Goal: Task Accomplishment & Management: Use online tool/utility

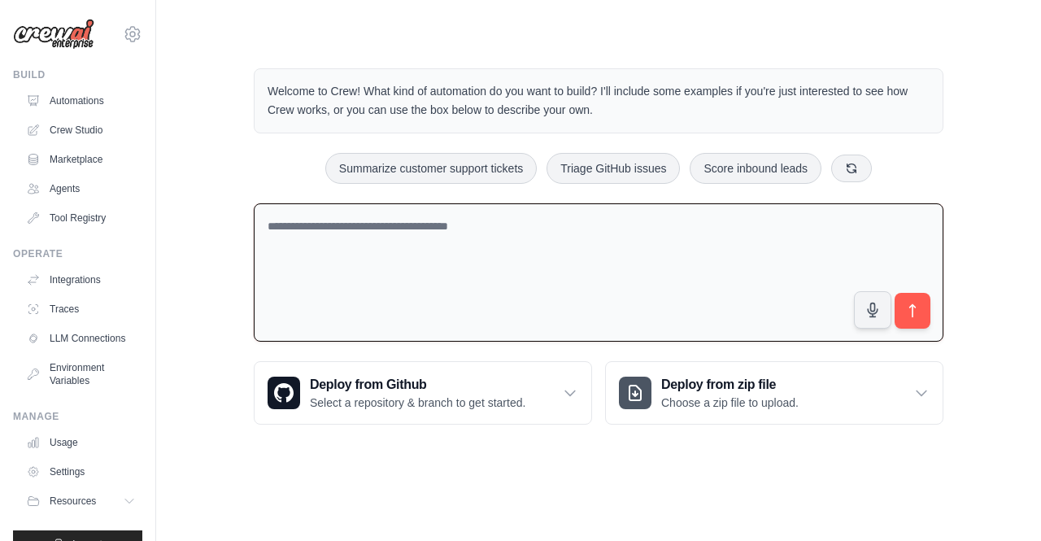
click at [376, 260] on textarea at bounding box center [599, 272] width 690 height 139
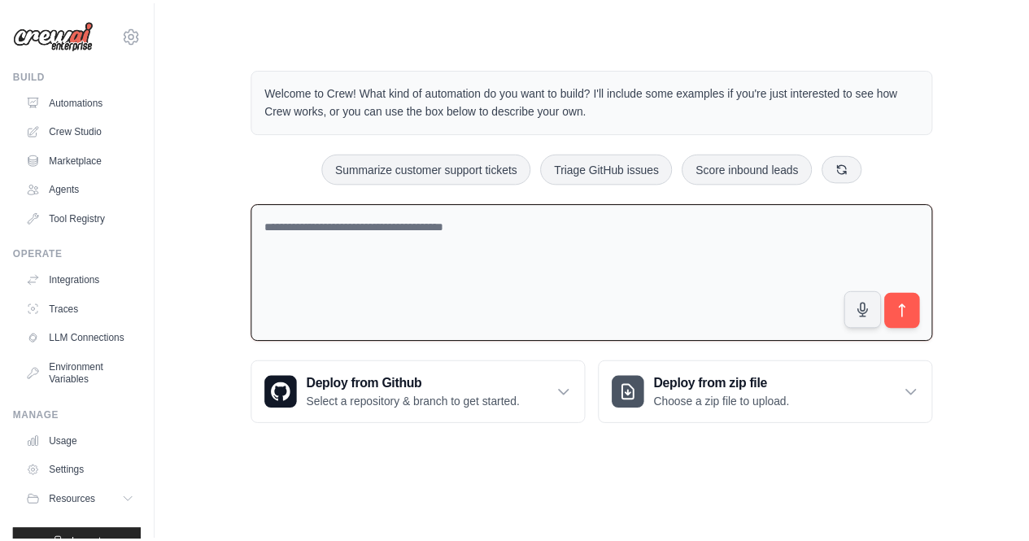
scroll to position [43, 0]
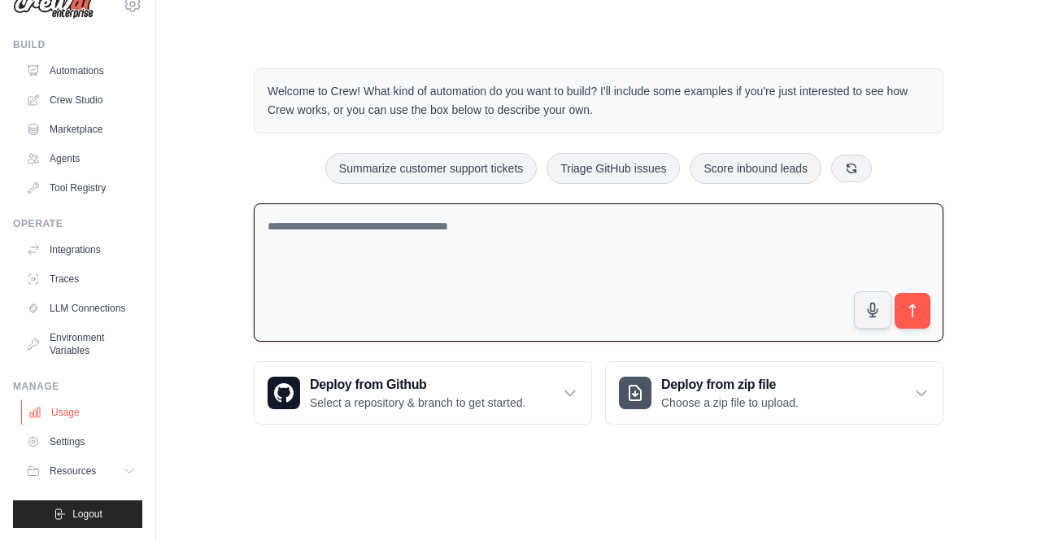
click at [64, 404] on link "Usage" at bounding box center [82, 413] width 123 height 26
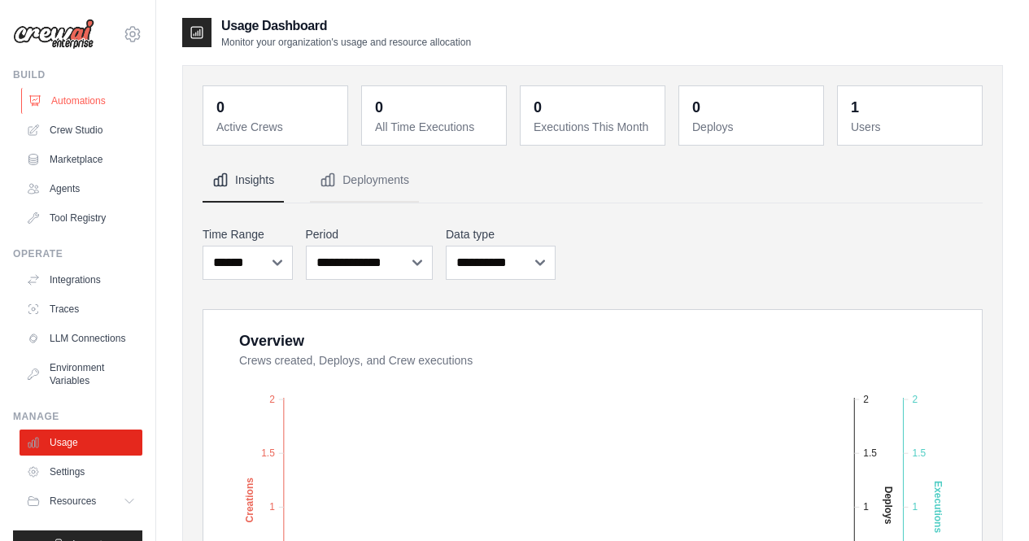
click at [69, 111] on link "Automations" at bounding box center [82, 101] width 123 height 26
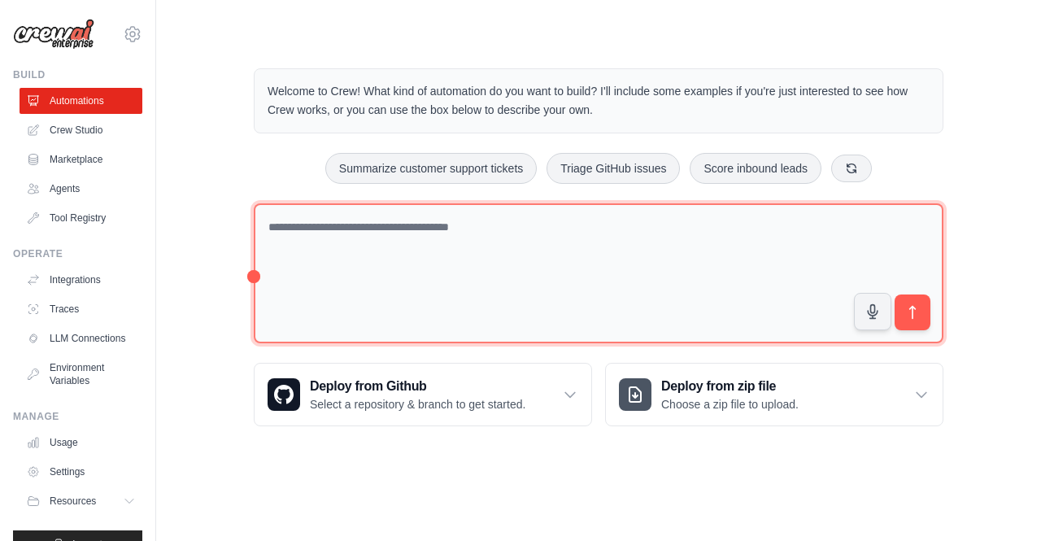
click at [329, 229] on textarea at bounding box center [599, 273] width 690 height 141
paste textarea "**********"
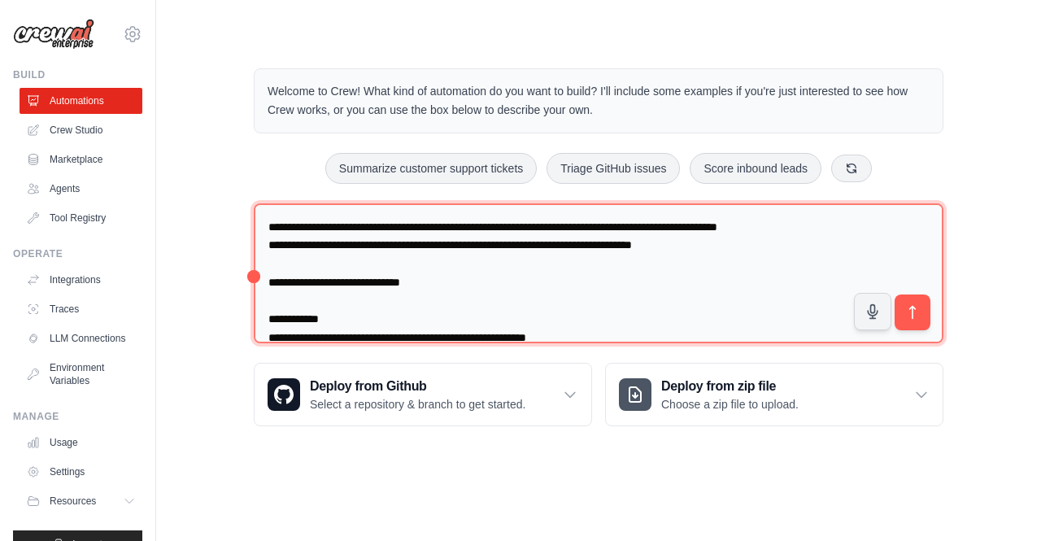
scroll to position [521, 0]
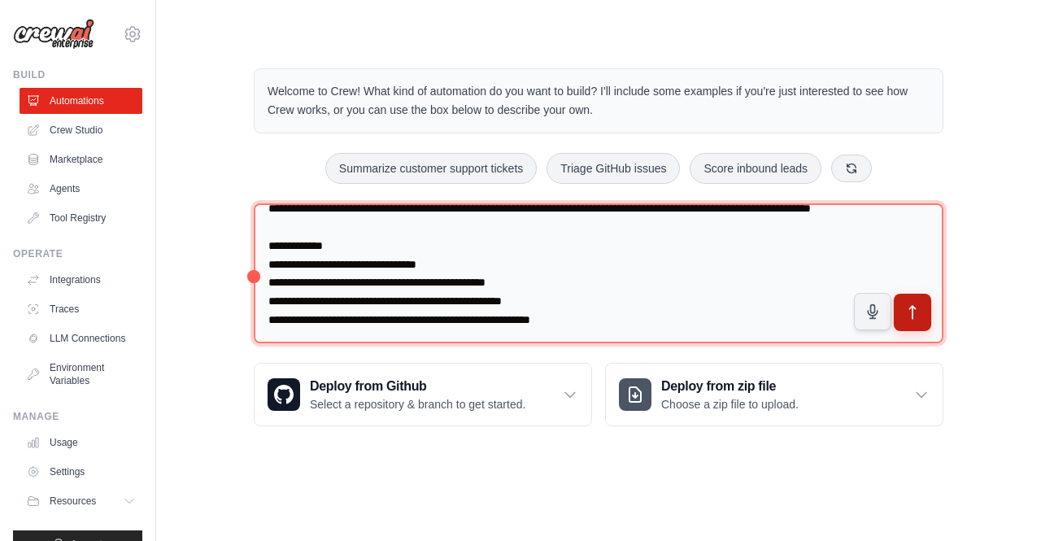
type textarea "**********"
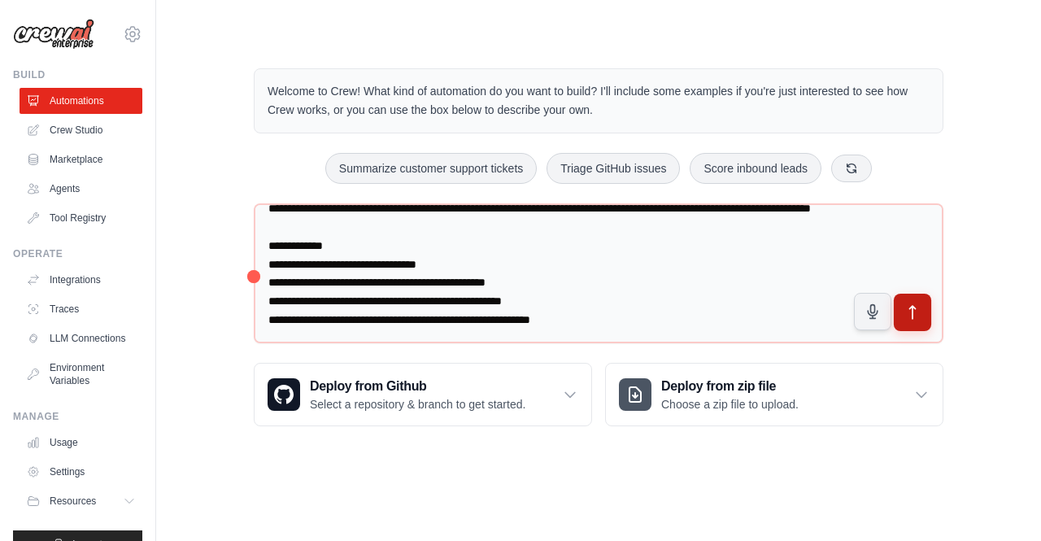
click at [908, 326] on button "submit" at bounding box center [912, 312] width 37 height 37
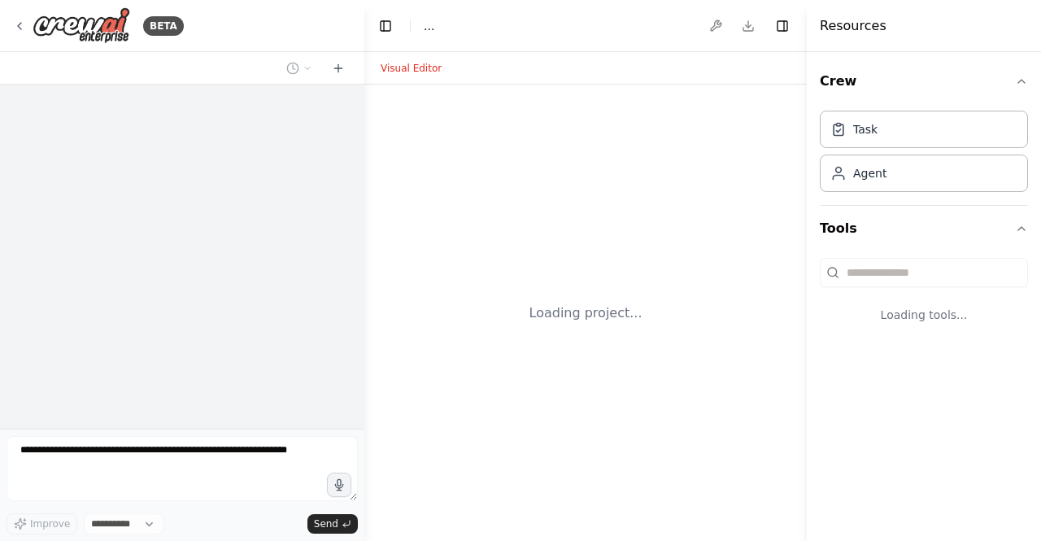
select select "****"
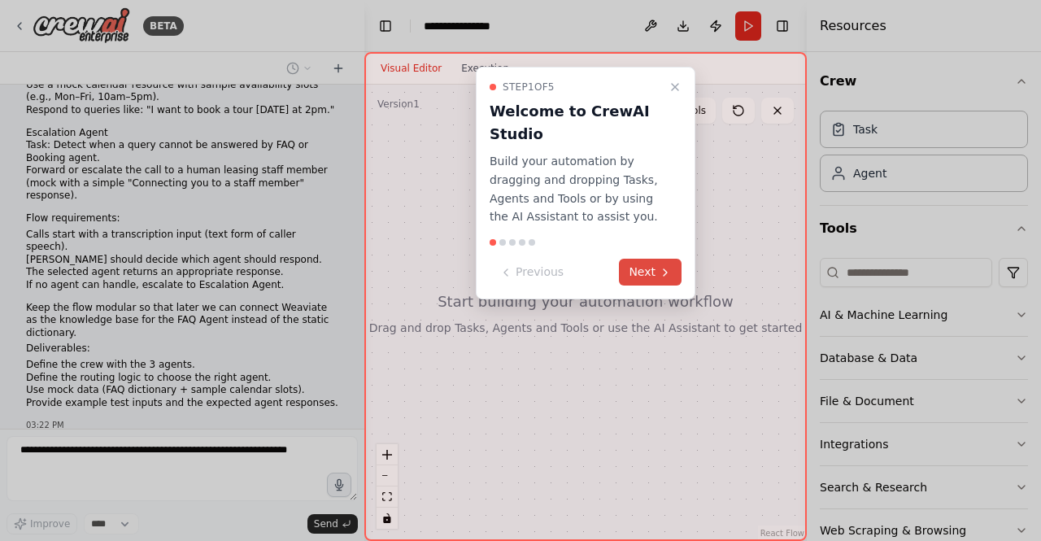
click at [634, 278] on button "Next" at bounding box center [650, 272] width 63 height 27
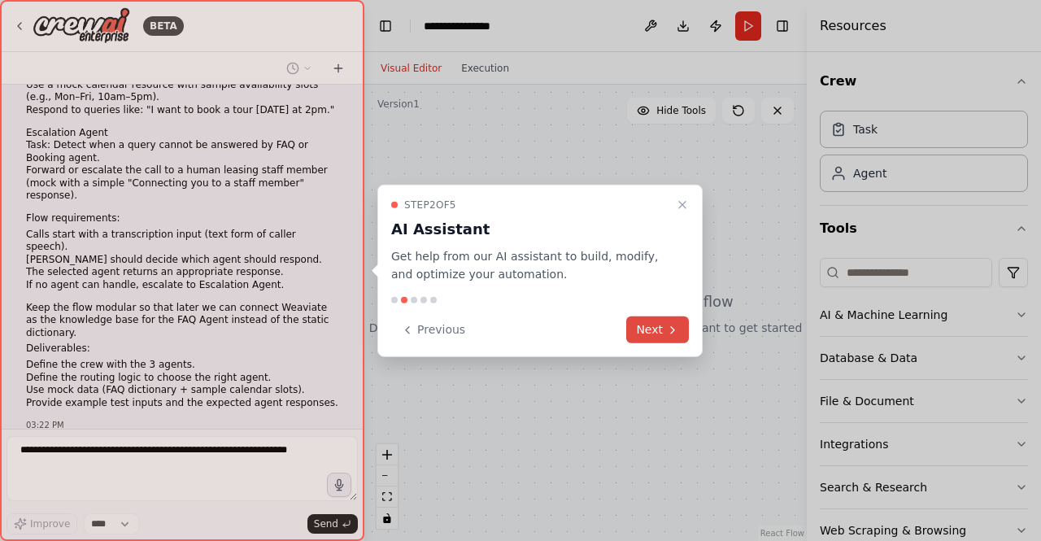
click at [667, 330] on icon at bounding box center [672, 329] width 13 height 13
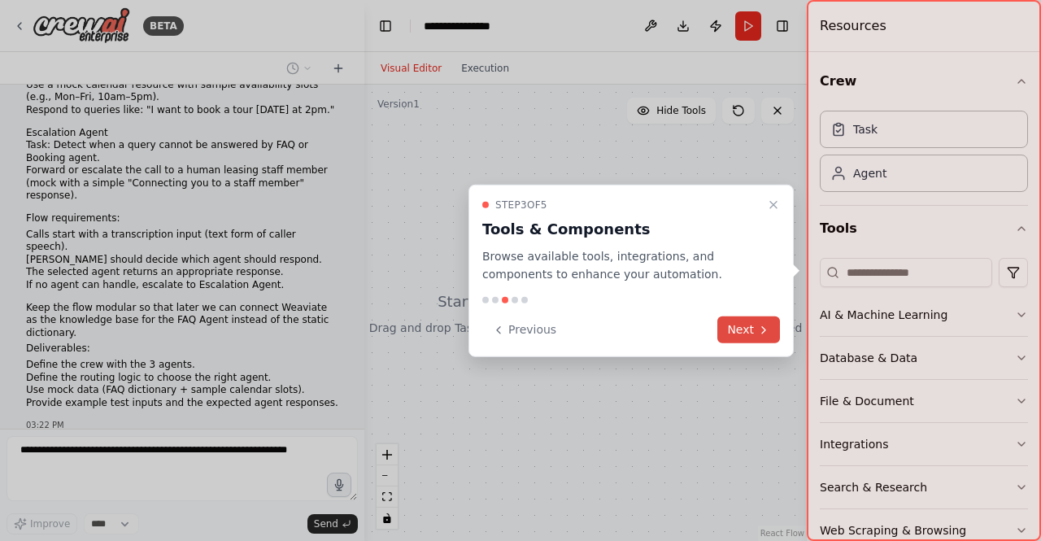
click at [762, 325] on icon at bounding box center [764, 329] width 13 height 13
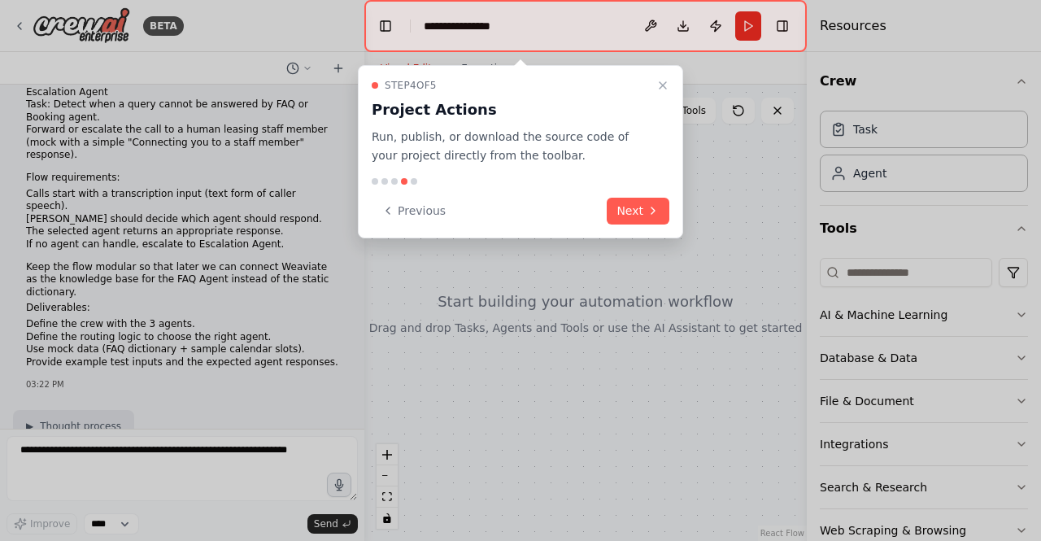
click at [762, 325] on div at bounding box center [520, 270] width 1041 height 541
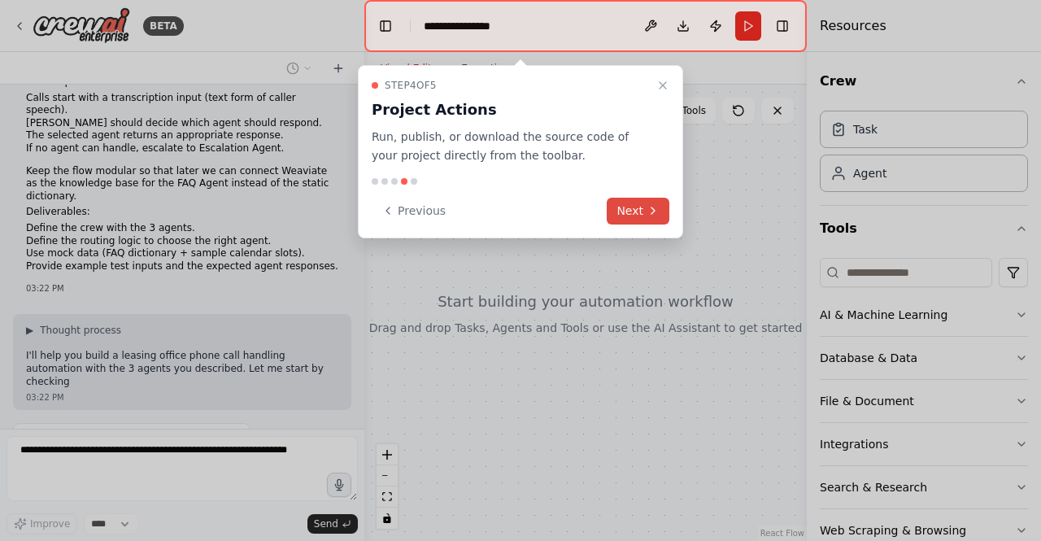
scroll to position [356, 0]
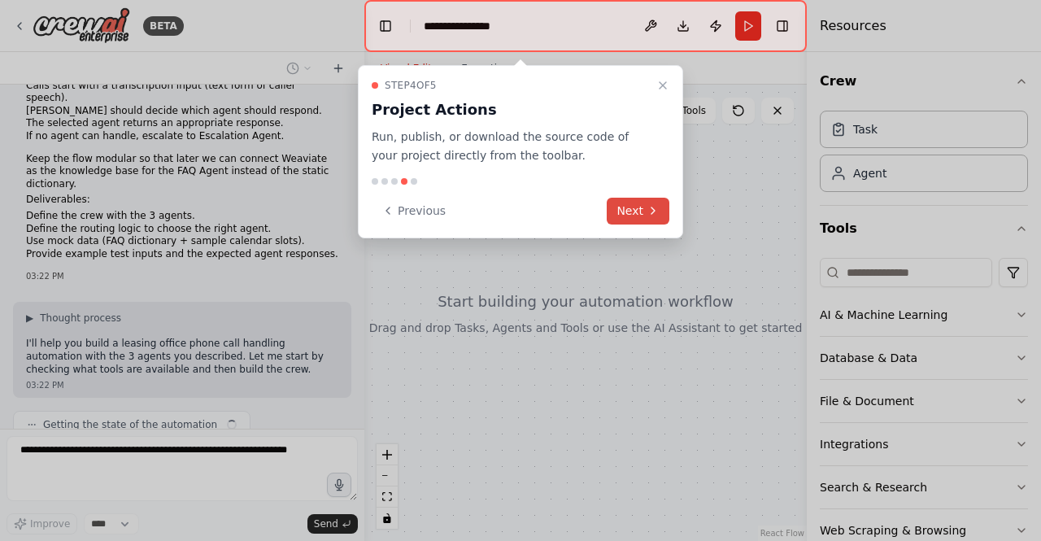
click at [639, 207] on button "Next" at bounding box center [638, 211] width 63 height 27
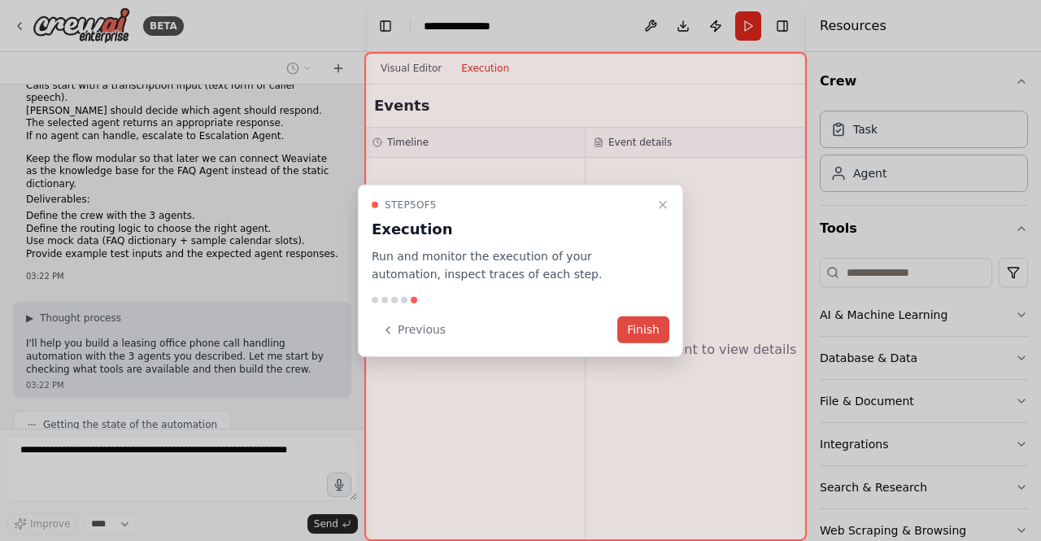
scroll to position [396, 0]
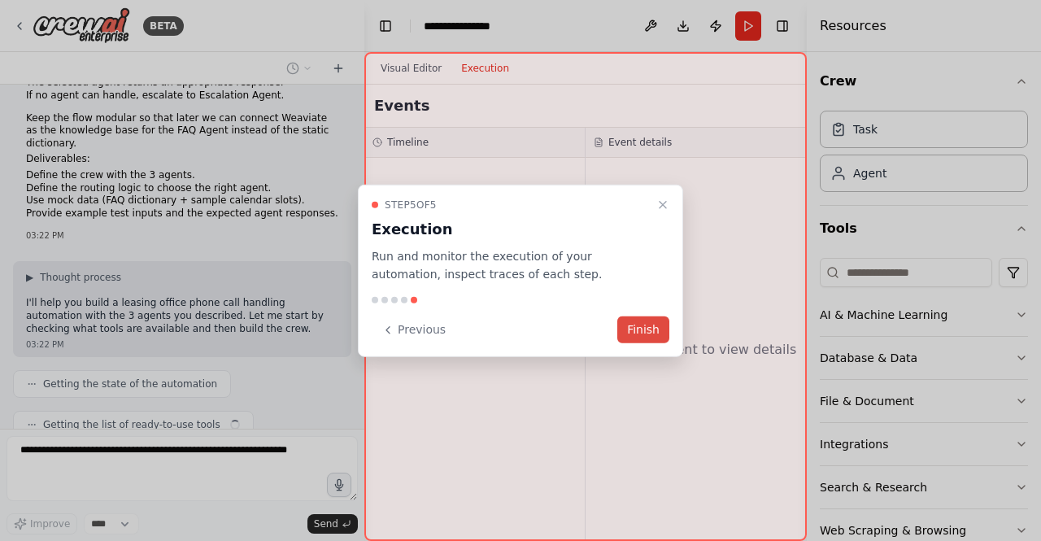
click at [646, 327] on button "Finish" at bounding box center [644, 330] width 52 height 27
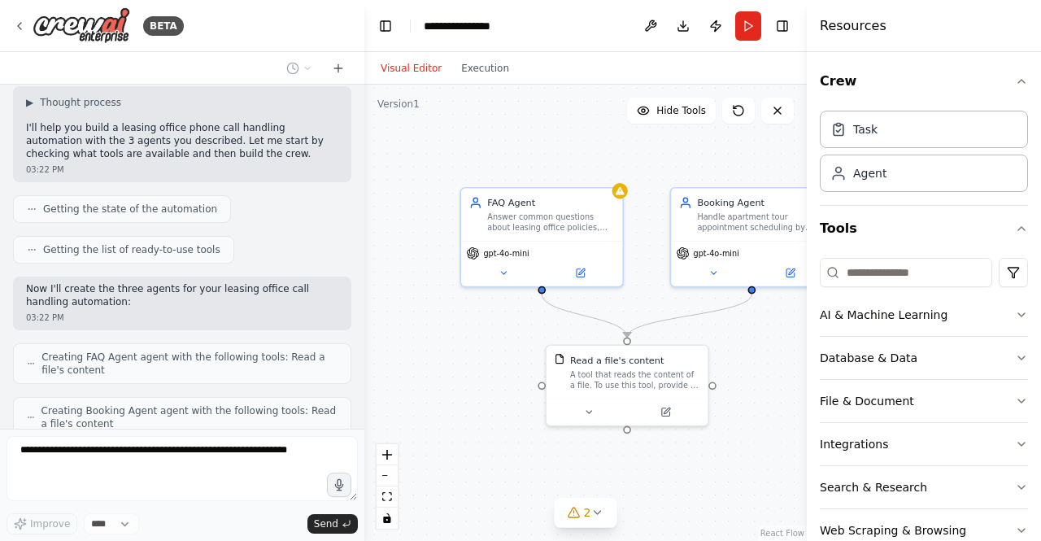
scroll to position [612, 0]
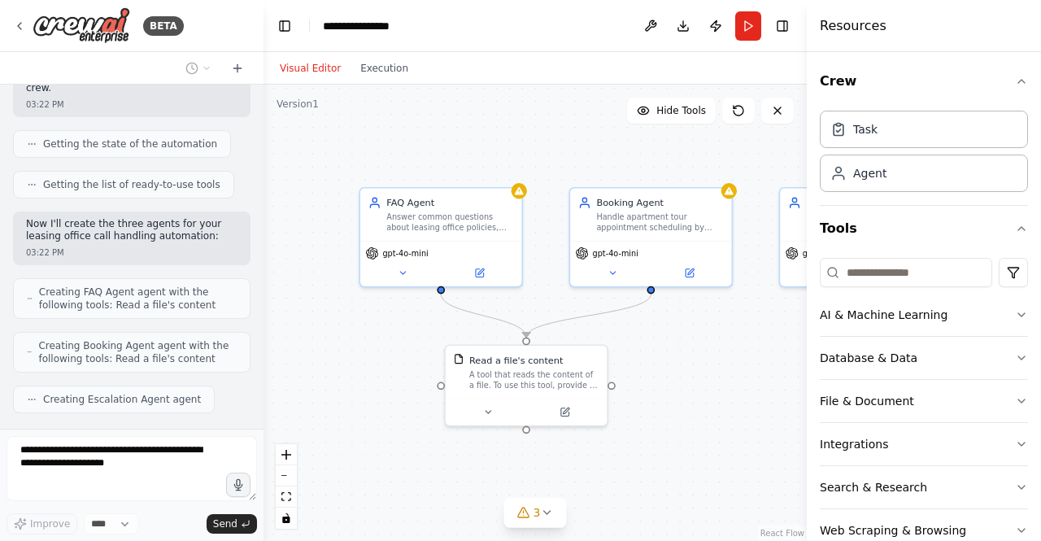
drag, startPoint x: 363, startPoint y: 177, endPoint x: 268, endPoint y: 153, distance: 98.3
click at [268, 153] on div "BETA You are an AI crew builder. Build a basic agentic flow for handling incomi…" at bounding box center [520, 270] width 1041 height 541
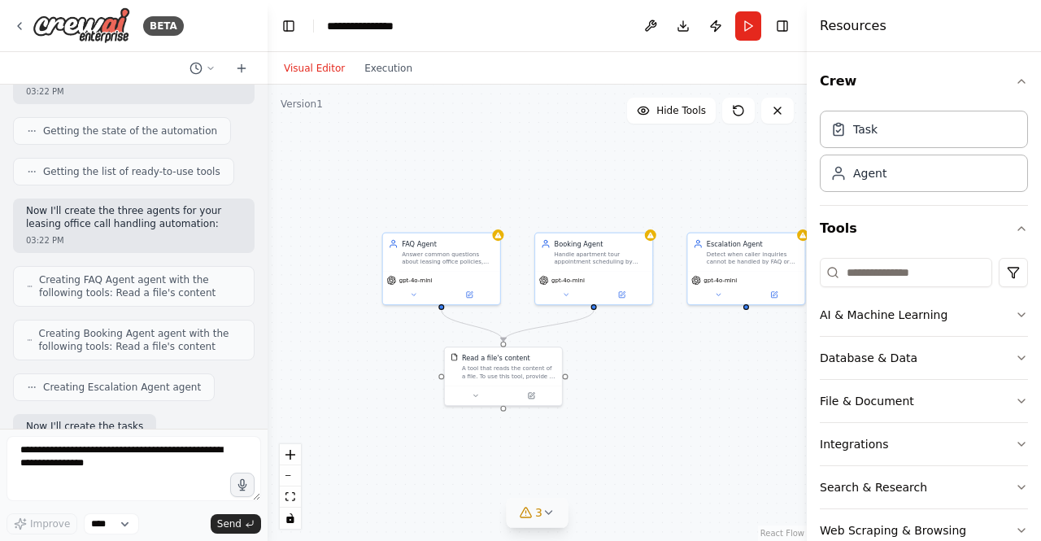
scroll to position [922, 0]
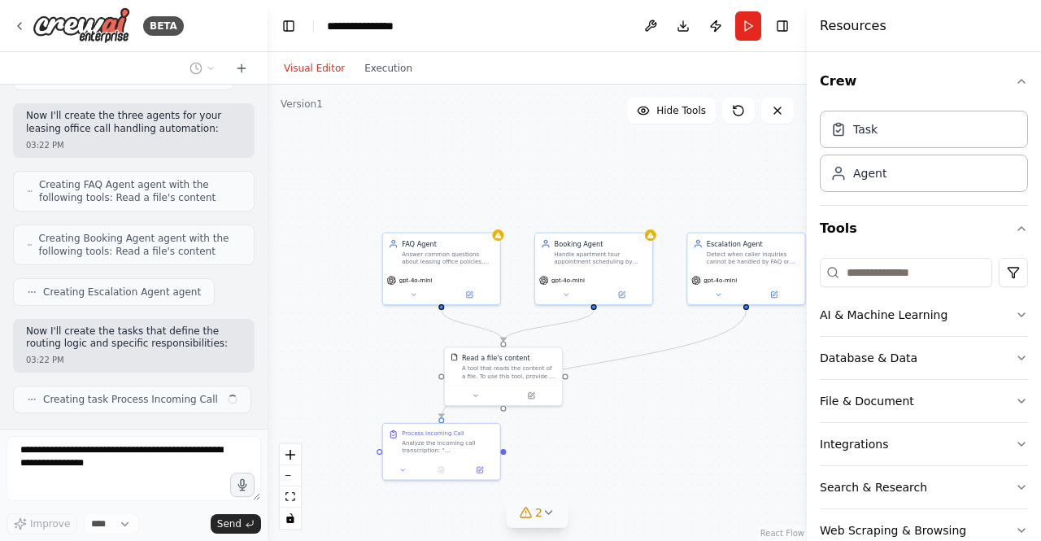
click at [547, 511] on icon at bounding box center [549, 512] width 13 height 13
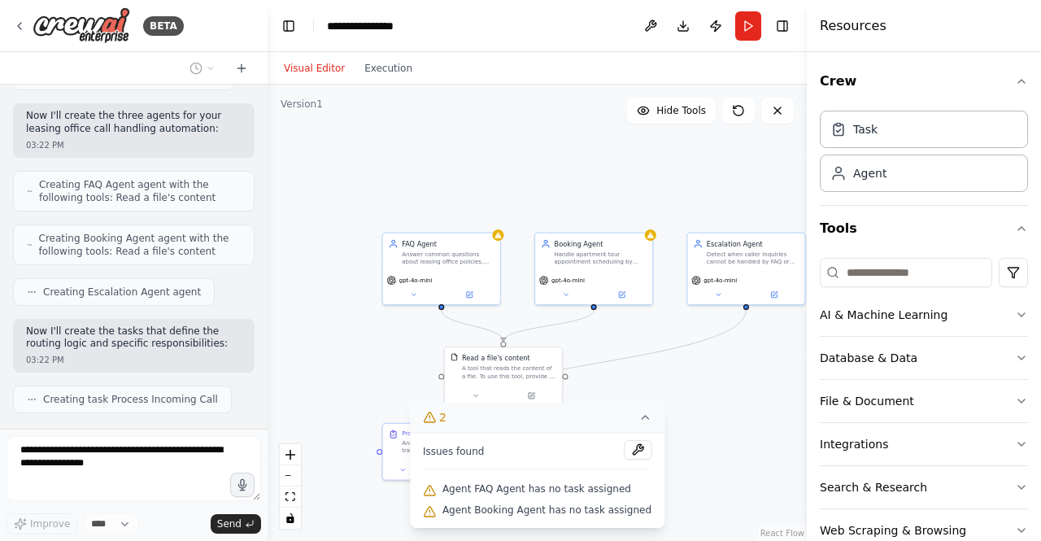
click at [668, 472] on div ".deletable-edge-delete-btn { width: 20px; height: 20px; border: 0px solid #ffff…" at bounding box center [537, 313] width 539 height 456
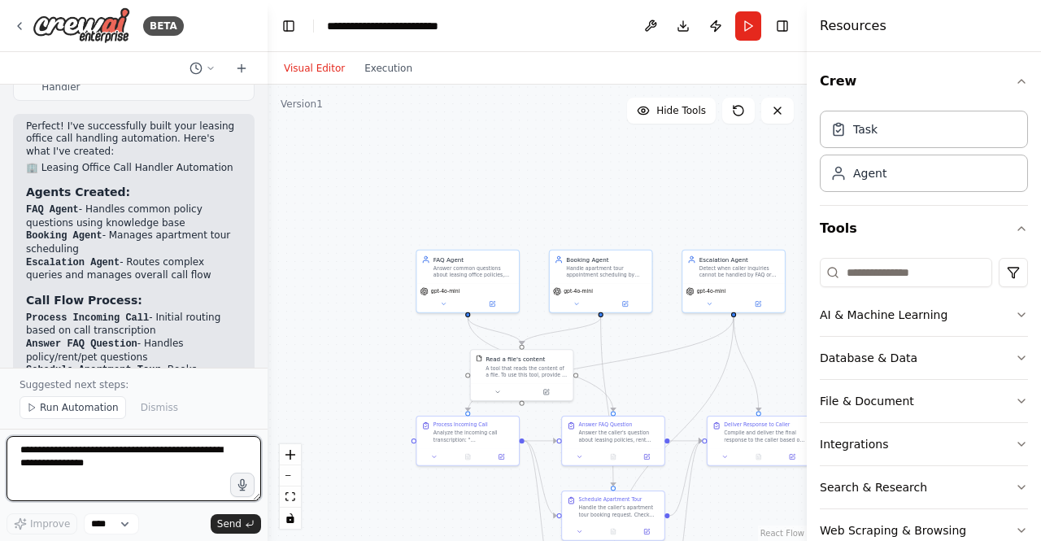
scroll to position [1709, 0]
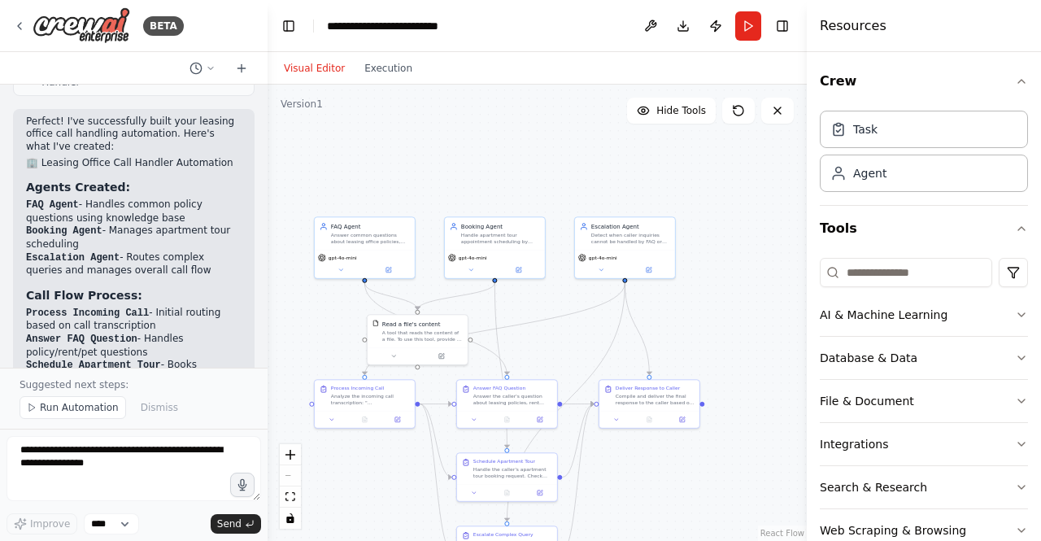
drag, startPoint x: 620, startPoint y: 180, endPoint x: 565, endPoint y: 124, distance: 77.7
click at [539, 124] on div ".deletable-edge-delete-btn { width: 20px; height: 20px; border: 0px solid #ffff…" at bounding box center [537, 313] width 539 height 456
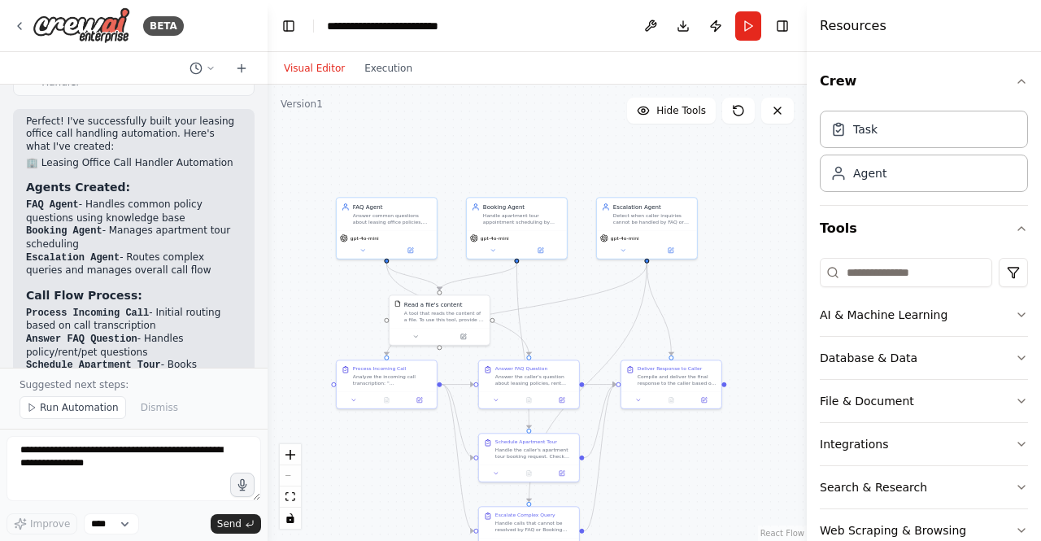
click at [604, 135] on div ".deletable-edge-delete-btn { width: 20px; height: 20px; border: 0px solid #ffff…" at bounding box center [537, 313] width 539 height 456
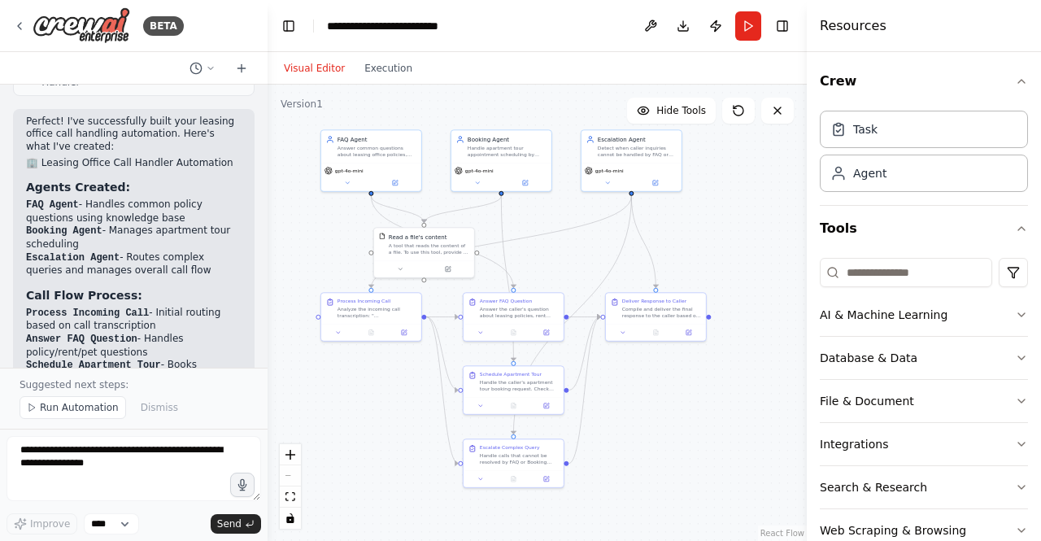
drag, startPoint x: 539, startPoint y: 176, endPoint x: 523, endPoint y: 108, distance: 69.3
click at [523, 108] on div ".deletable-edge-delete-btn { width: 20px; height: 20px; border: 0px solid #ffff…" at bounding box center [537, 313] width 539 height 456
click at [610, 172] on span "gpt-4o-mini" at bounding box center [610, 169] width 28 height 7
click at [477, 184] on icon at bounding box center [477, 181] width 7 height 7
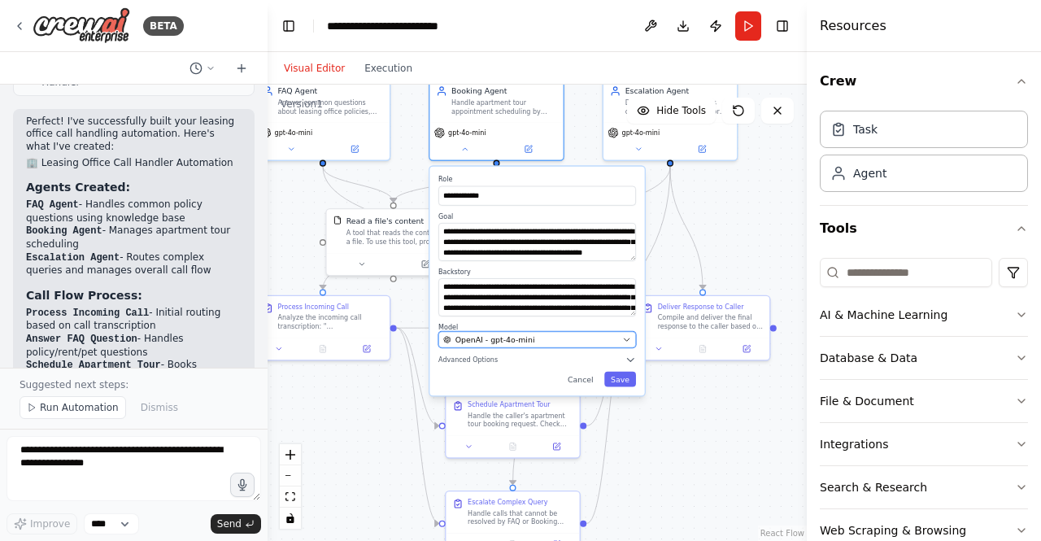
click at [563, 346] on button "OpenAI - gpt-4o-mini" at bounding box center [538, 339] width 198 height 16
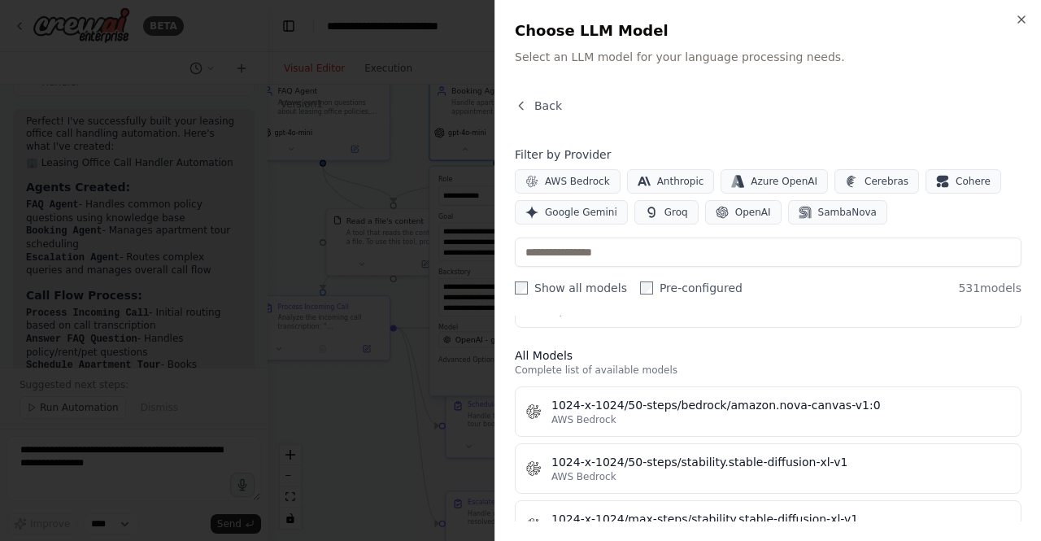
scroll to position [433, 0]
click at [567, 216] on span "Google Gemini" at bounding box center [581, 212] width 72 height 13
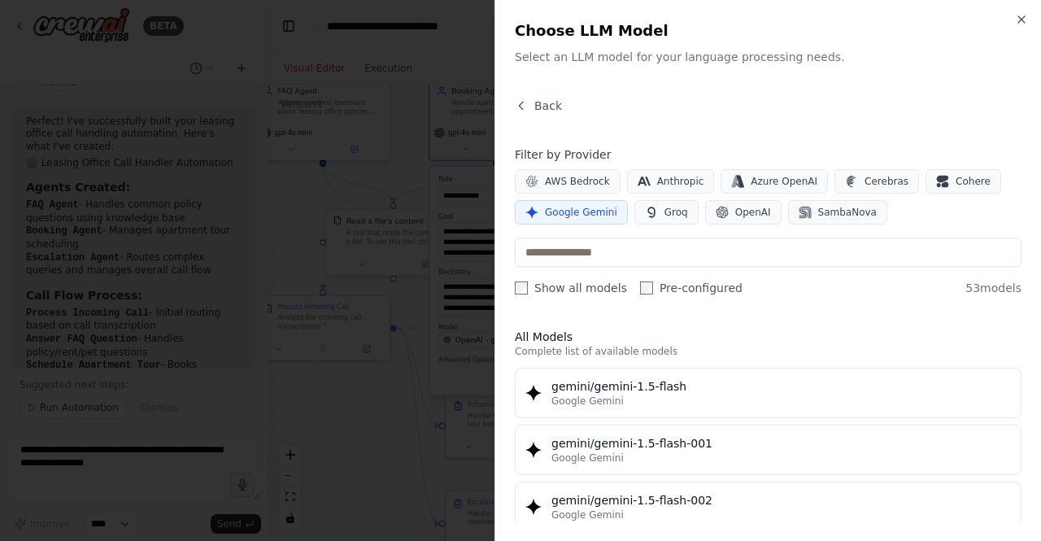
scroll to position [1, 0]
click at [355, 260] on div at bounding box center [520, 270] width 1041 height 541
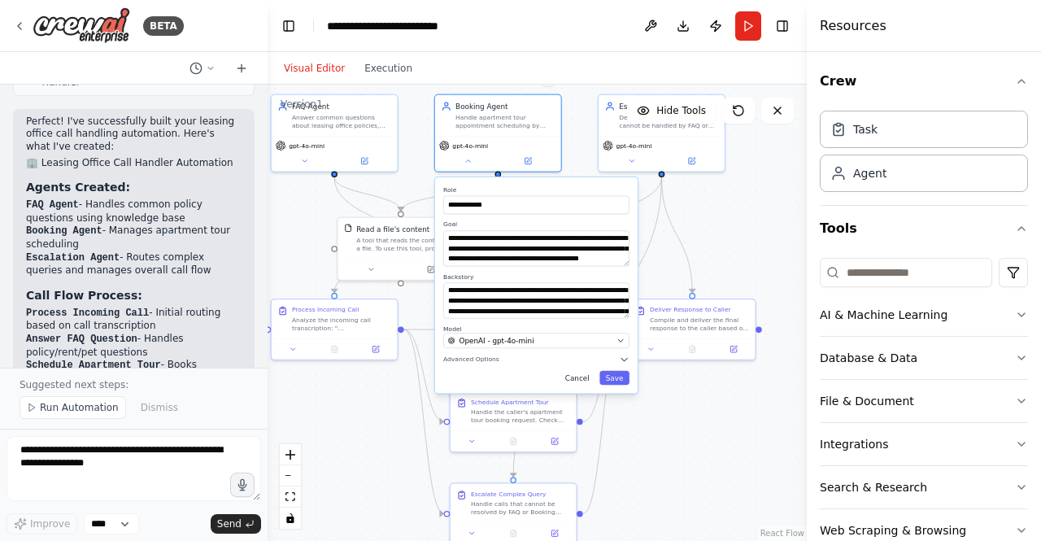
click at [567, 381] on button "Cancel" at bounding box center [577, 378] width 37 height 15
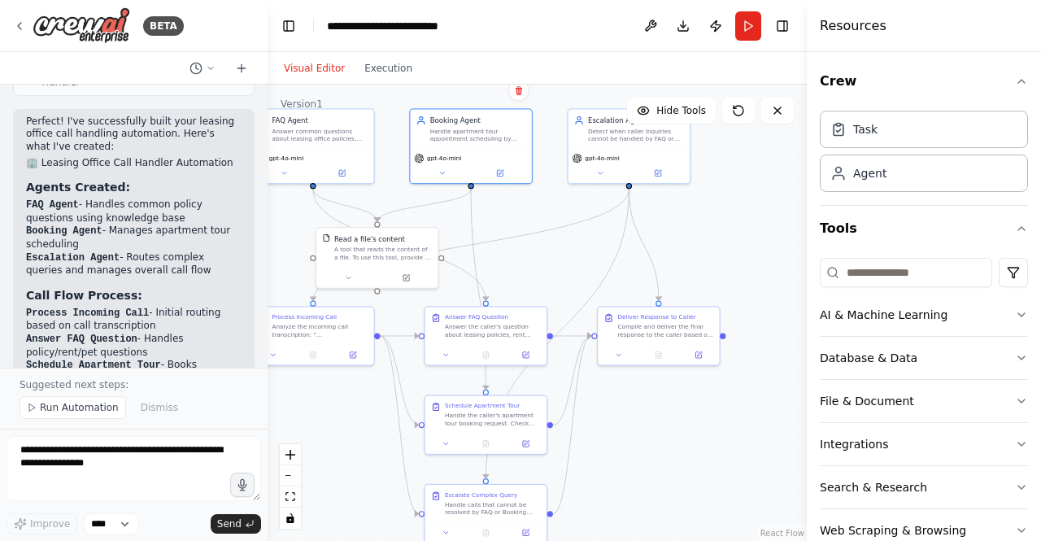
drag, startPoint x: 631, startPoint y: 475, endPoint x: 691, endPoint y: 449, distance: 65.6
click at [656, 464] on div ".deletable-edge-delete-btn { width: 20px; height: 20px; border: 0px solid #ffff…" at bounding box center [537, 313] width 539 height 456
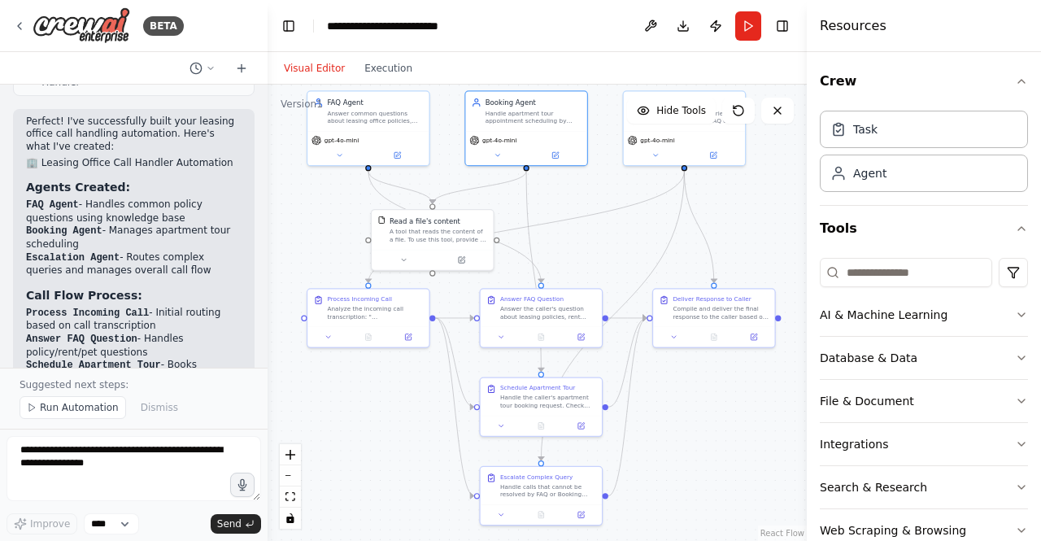
drag, startPoint x: 674, startPoint y: 459, endPoint x: 714, endPoint y: 450, distance: 41.7
click at [714, 450] on div ".deletable-edge-delete-btn { width: 20px; height: 20px; border: 0px solid #ffff…" at bounding box center [537, 313] width 539 height 456
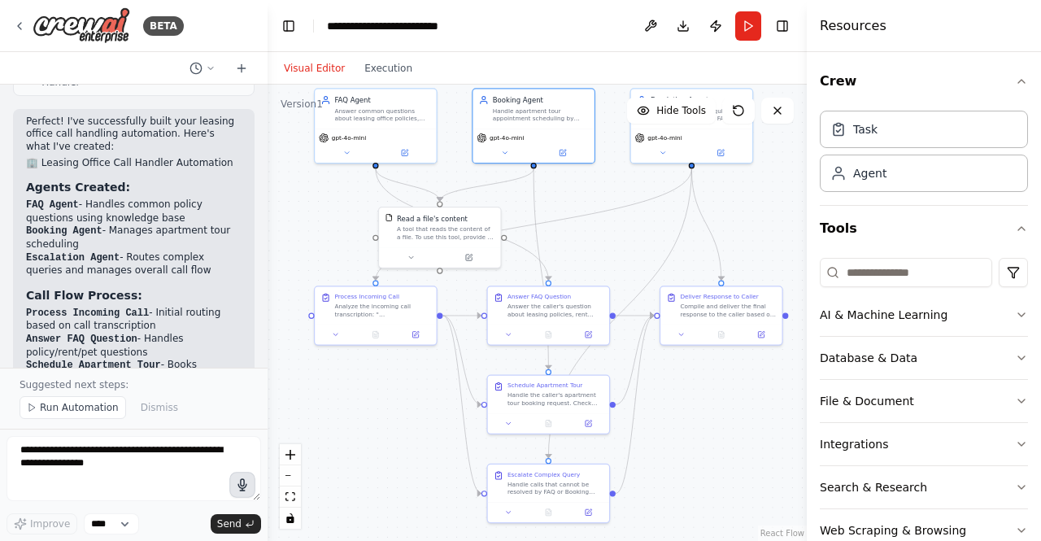
click at [242, 480] on icon "button" at bounding box center [242, 484] width 8 height 11
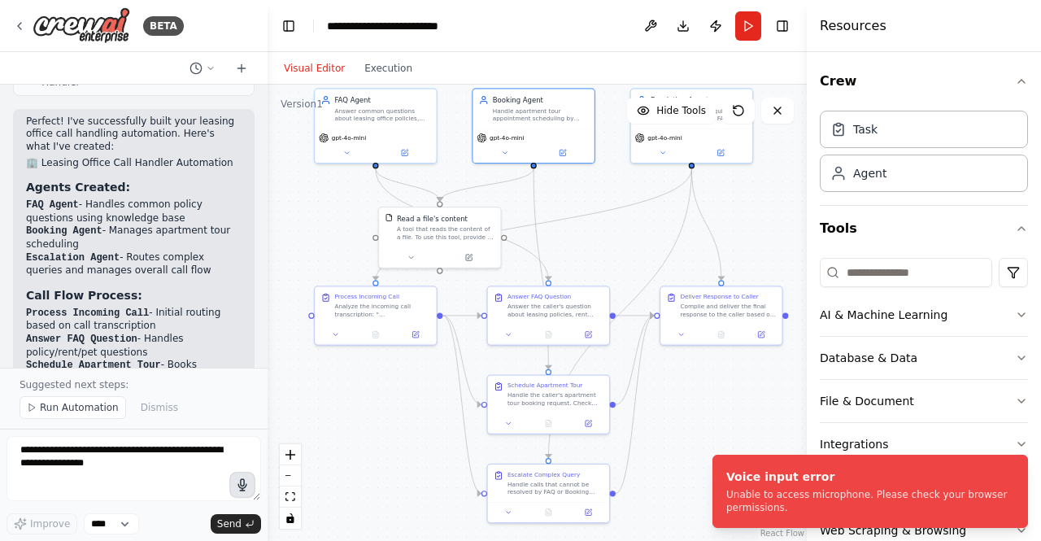
click at [735, 371] on div ".deletable-edge-delete-btn { width: 20px; height: 20px; border: 0px solid #ffff…" at bounding box center [537, 313] width 539 height 456
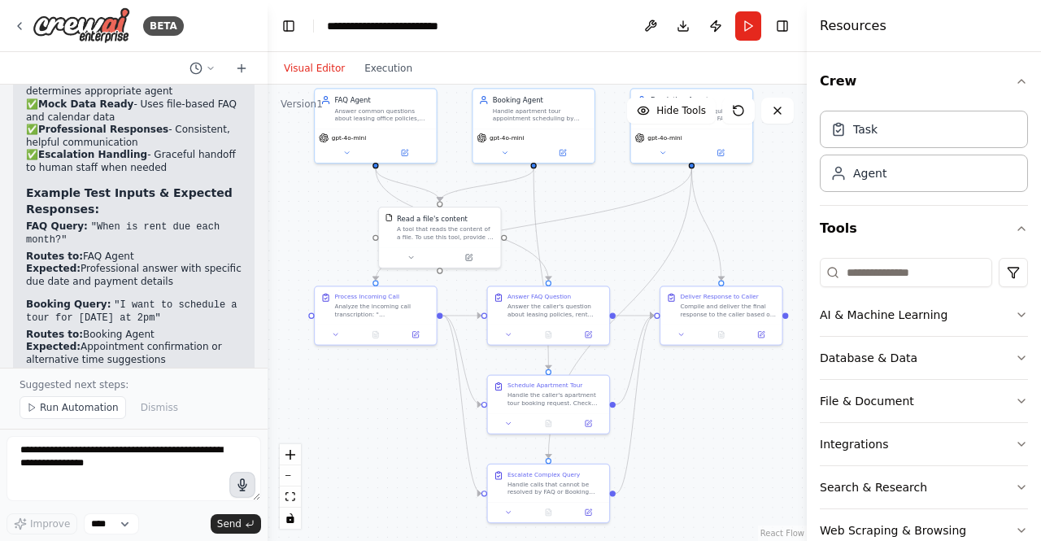
scroll to position [2124, 0]
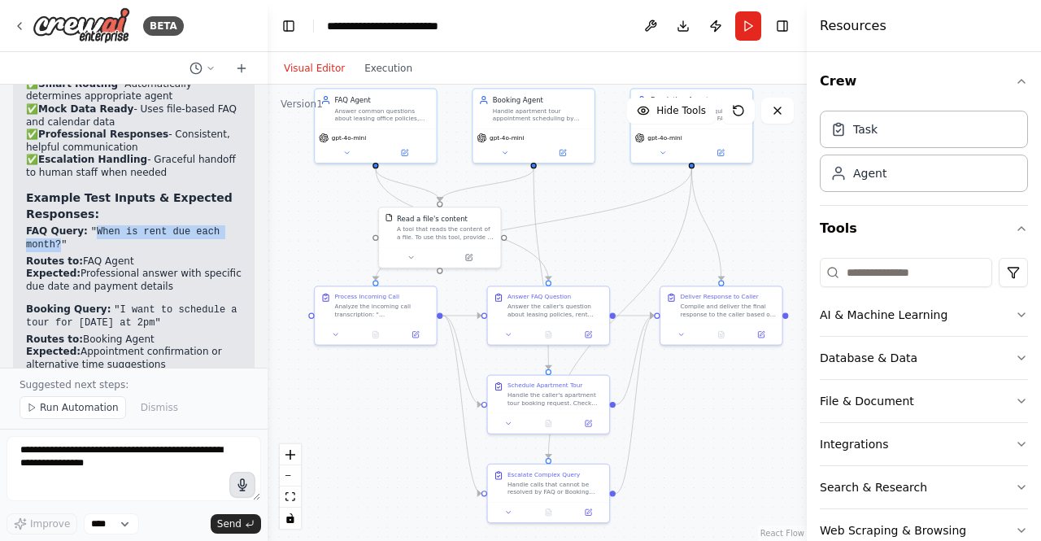
drag, startPoint x: 59, startPoint y: 181, endPoint x: 85, endPoint y: 169, distance: 28.4
click at [85, 226] on code ""When is rent due each month?"" at bounding box center [123, 238] width 194 height 25
copy code "When is rent due each month?"
click at [366, 78] on div "Visual Editor Execution" at bounding box center [348, 68] width 148 height 33
click at [379, 74] on button "Execution" at bounding box center [389, 69] width 68 height 20
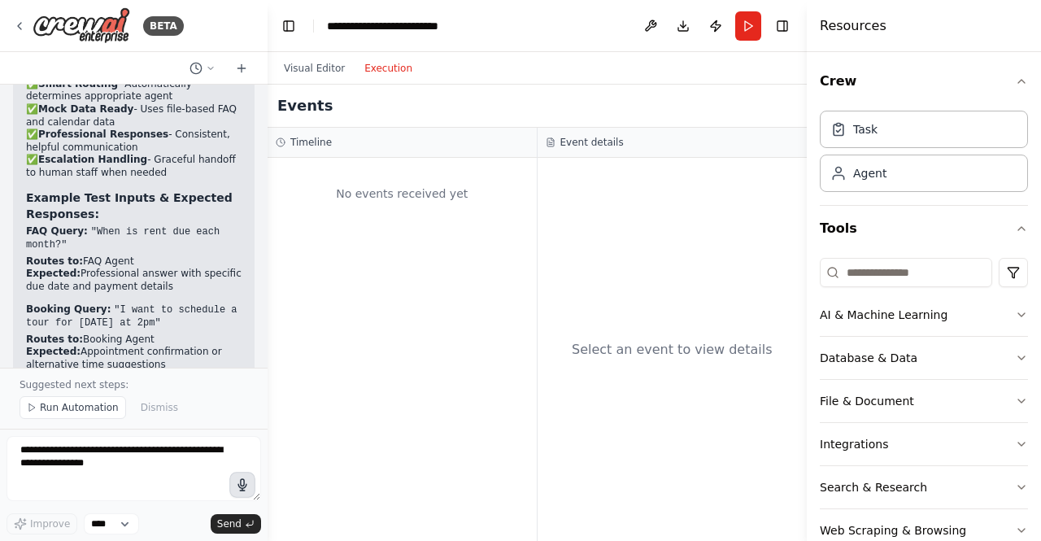
click at [412, 203] on div "No events received yet" at bounding box center [402, 193] width 253 height 55
click at [535, 192] on div "No events received yet" at bounding box center [402, 349] width 269 height 383
click at [600, 144] on h3 "Event details" at bounding box center [592, 142] width 63 height 13
click at [80, 412] on span "Run Automation" at bounding box center [79, 407] width 79 height 13
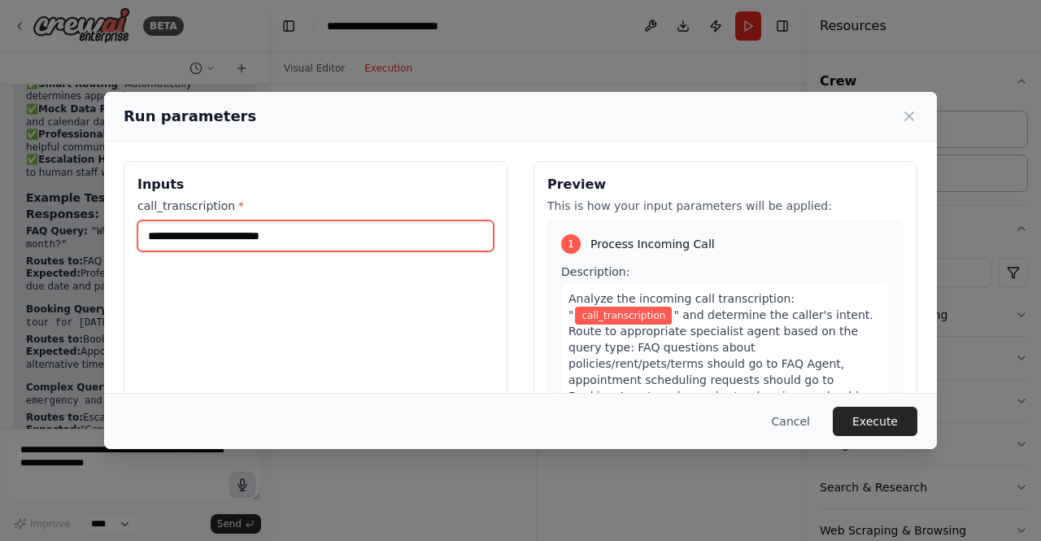
click at [269, 236] on input "call_transcription *" at bounding box center [316, 236] width 356 height 31
paste input "**********"
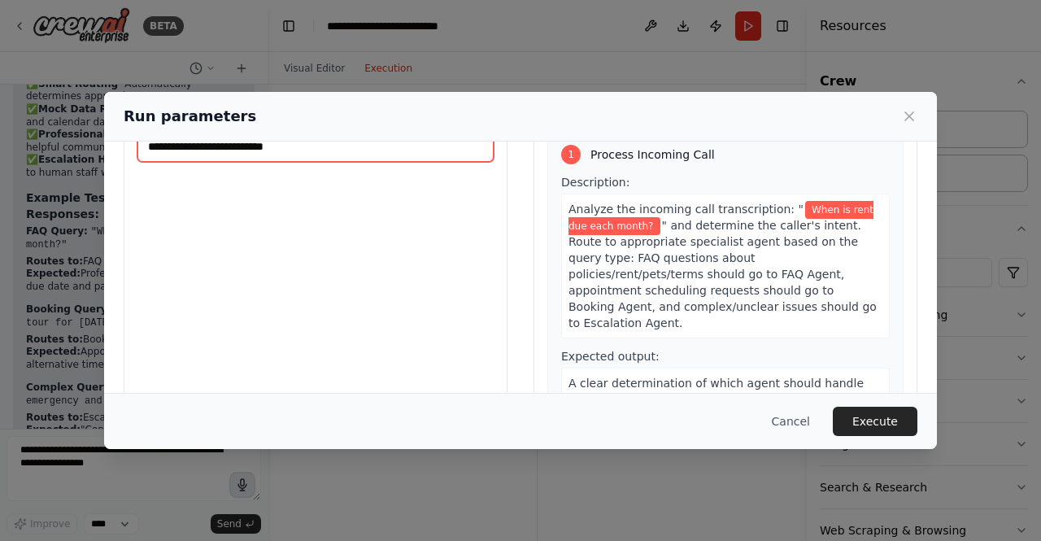
scroll to position [173, 0]
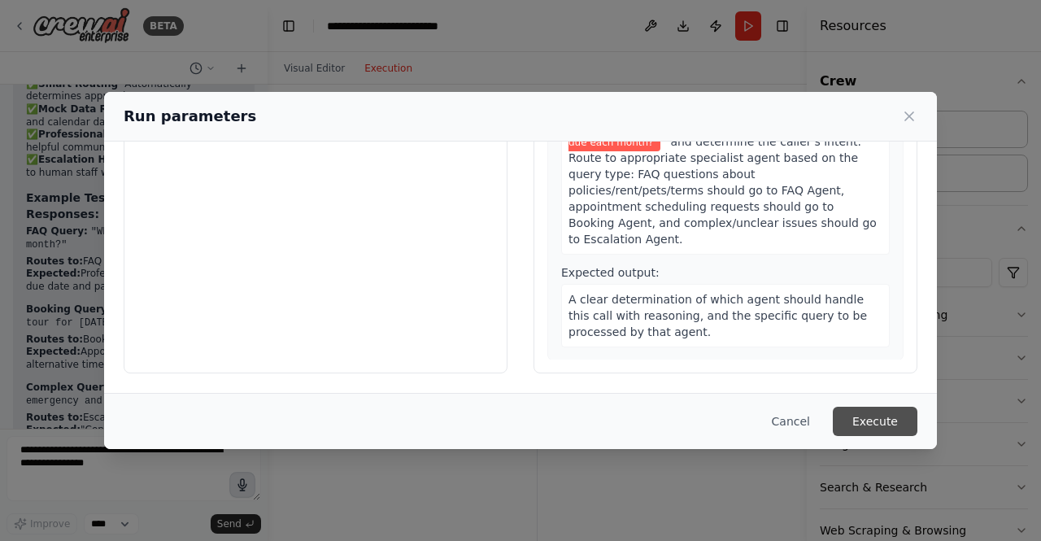
type input "**********"
click at [875, 431] on button "Execute" at bounding box center [875, 421] width 85 height 29
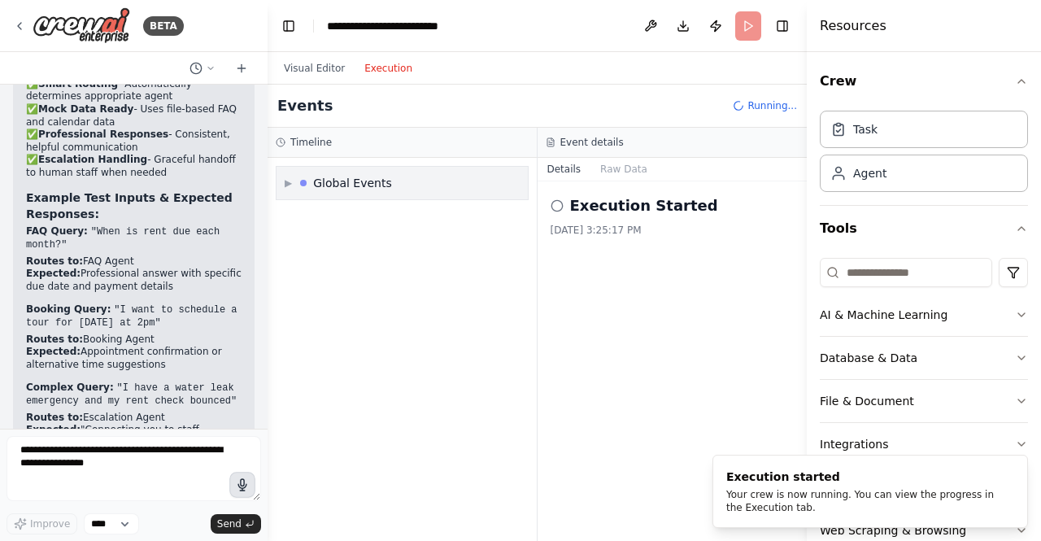
click at [371, 198] on div "▶ Global Events" at bounding box center [402, 183] width 251 height 33
click at [336, 217] on span "Execution Started" at bounding box center [346, 218] width 87 height 13
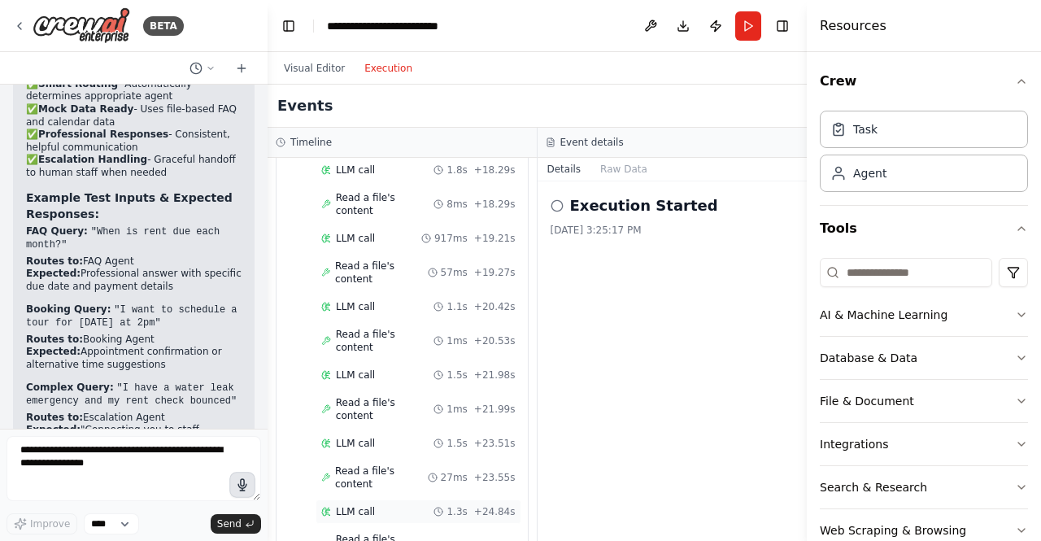
scroll to position [2027, 0]
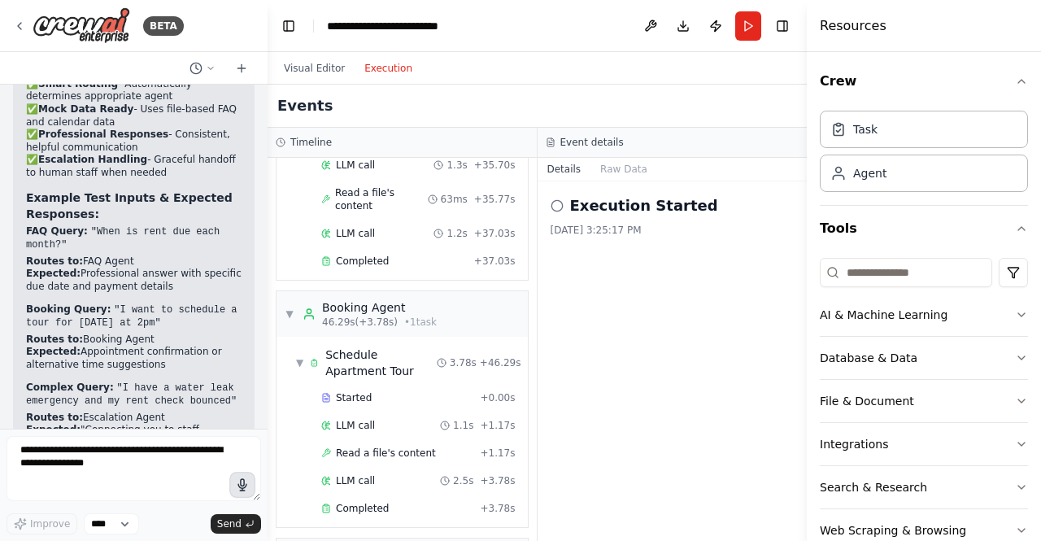
scroll to position [2279, 0]
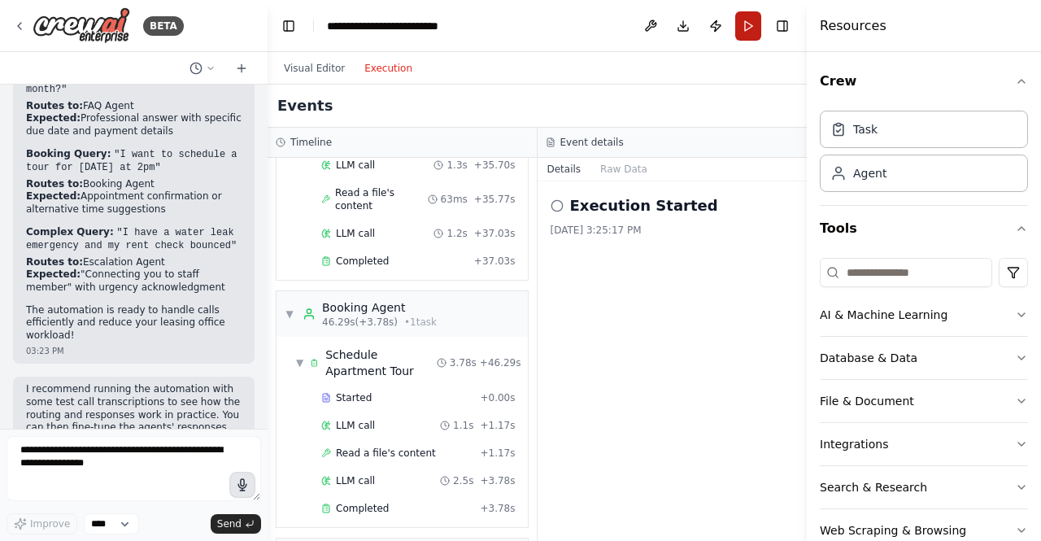
click at [751, 33] on button "Run" at bounding box center [749, 25] width 26 height 29
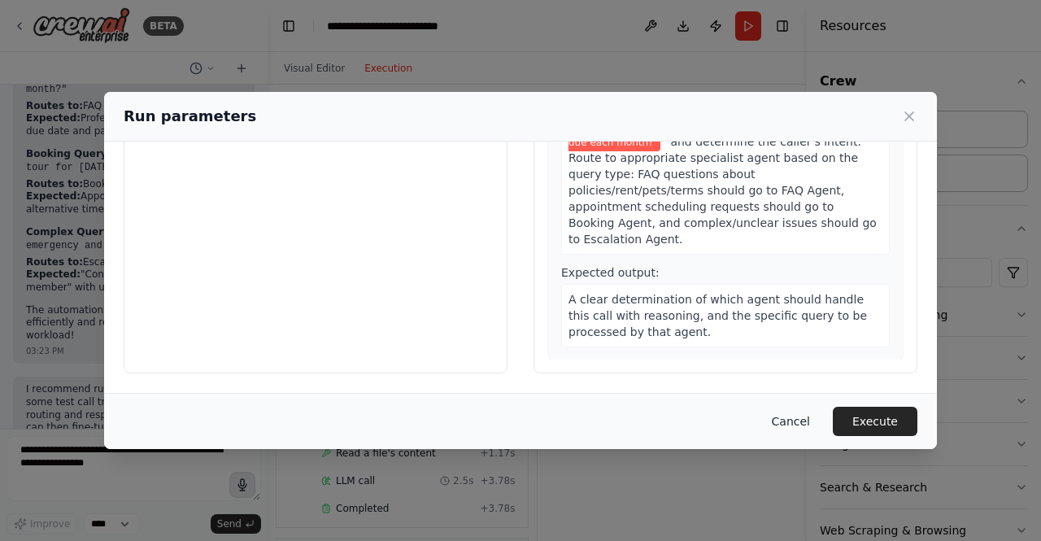
scroll to position [172, 0]
click at [804, 421] on button "Cancel" at bounding box center [791, 421] width 64 height 29
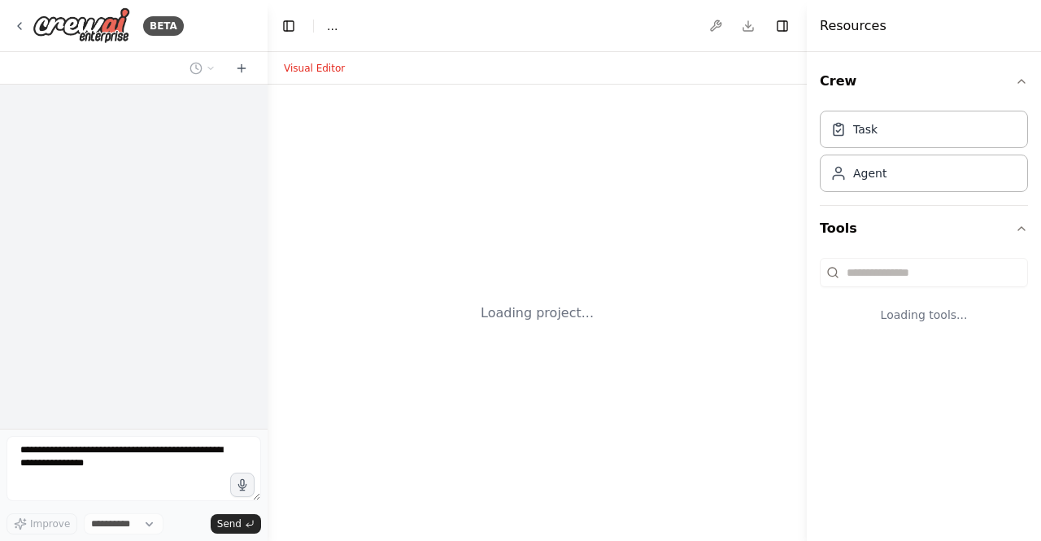
select select "****"
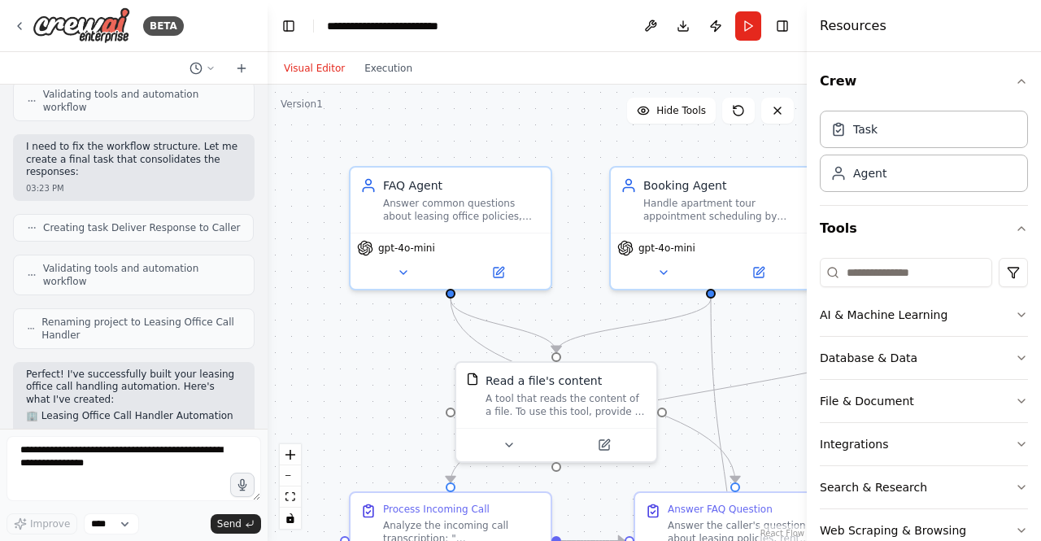
scroll to position [1450, 0]
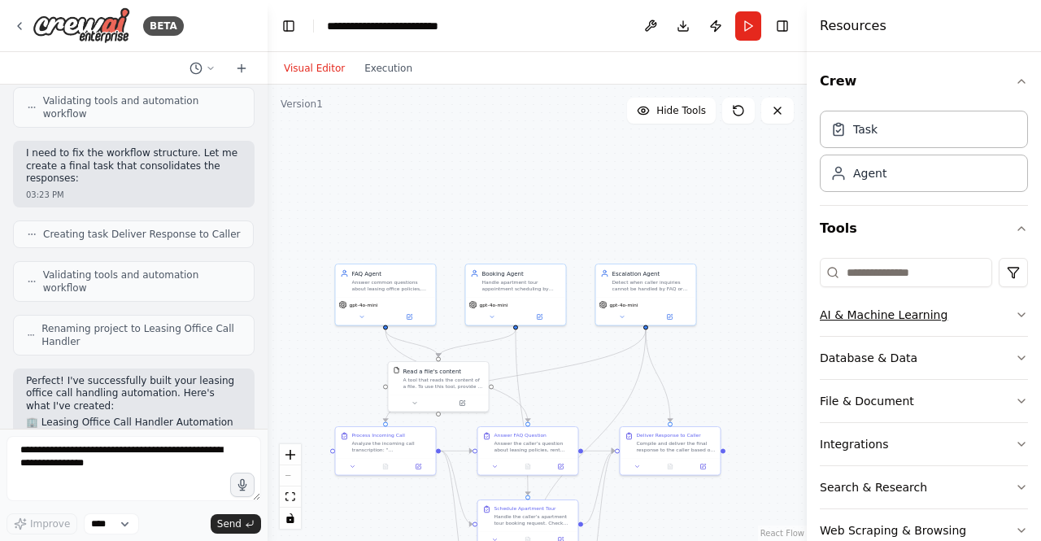
click at [1015, 314] on icon "button" at bounding box center [1021, 314] width 13 height 13
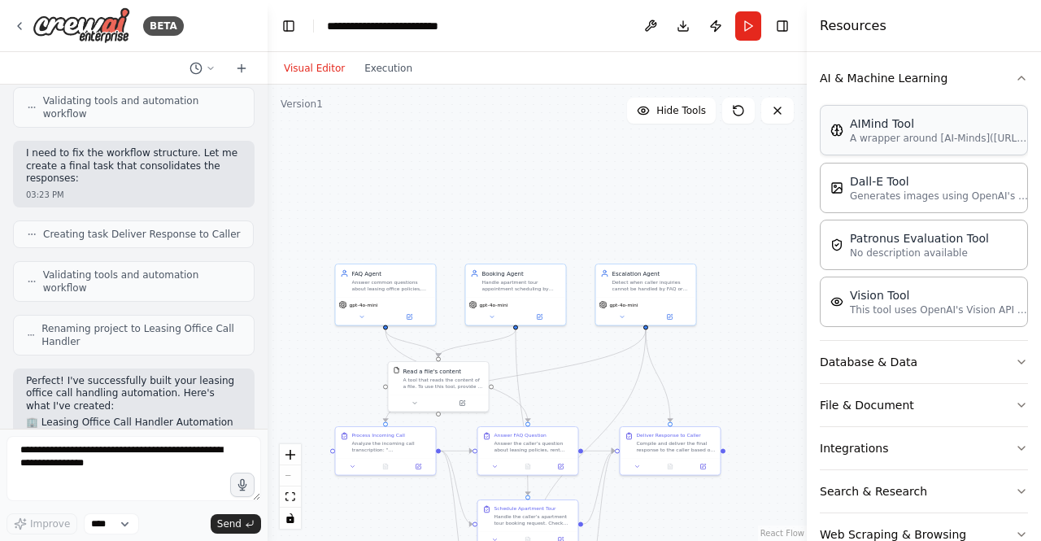
scroll to position [238, 0]
click at [917, 370] on button "Database & Data" at bounding box center [924, 361] width 208 height 42
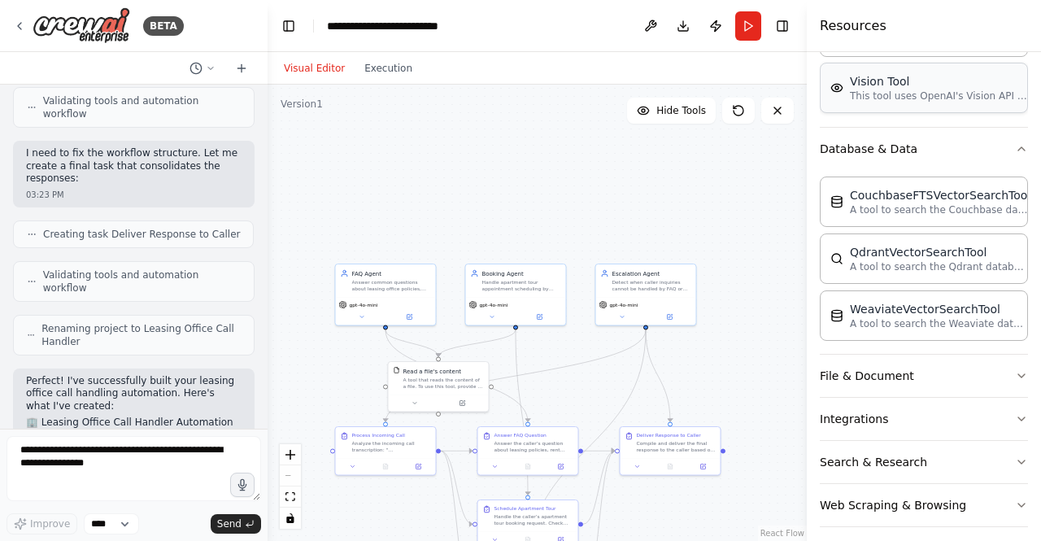
scroll to position [462, 0]
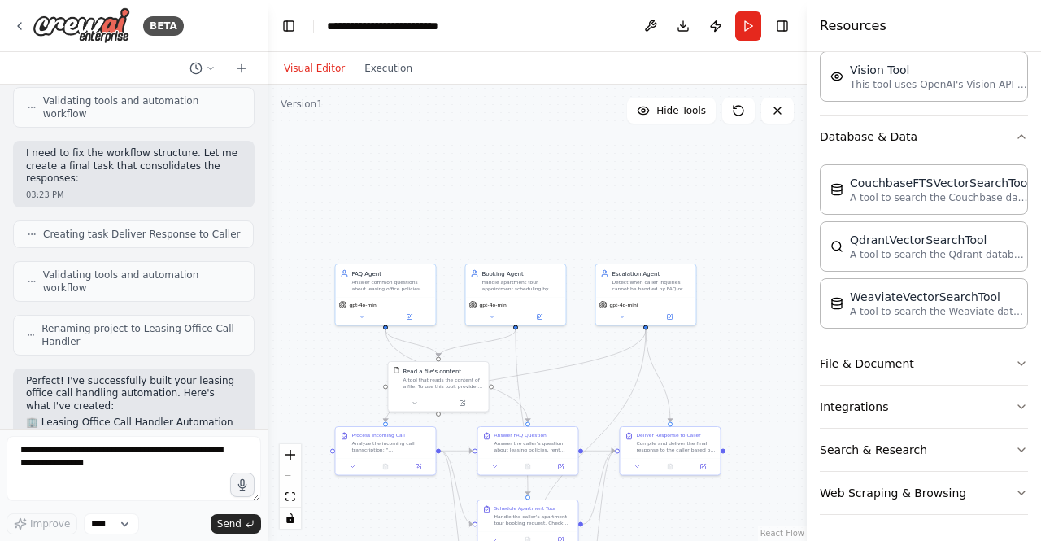
click at [931, 365] on button "File & Document" at bounding box center [924, 364] width 208 height 42
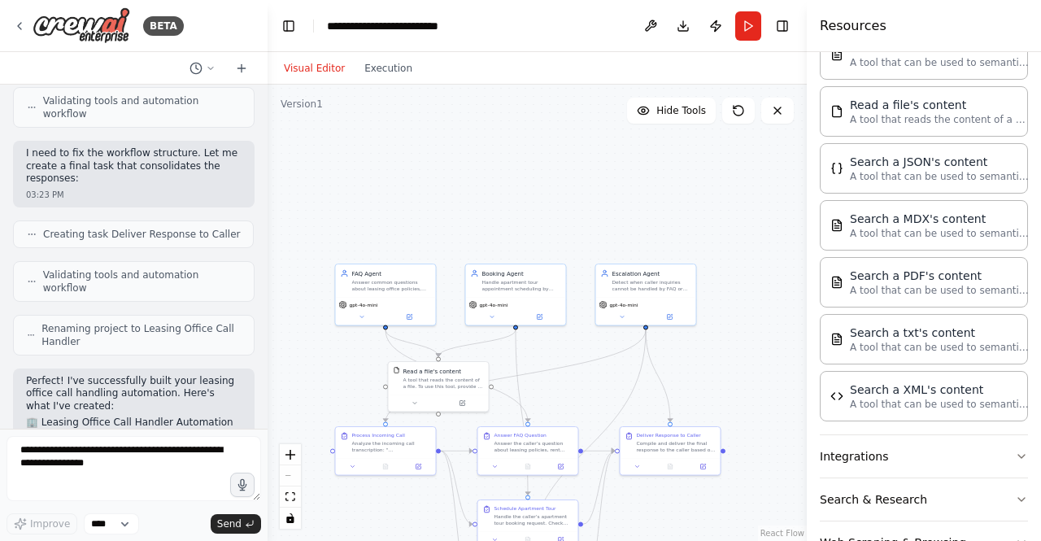
scroll to position [931, 0]
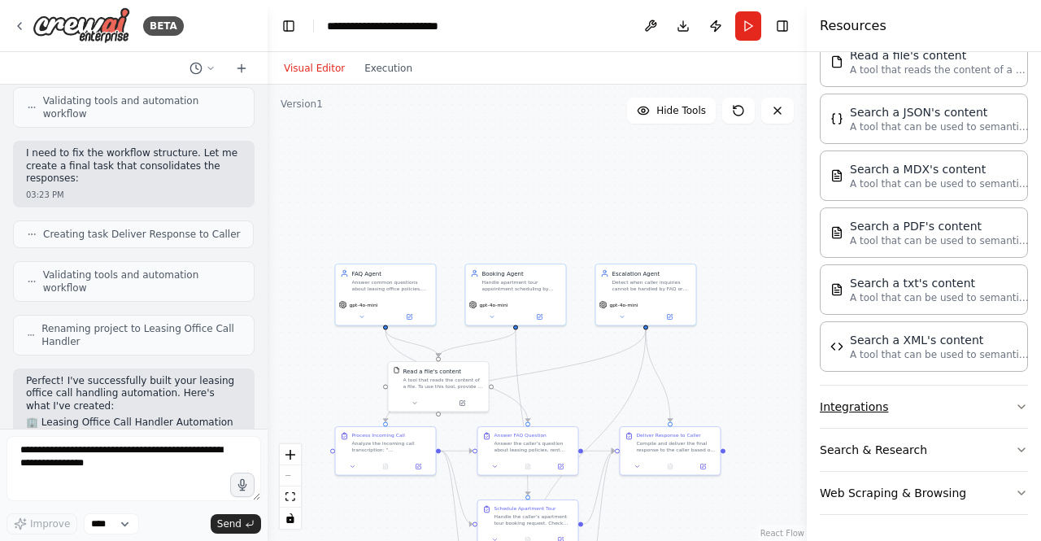
click at [905, 409] on button "Integrations" at bounding box center [924, 407] width 208 height 42
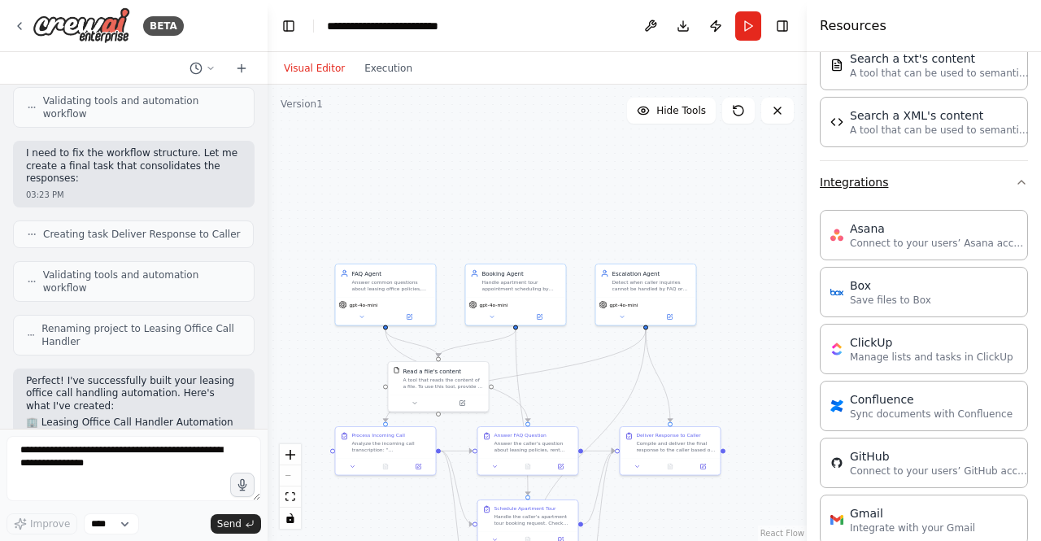
scroll to position [1152, 0]
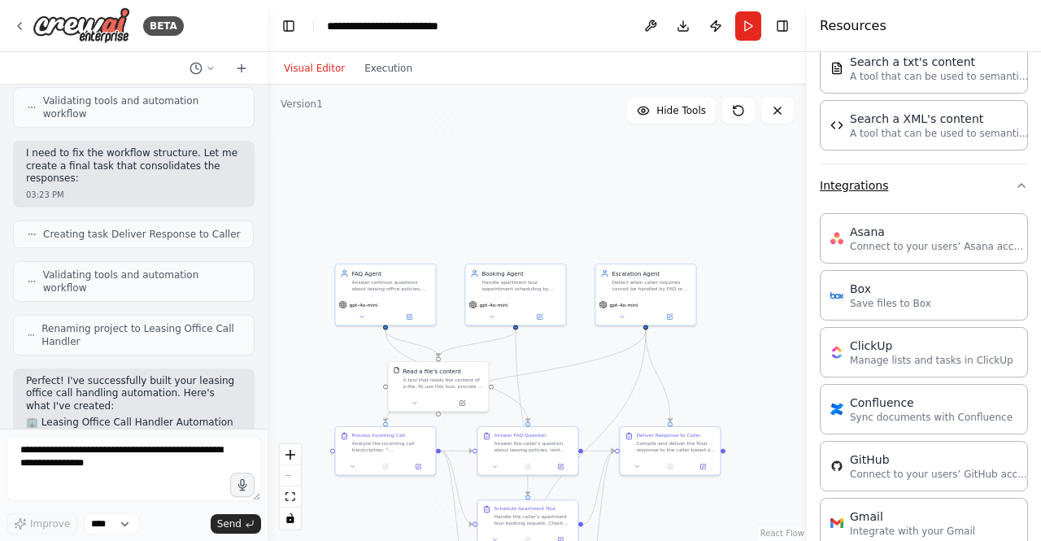
click at [855, 186] on button "Integrations" at bounding box center [924, 185] width 208 height 42
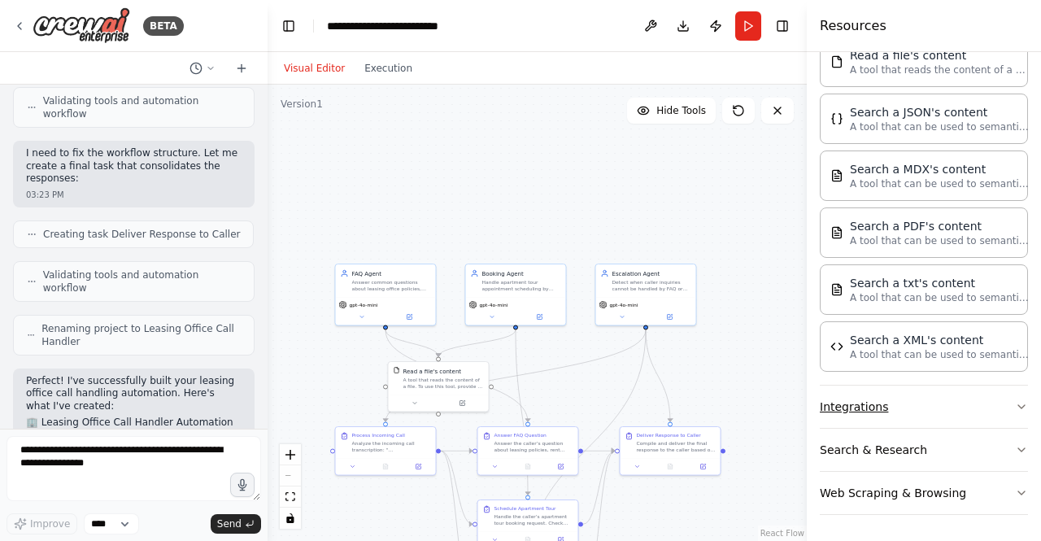
click at [852, 411] on button "Integrations" at bounding box center [924, 407] width 208 height 42
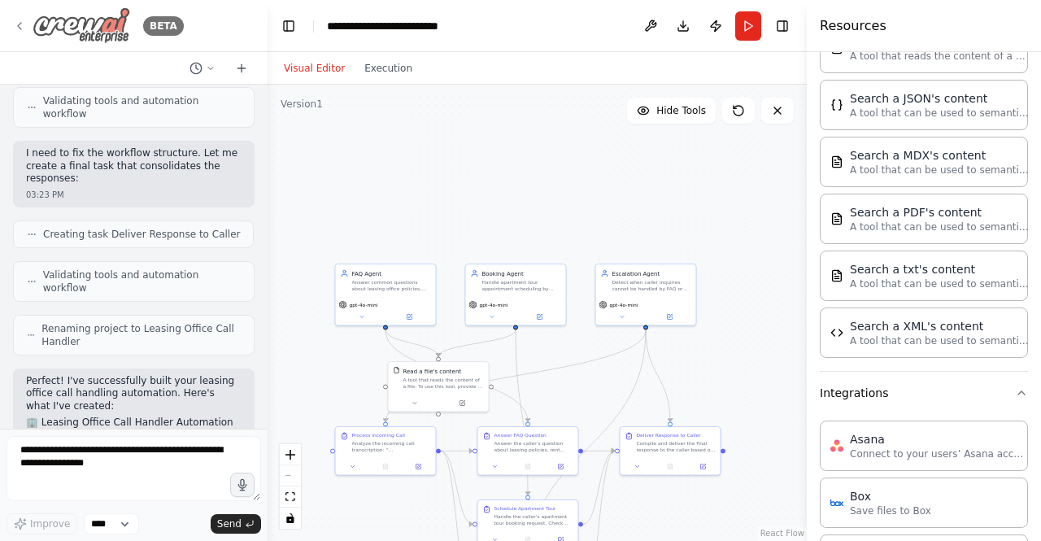
click at [15, 27] on icon at bounding box center [19, 26] width 13 height 13
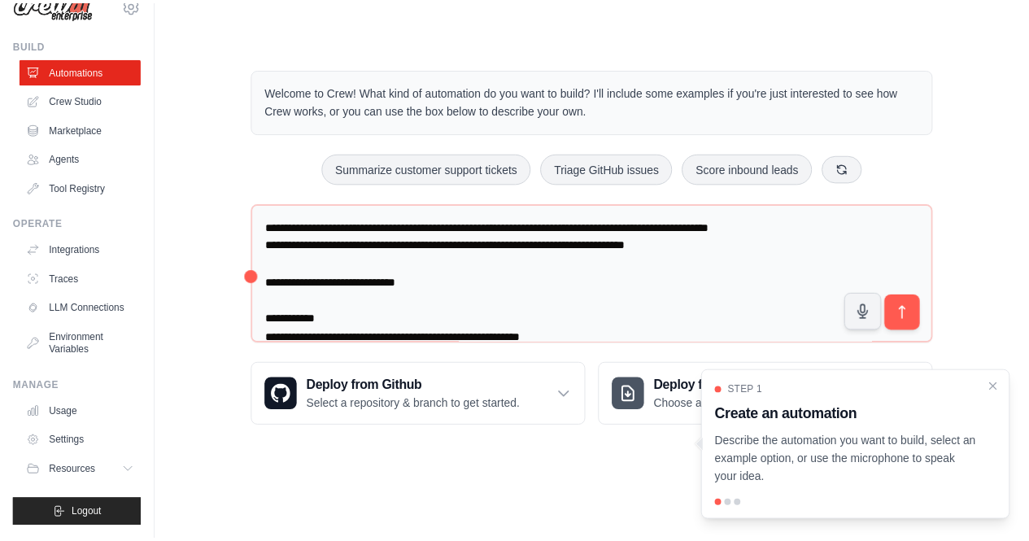
scroll to position [33, 0]
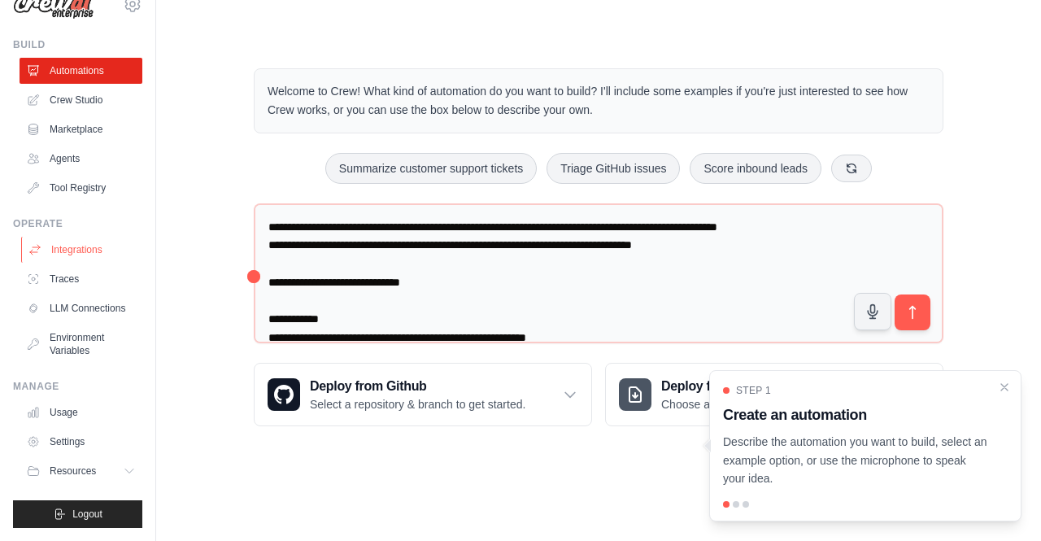
click at [58, 241] on link "Integrations" at bounding box center [82, 250] width 123 height 26
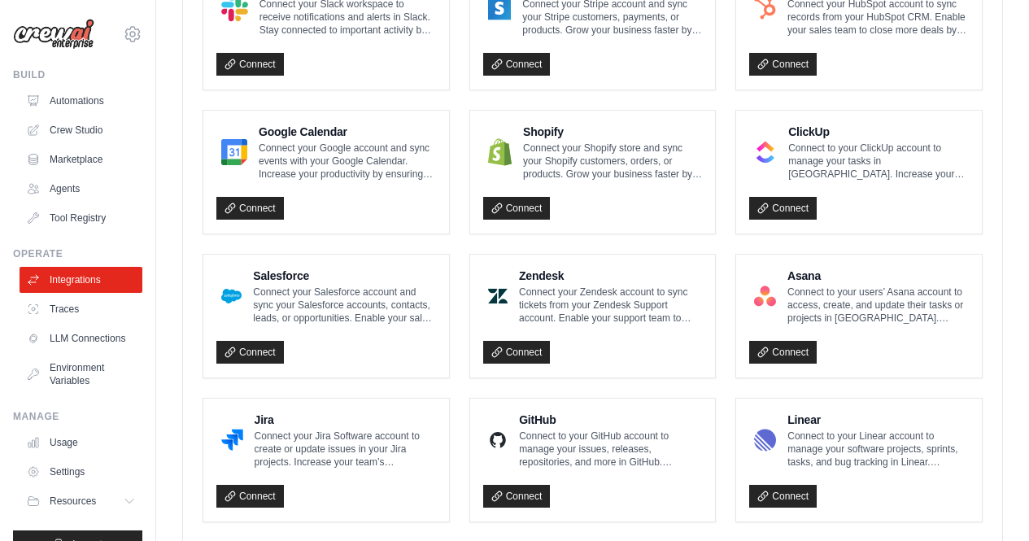
scroll to position [666, 0]
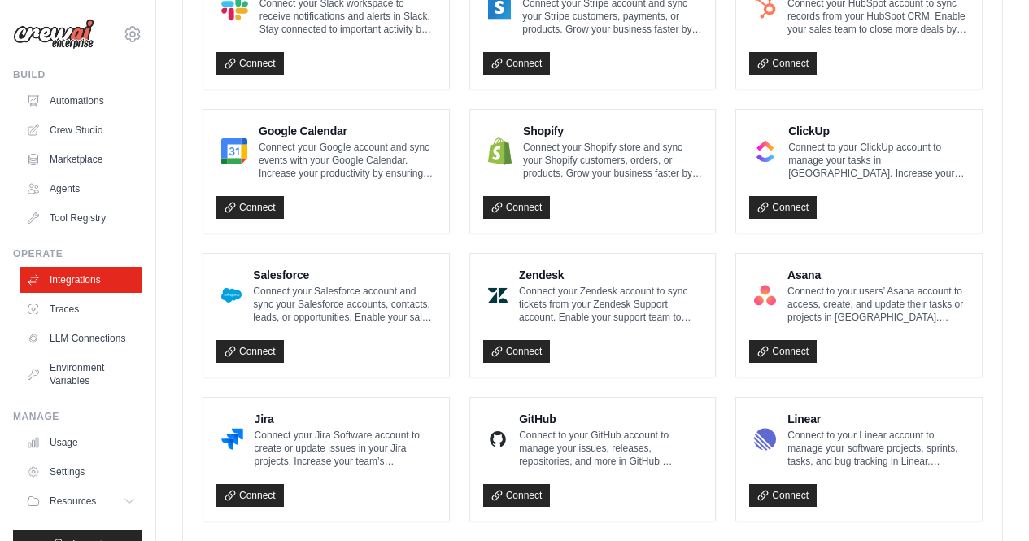
click at [62, 324] on ul "Integrations Traces LLM Connections Environment Variables" at bounding box center [81, 330] width 123 height 127
click at [64, 303] on link "Traces" at bounding box center [82, 309] width 123 height 26
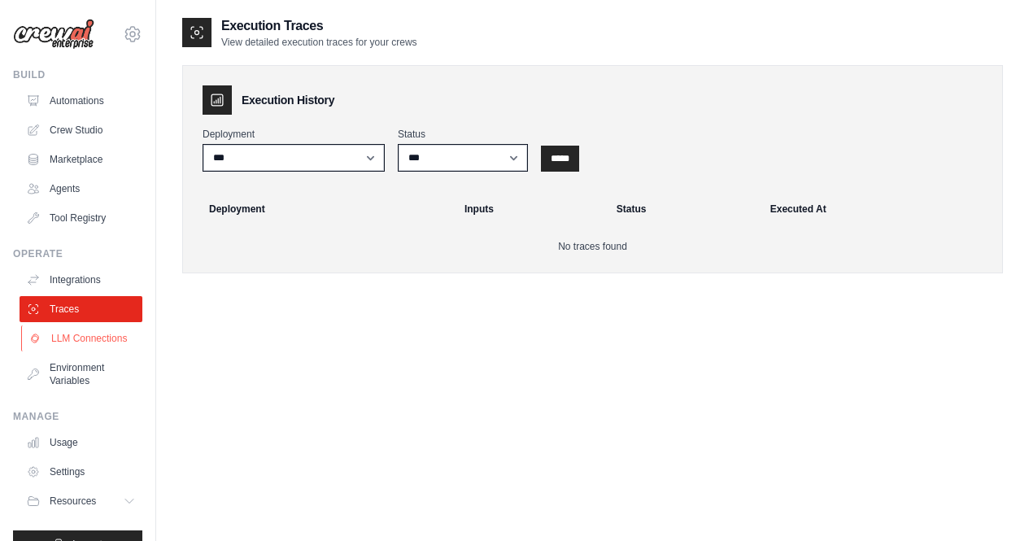
click at [81, 349] on link "LLM Connections" at bounding box center [82, 338] width 123 height 26
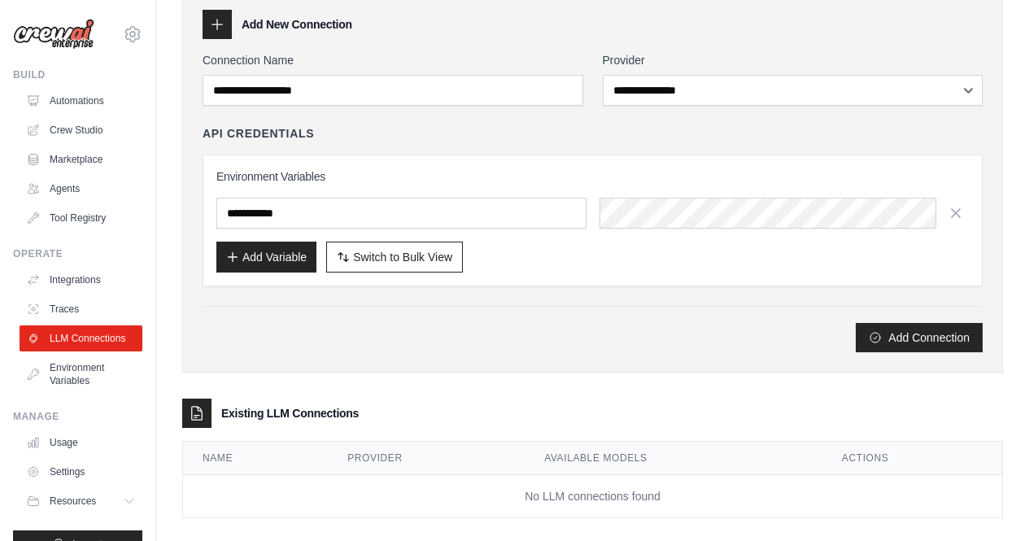
scroll to position [95, 0]
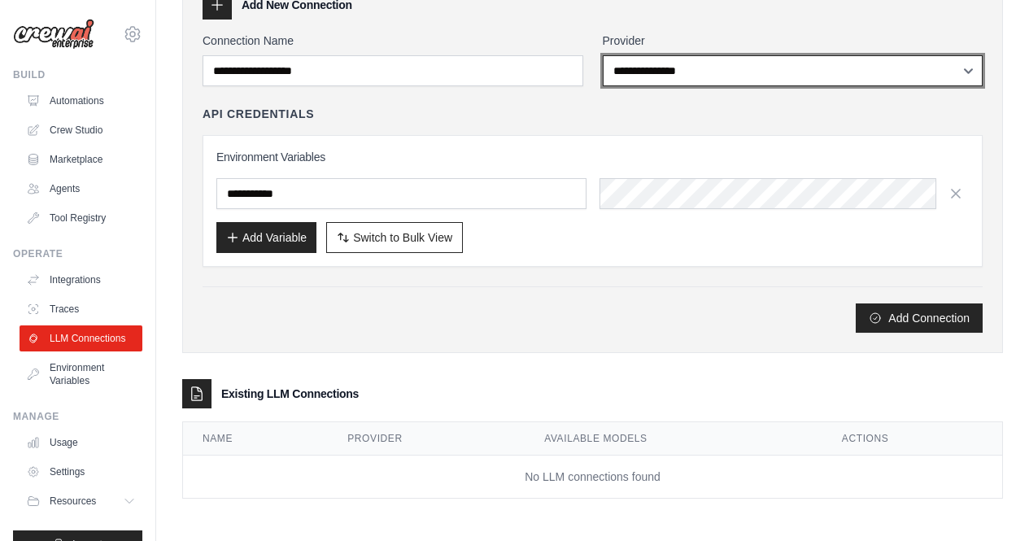
click at [687, 78] on select "**********" at bounding box center [793, 70] width 381 height 31
select select "******"
click at [603, 55] on select "**********" at bounding box center [793, 70] width 381 height 31
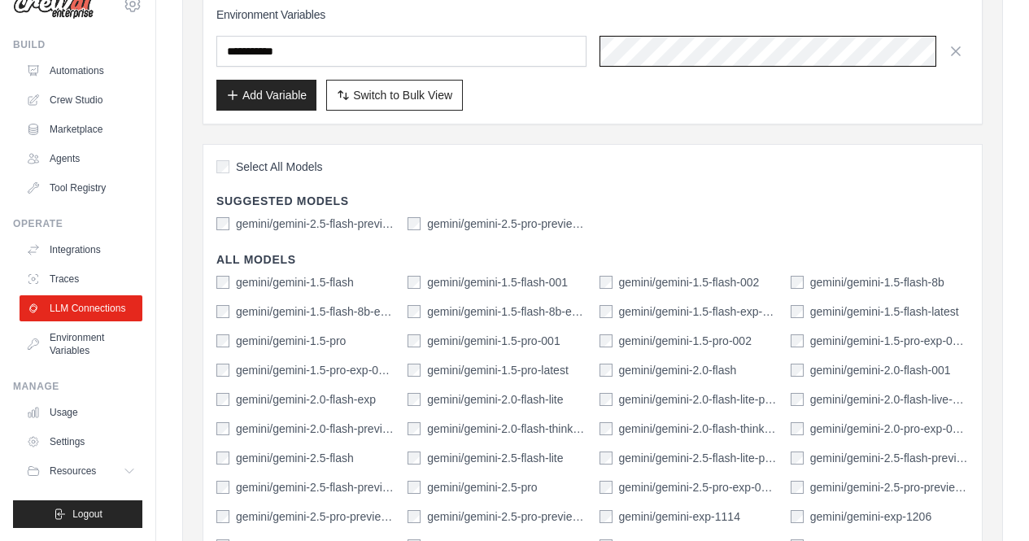
scroll to position [239, 0]
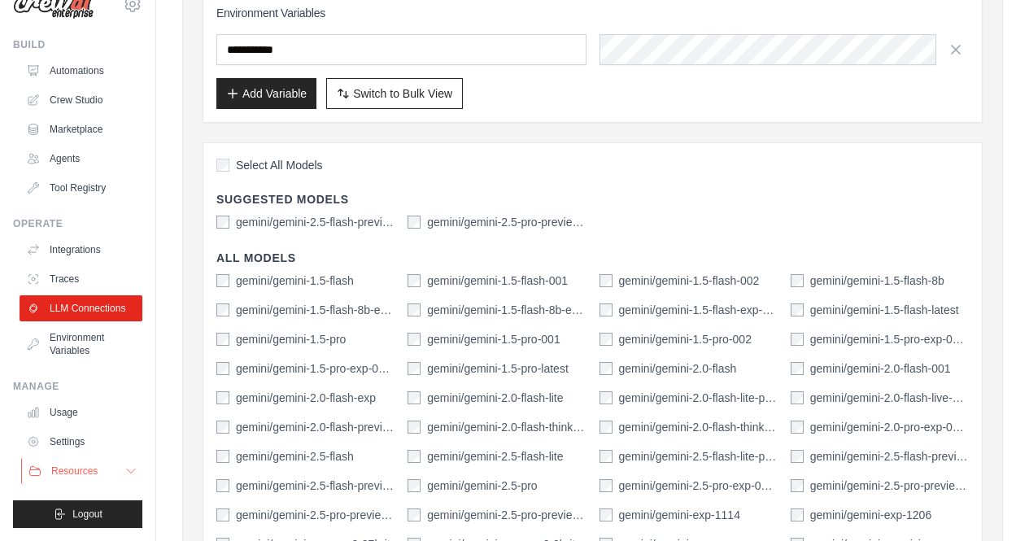
click at [102, 474] on button "Resources" at bounding box center [82, 471] width 123 height 26
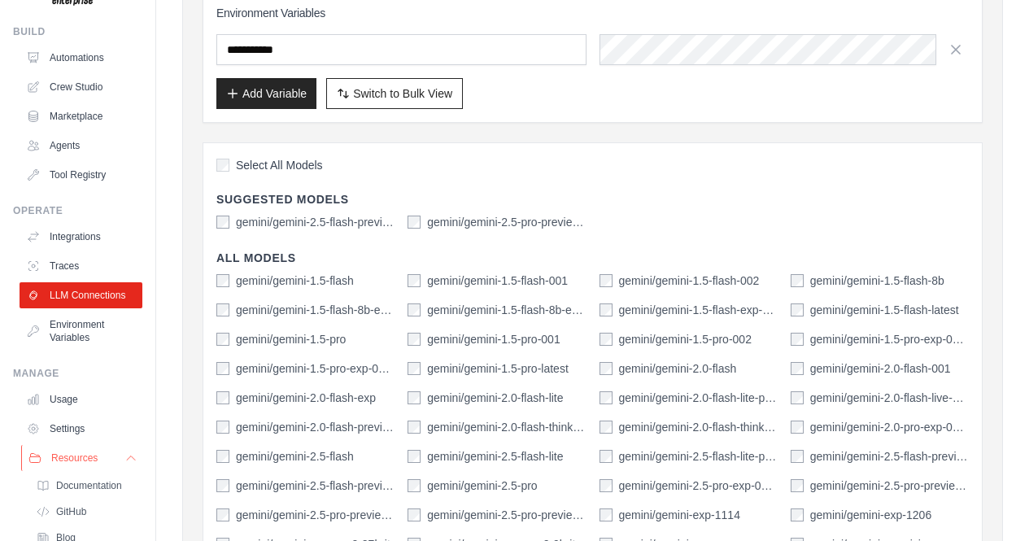
scroll to position [147, 0]
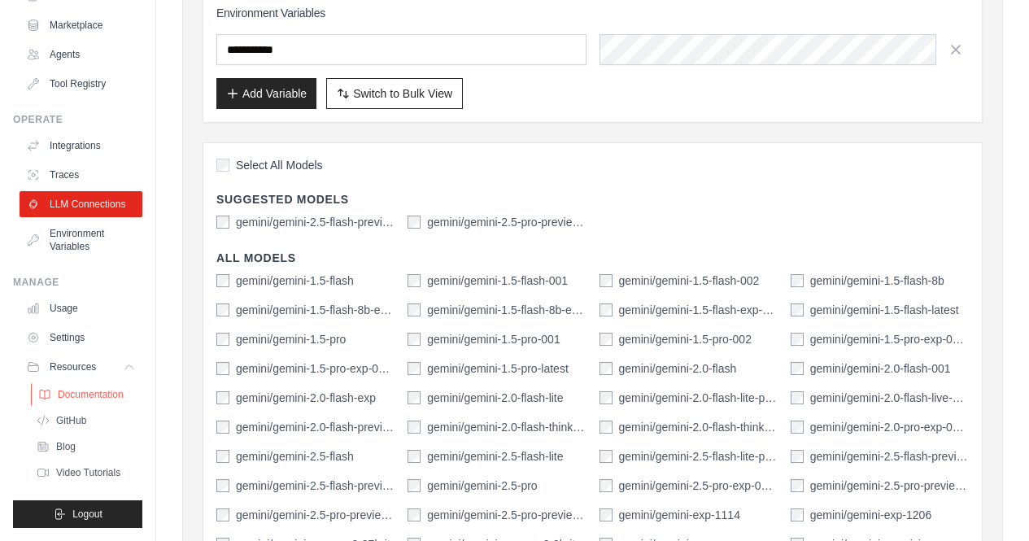
click at [85, 392] on span "Documentation" at bounding box center [91, 394] width 66 height 13
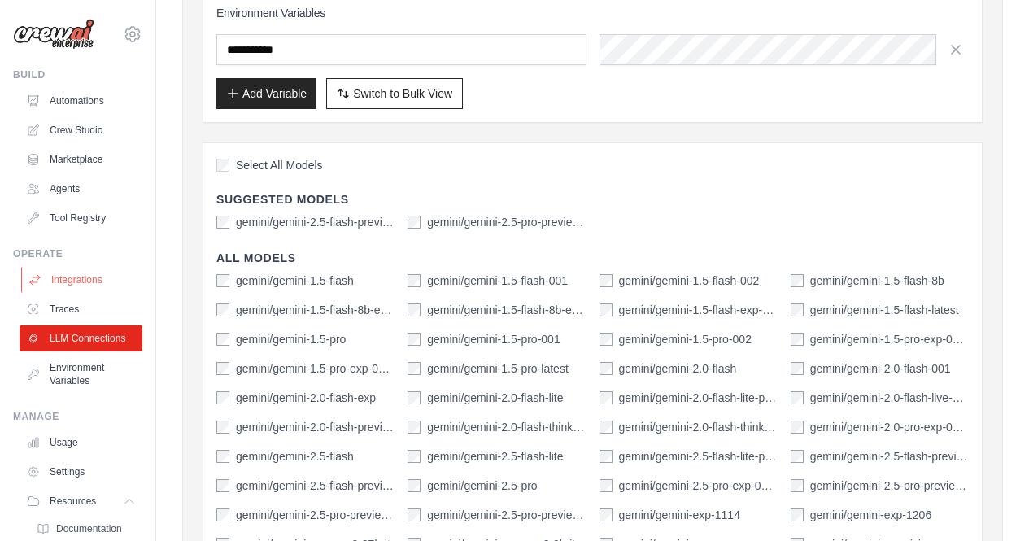
click at [70, 282] on link "Integrations" at bounding box center [82, 280] width 123 height 26
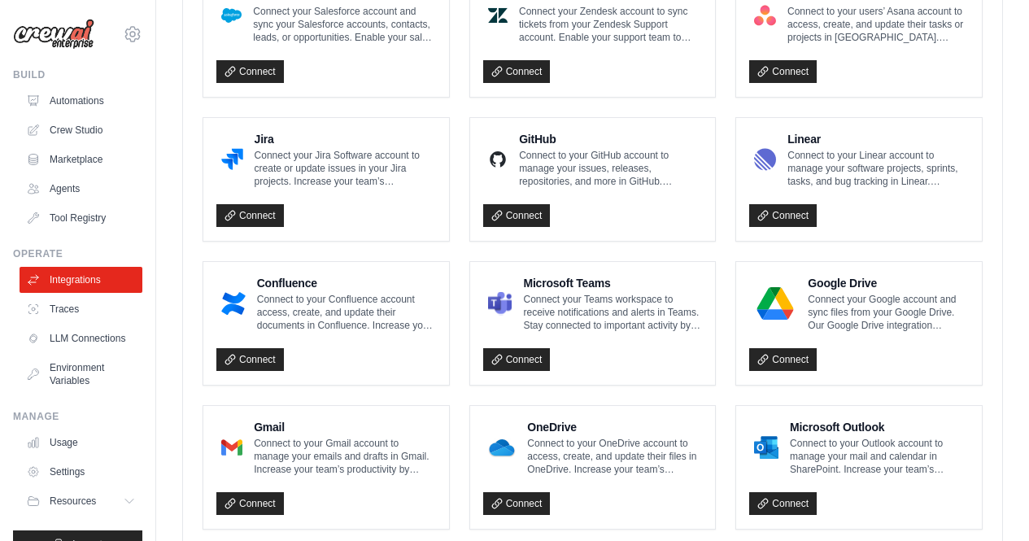
scroll to position [987, 0]
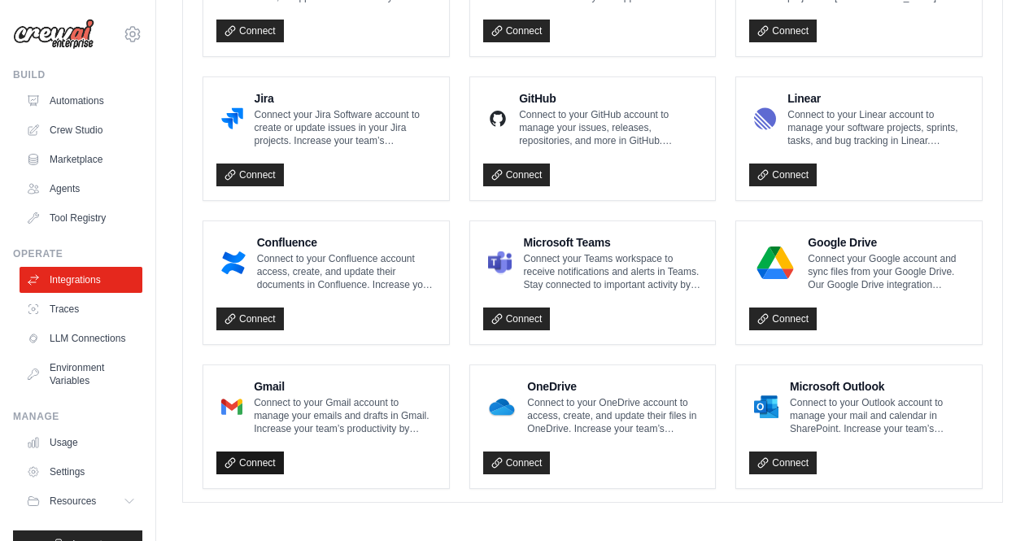
click at [262, 454] on link "Connect" at bounding box center [250, 463] width 68 height 23
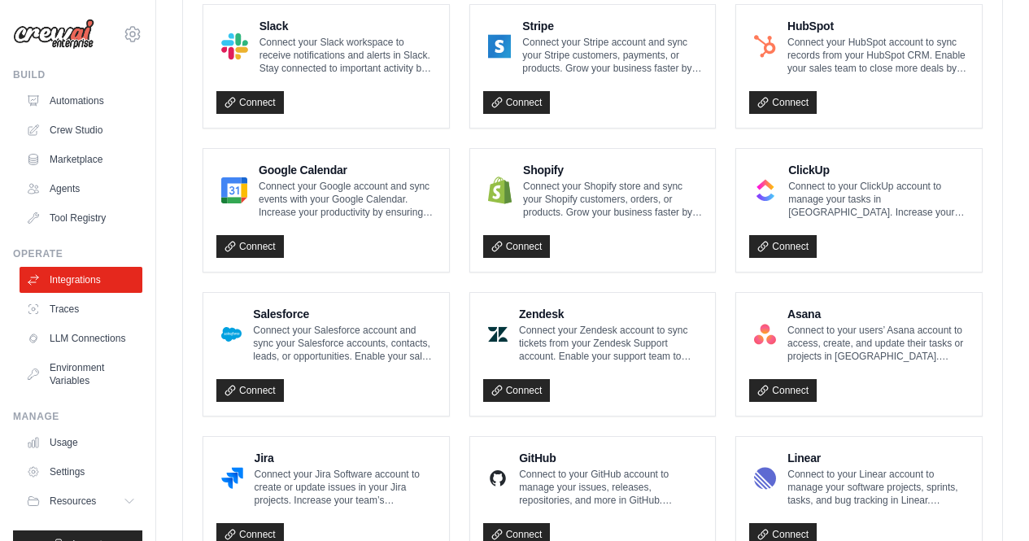
scroll to position [627, 0]
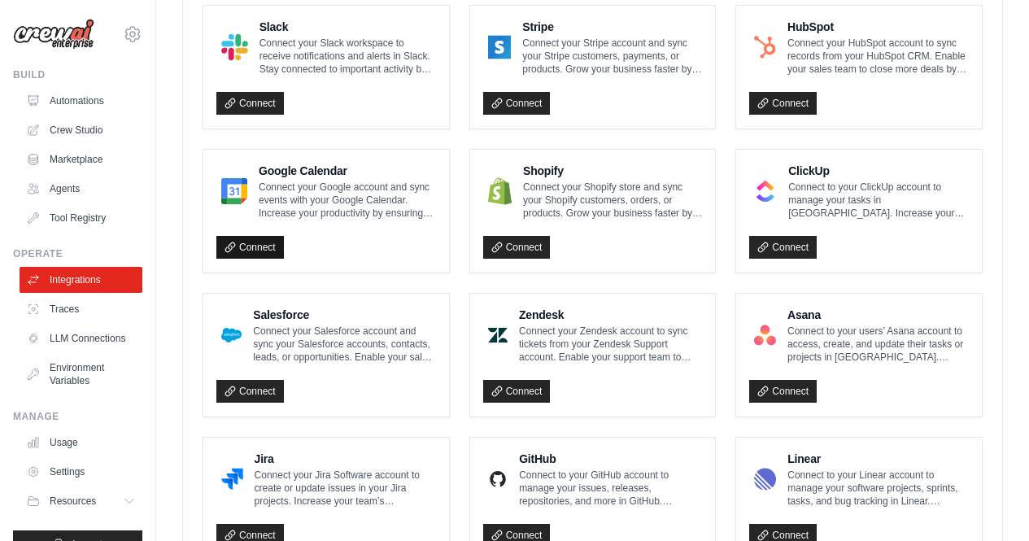
click at [247, 249] on link "Connect" at bounding box center [250, 247] width 68 height 23
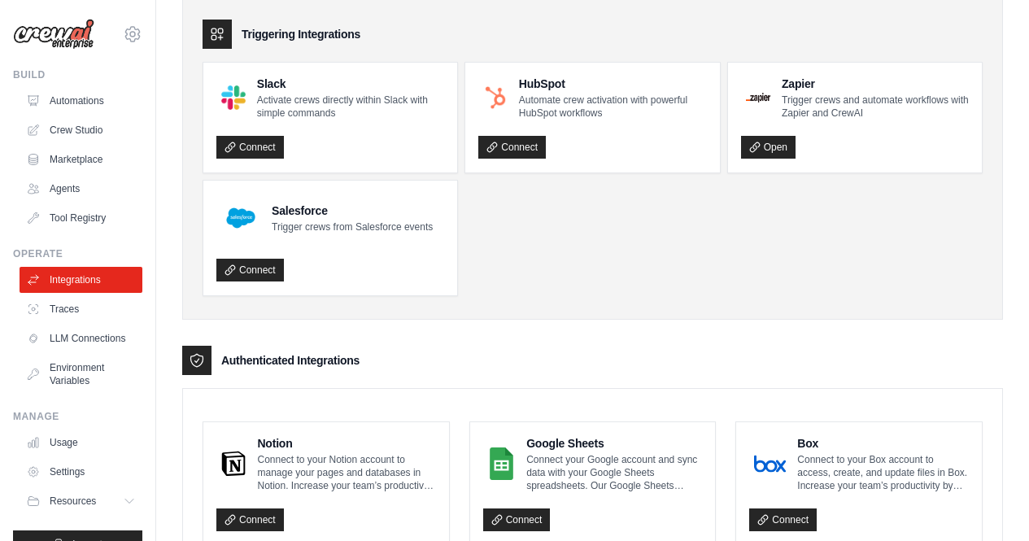
scroll to position [0, 0]
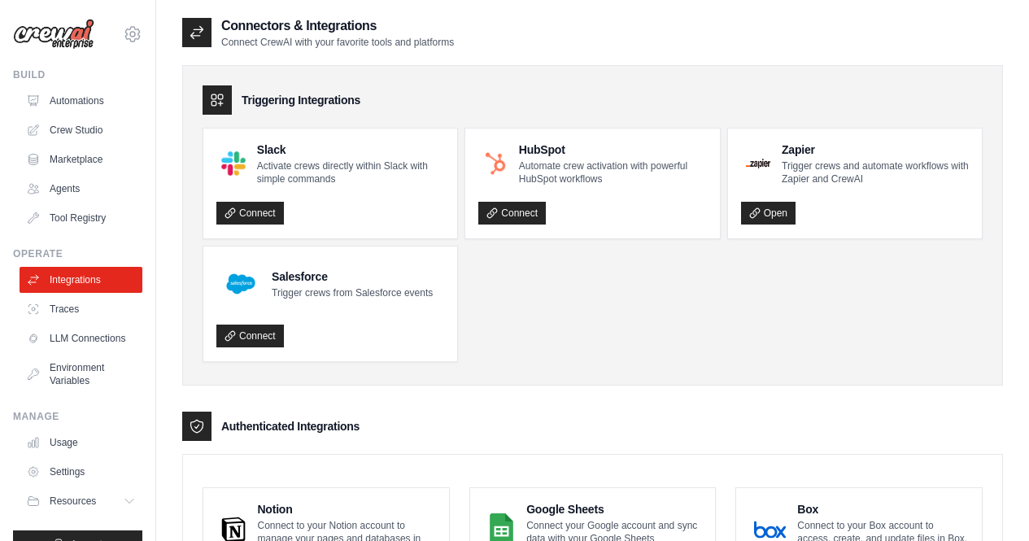
click at [190, 31] on icon at bounding box center [197, 32] width 16 height 16
click at [260, 209] on link "Connect" at bounding box center [250, 213] width 68 height 23
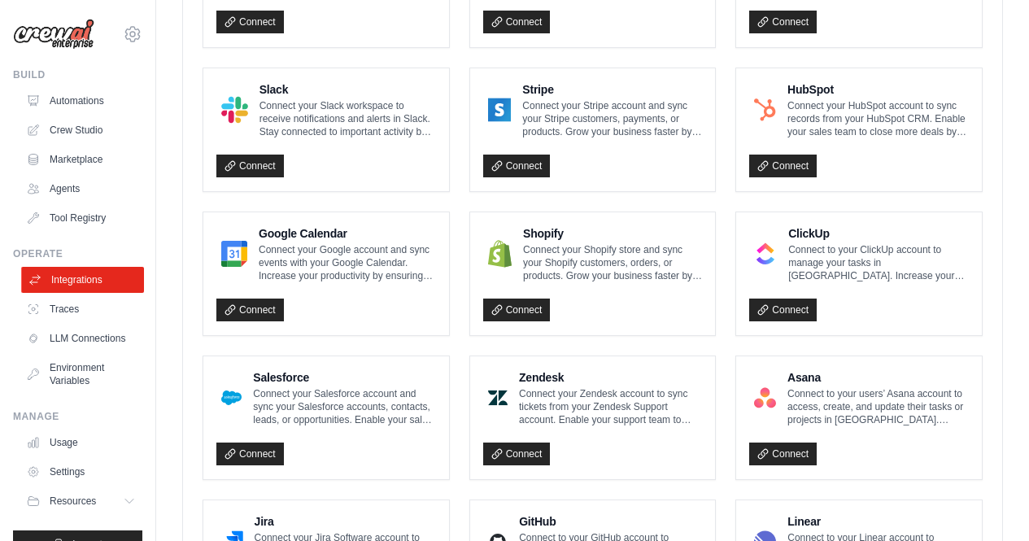
scroll to position [568, 0]
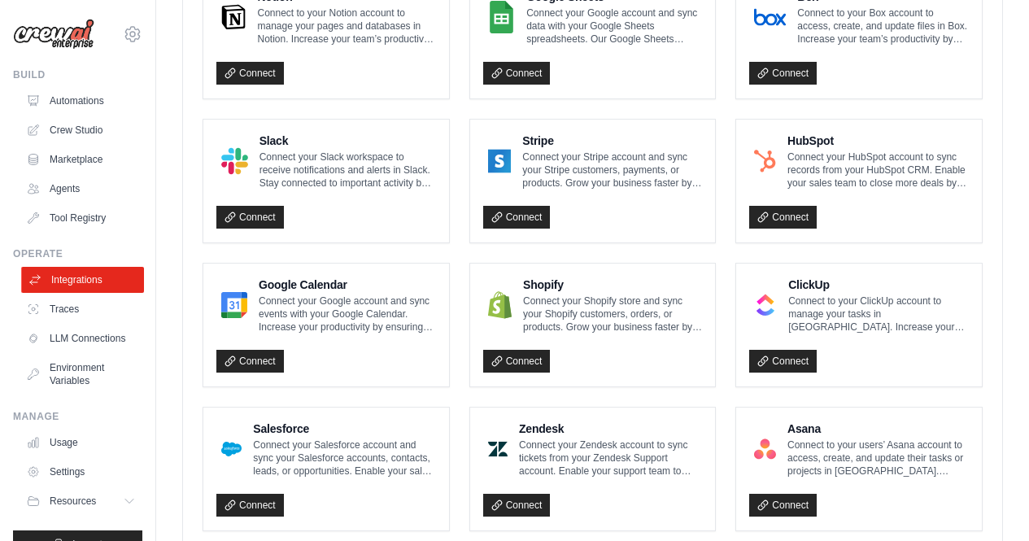
click at [72, 272] on link "Integrations" at bounding box center [82, 280] width 123 height 26
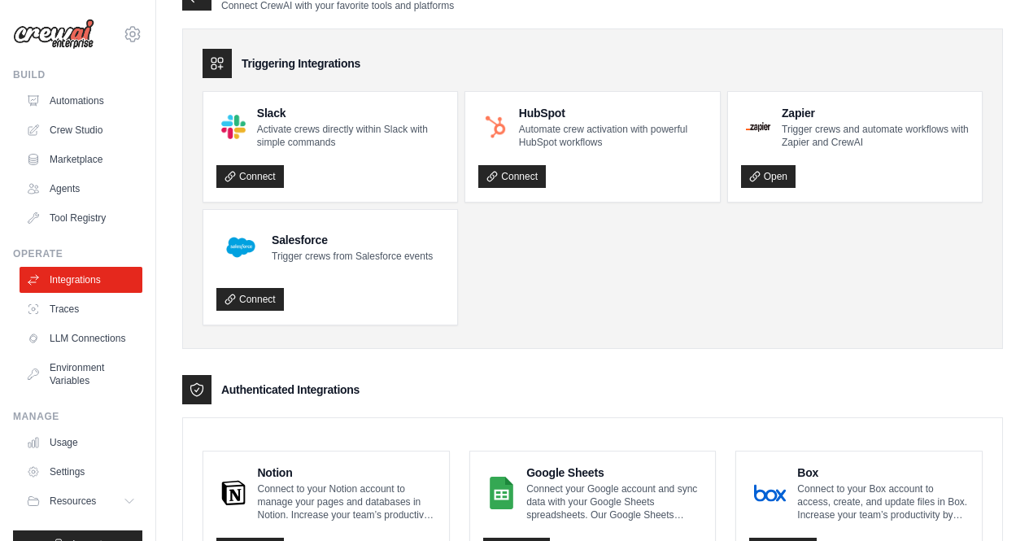
scroll to position [0, 0]
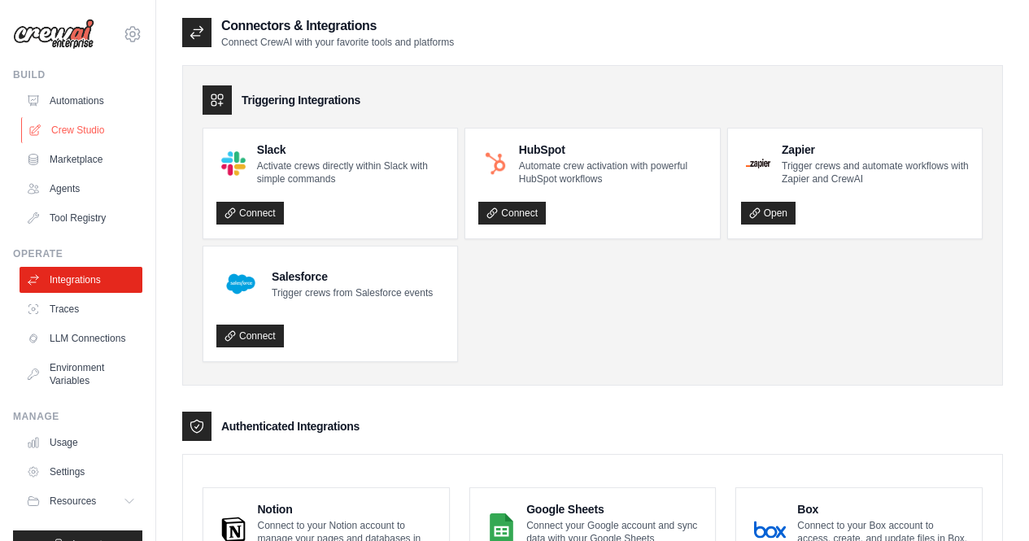
click at [81, 132] on link "Crew Studio" at bounding box center [82, 130] width 123 height 26
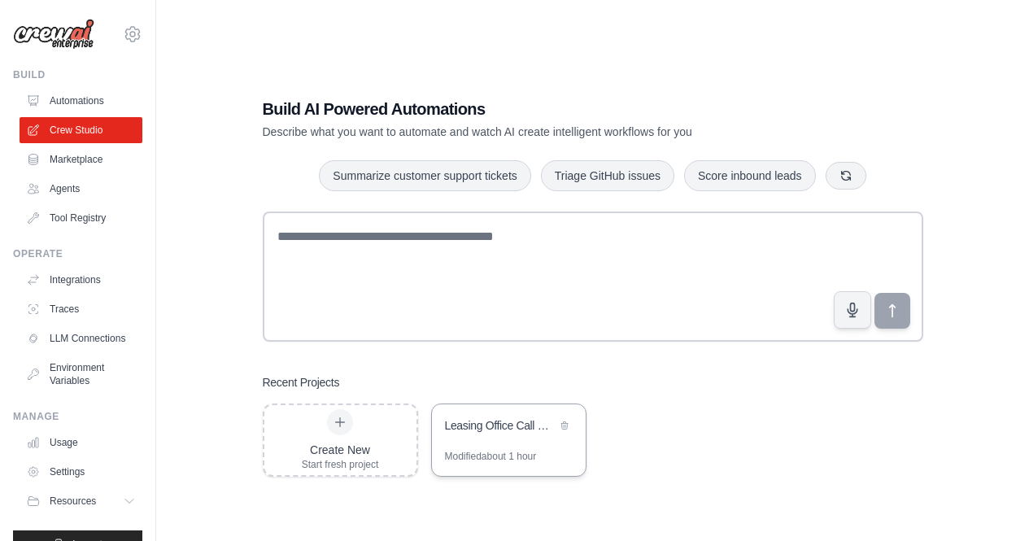
click at [515, 470] on div "Modified about 1 hour" at bounding box center [509, 463] width 154 height 26
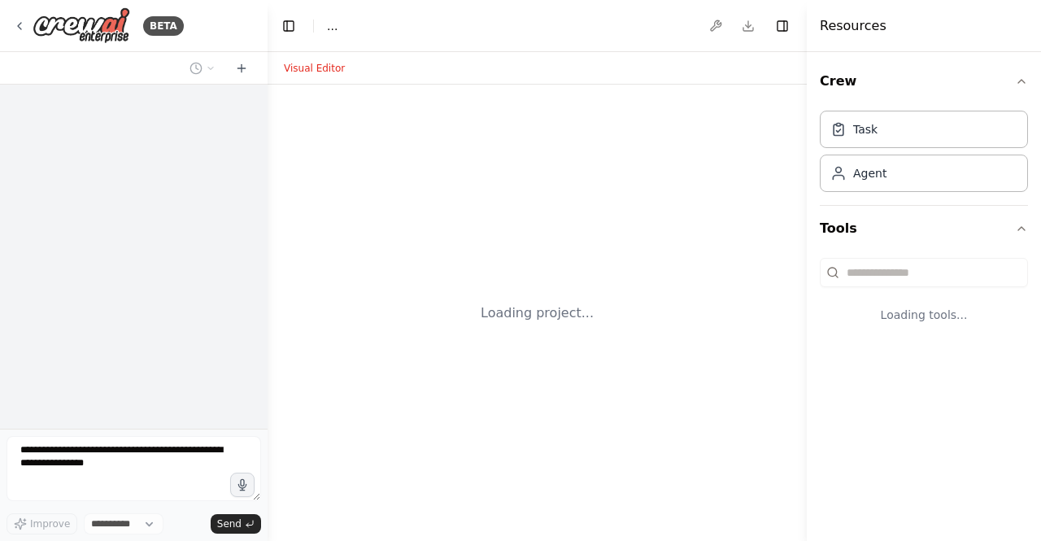
select select "****"
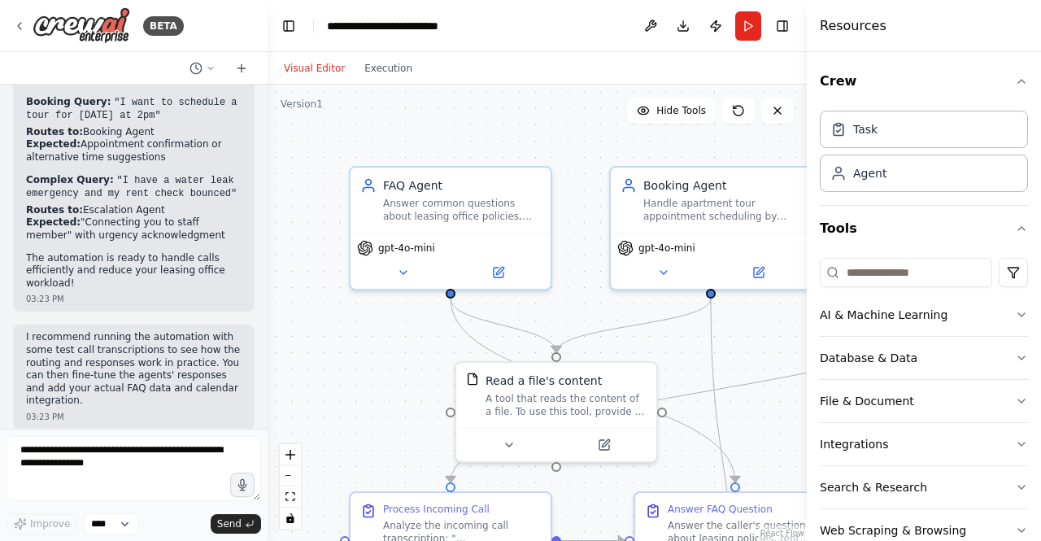
scroll to position [2279, 0]
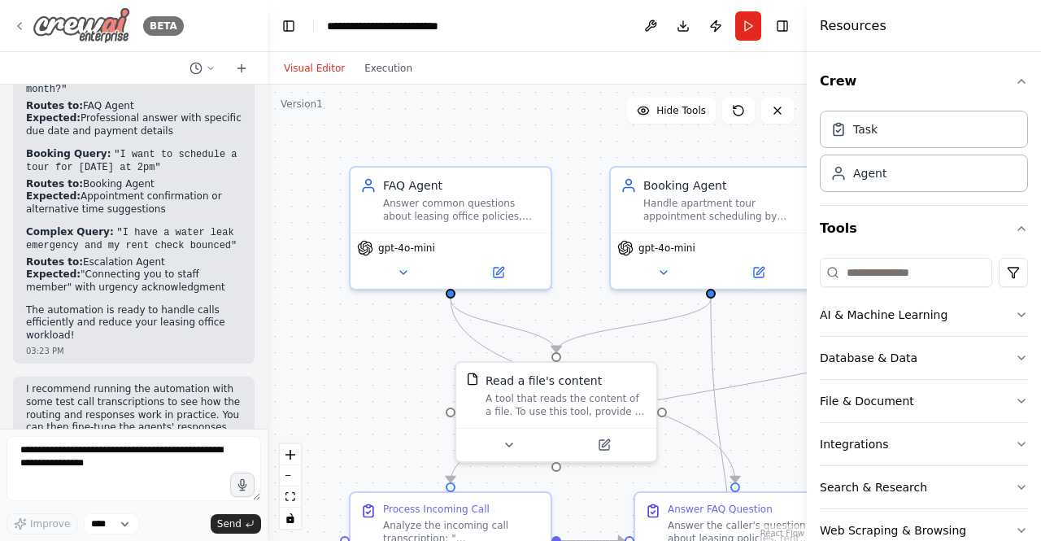
click at [19, 28] on icon at bounding box center [19, 26] width 13 height 13
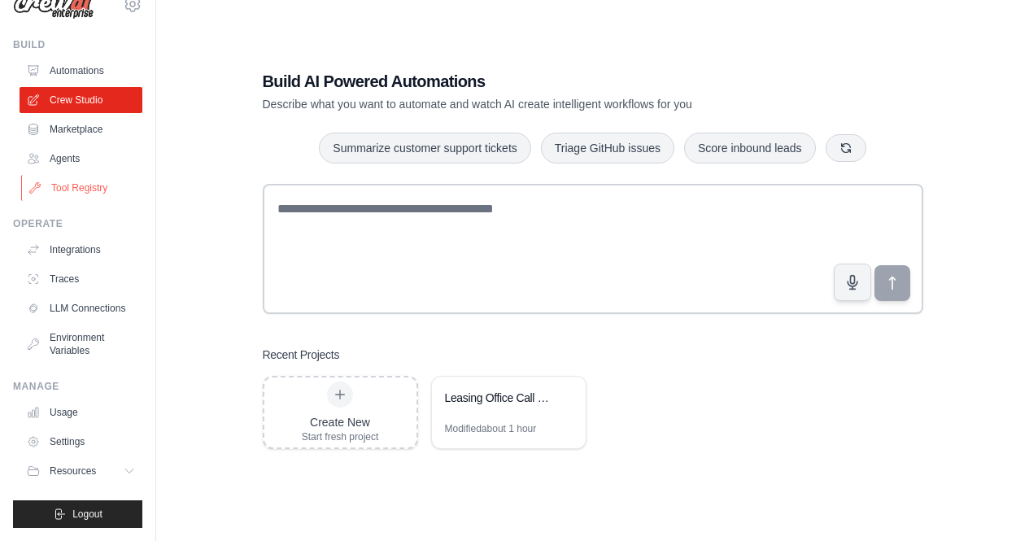
scroll to position [33, 0]
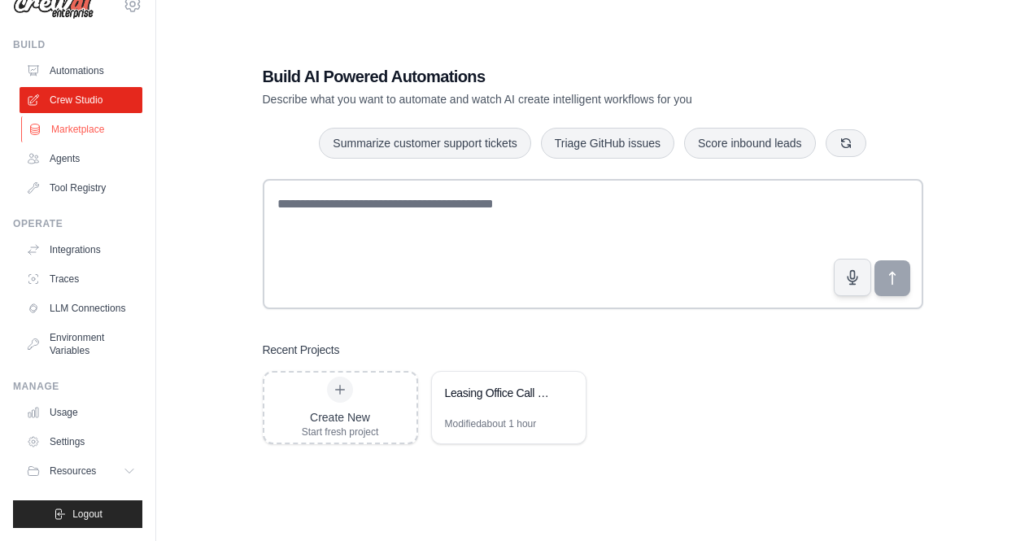
click at [71, 116] on link "Marketplace" at bounding box center [82, 129] width 123 height 26
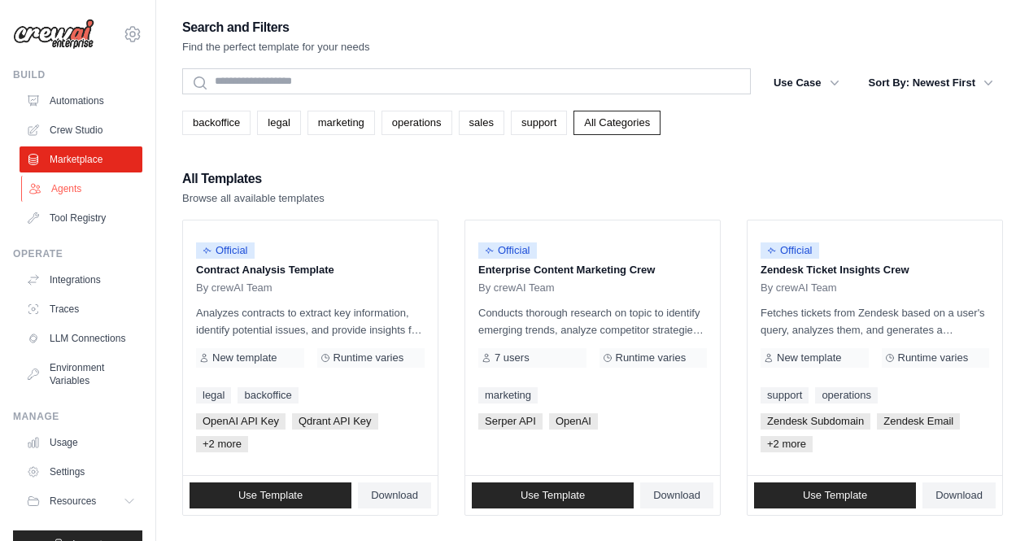
click at [65, 181] on link "Agents" at bounding box center [82, 189] width 123 height 26
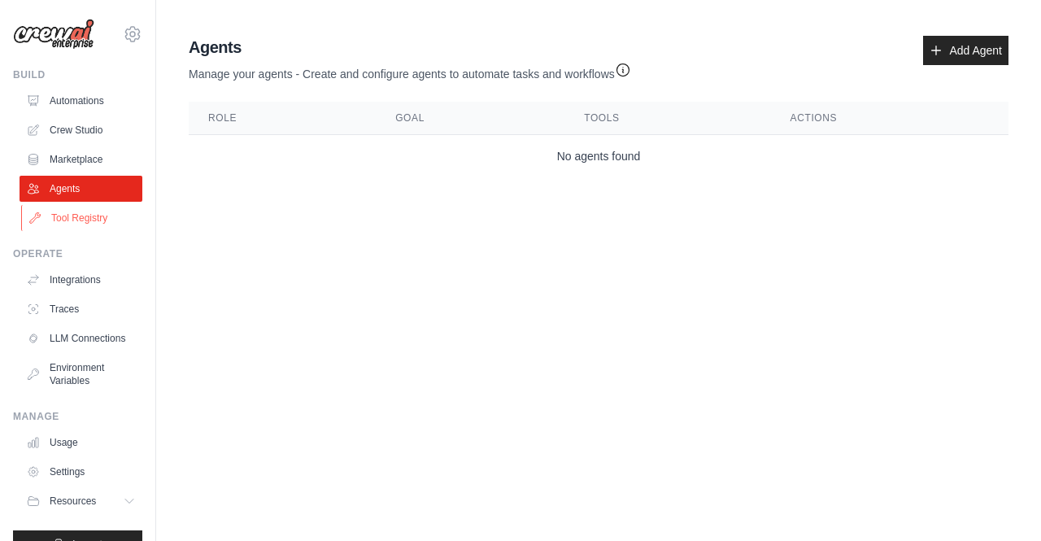
click at [60, 212] on link "Tool Registry" at bounding box center [82, 218] width 123 height 26
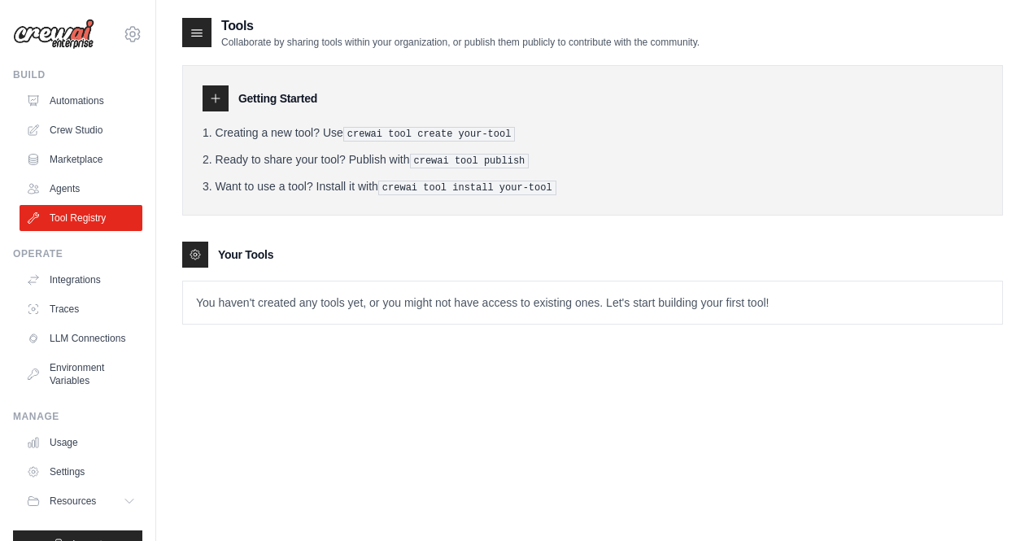
scroll to position [33, 0]
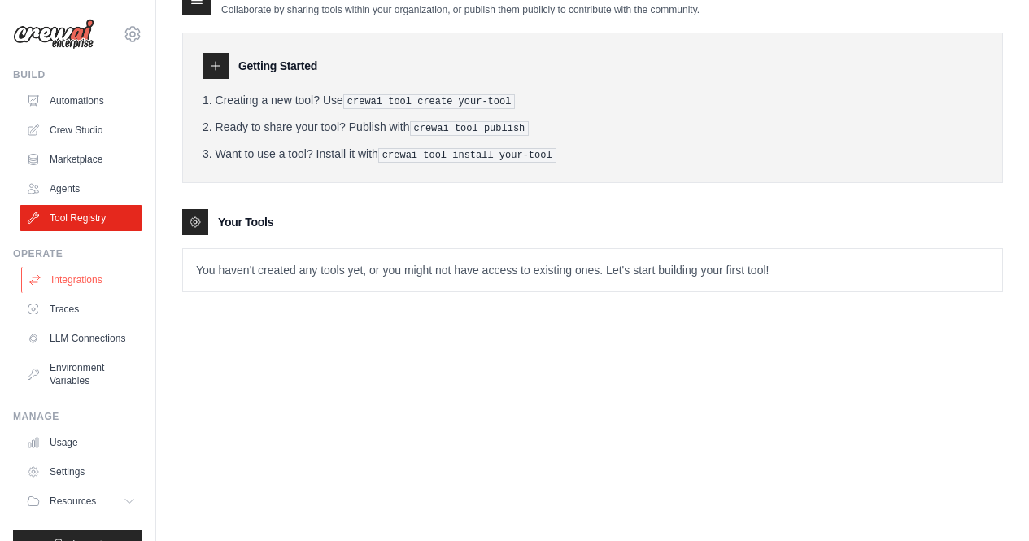
click at [80, 274] on link "Integrations" at bounding box center [82, 280] width 123 height 26
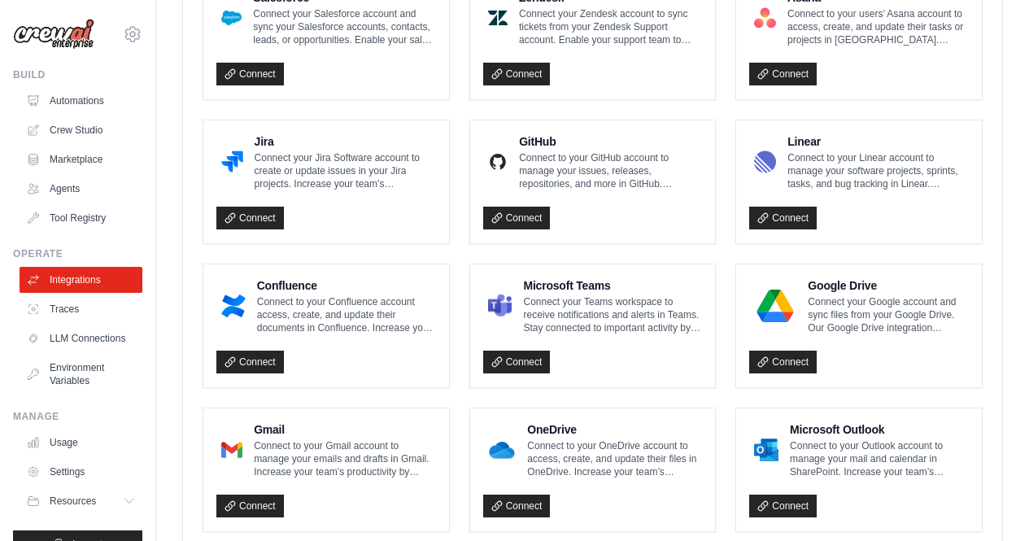
scroll to position [987, 0]
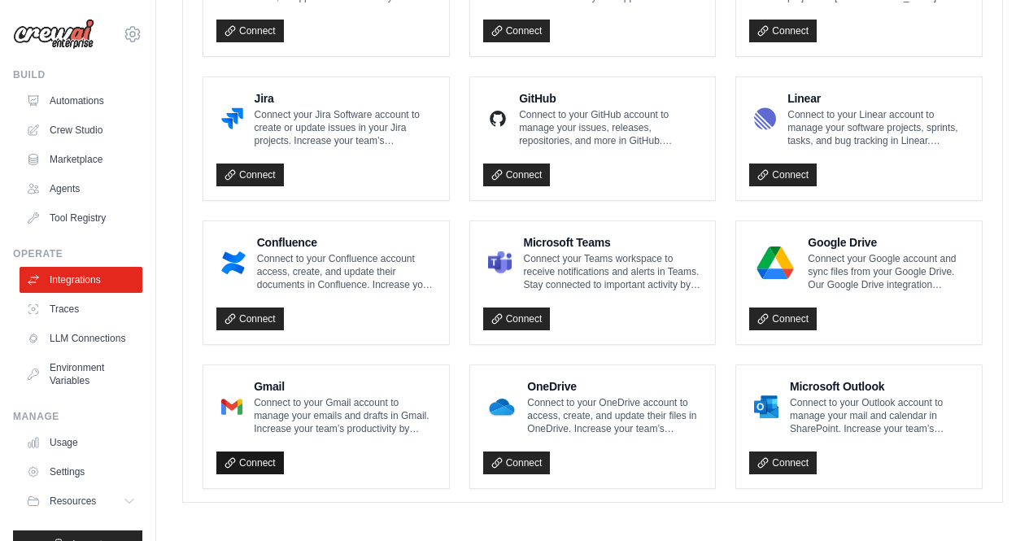
click at [255, 455] on link "Connect" at bounding box center [250, 463] width 68 height 23
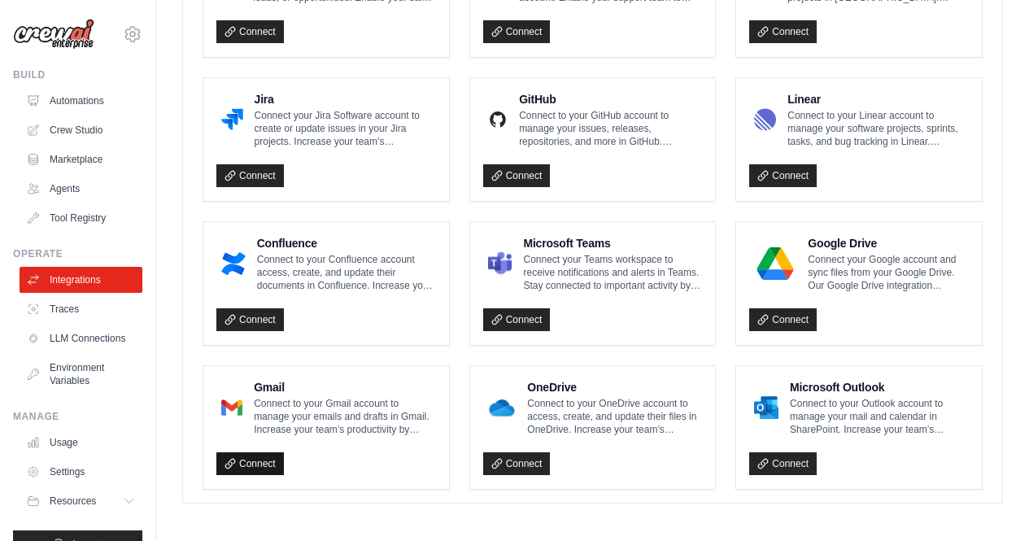
click at [243, 460] on link "Connect" at bounding box center [250, 463] width 68 height 23
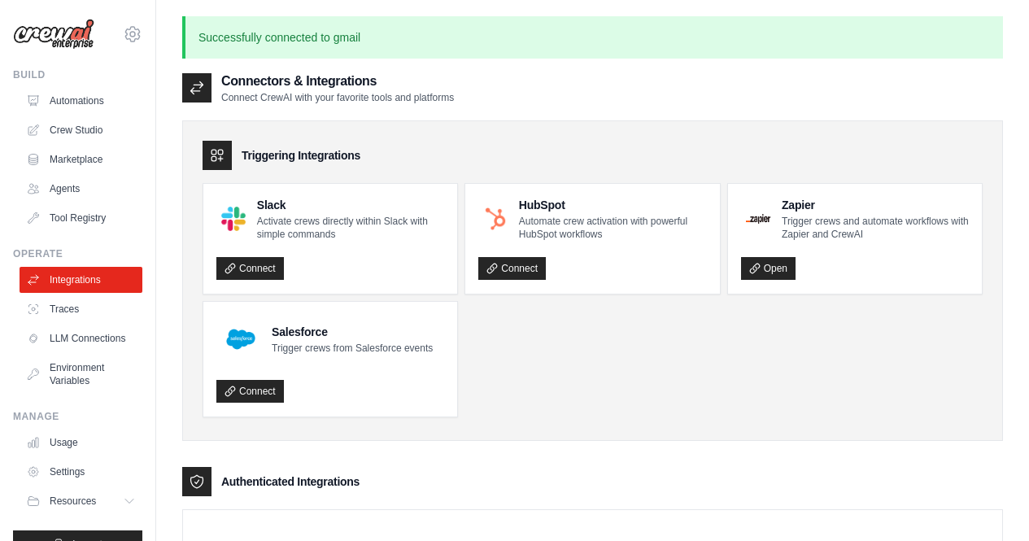
click at [317, 36] on p "Successfully connected to gmail" at bounding box center [592, 37] width 821 height 42
click at [96, 91] on link "Automations" at bounding box center [82, 101] width 123 height 26
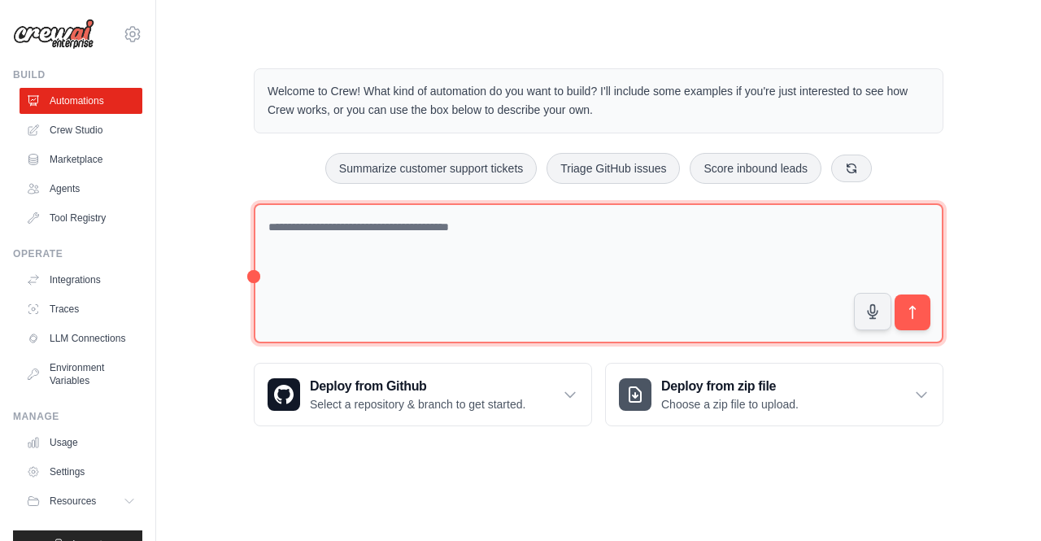
click at [348, 255] on textarea at bounding box center [599, 273] width 690 height 141
type textarea "**********"
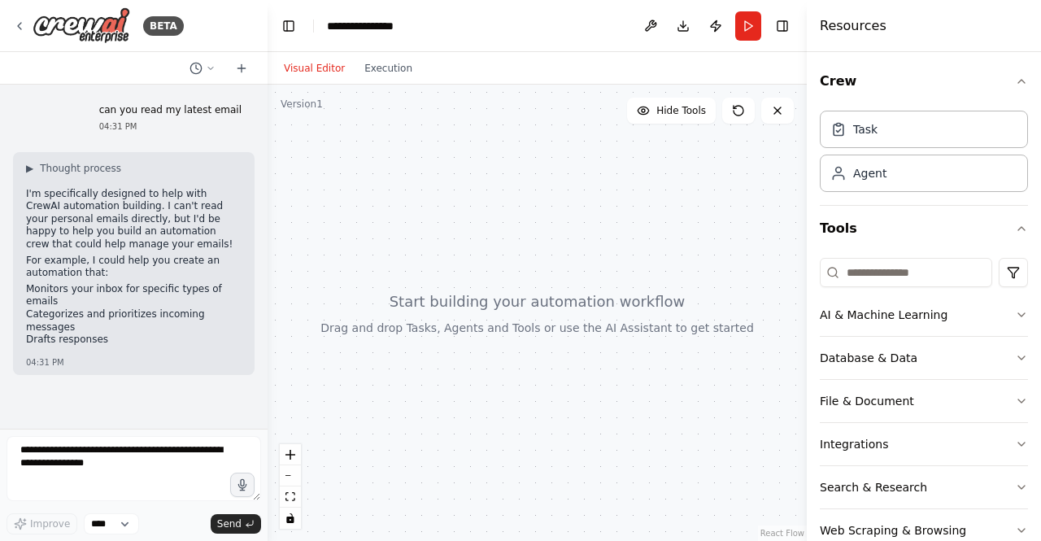
click at [191, 374] on div "can you read my latest email 04:31 PM ▶ Thought process I'm specifically design…" at bounding box center [134, 257] width 268 height 344
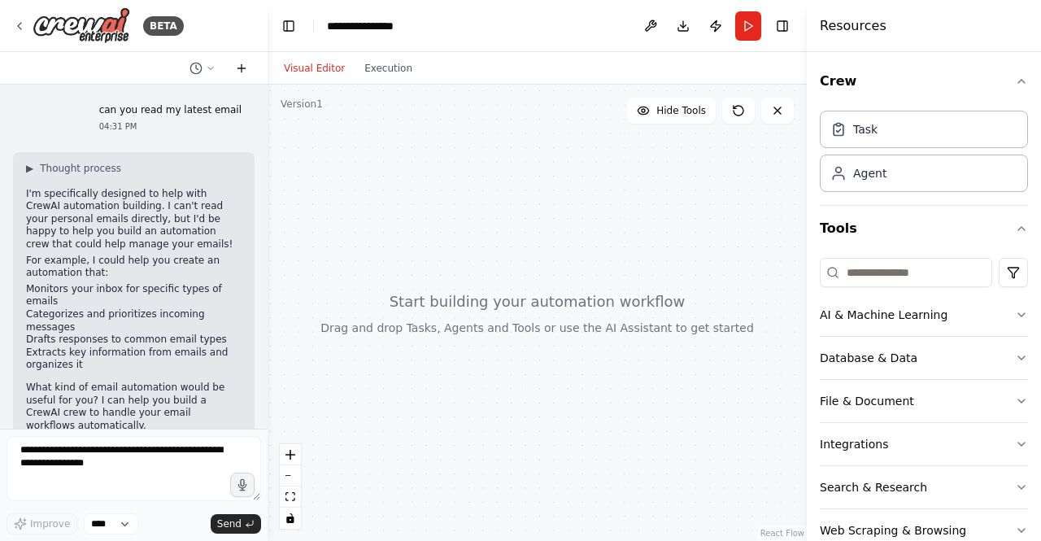
click at [243, 75] on button at bounding box center [242, 69] width 26 height 20
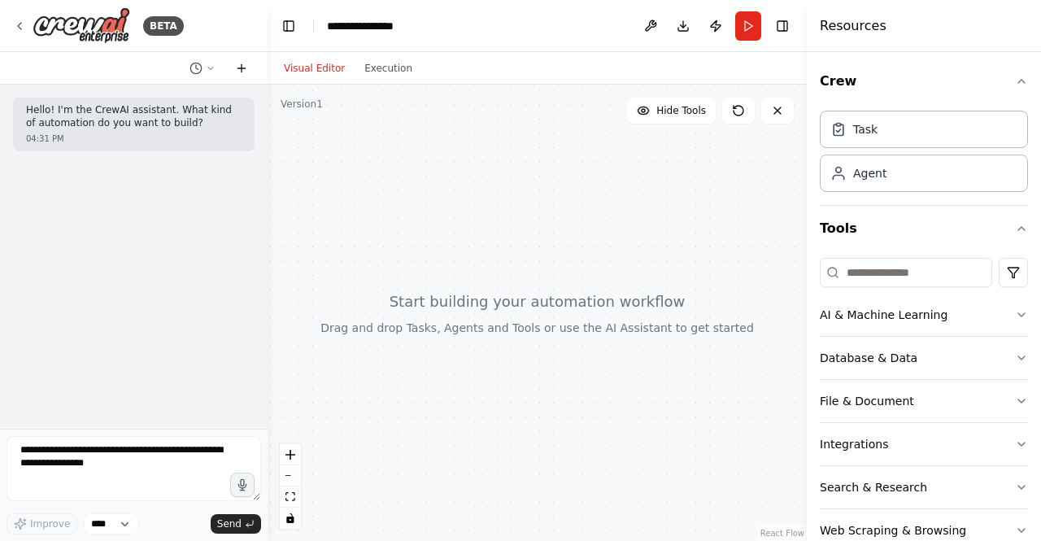
click at [243, 75] on button at bounding box center [242, 69] width 26 height 20
click at [789, 111] on button at bounding box center [778, 111] width 33 height 26
click at [775, 110] on icon at bounding box center [777, 110] width 13 height 13
click at [768, 116] on button at bounding box center [778, 111] width 33 height 26
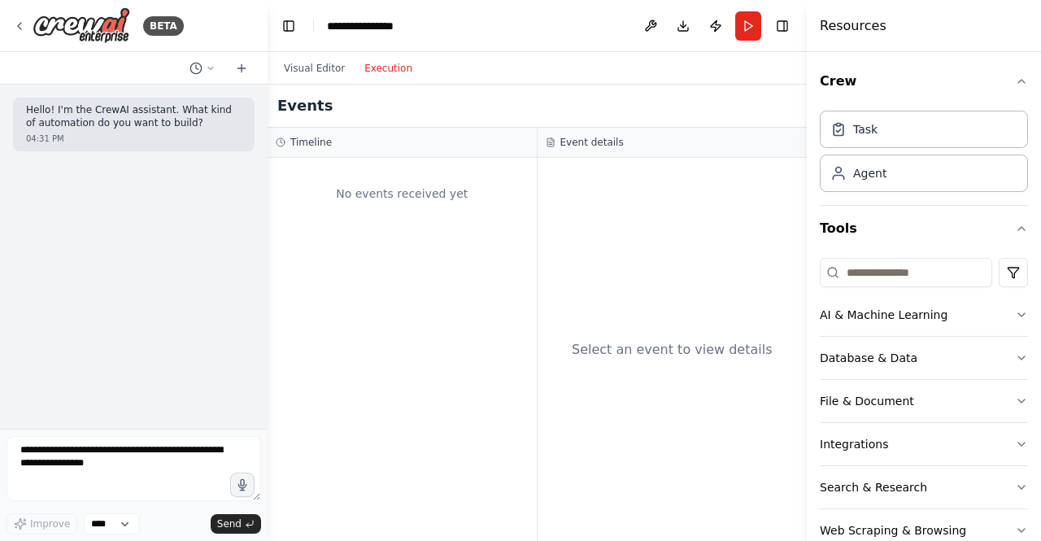
click at [391, 76] on button "Execution" at bounding box center [389, 69] width 68 height 20
click at [20, 28] on icon at bounding box center [19, 26] width 3 height 7
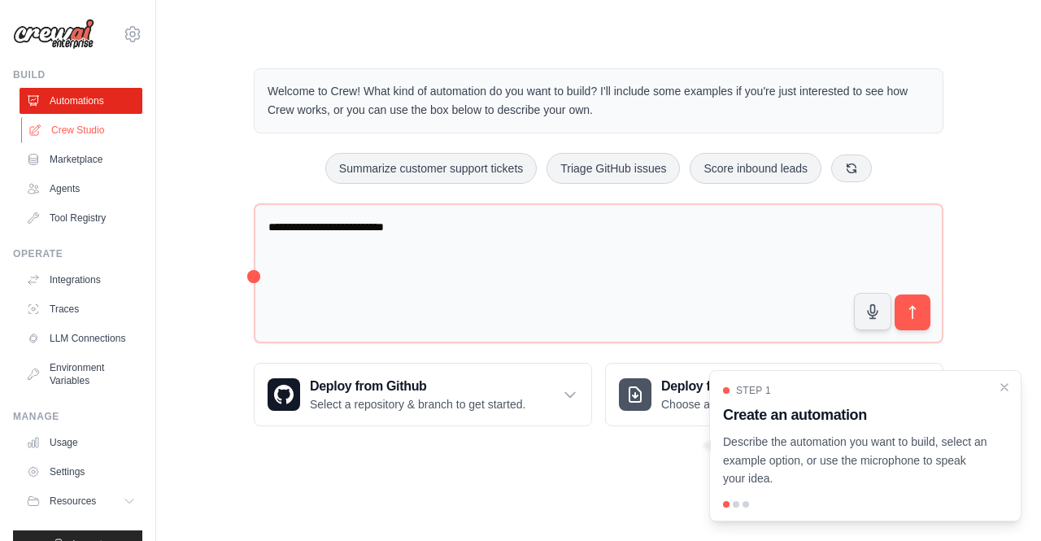
click at [68, 131] on link "Crew Studio" at bounding box center [82, 130] width 123 height 26
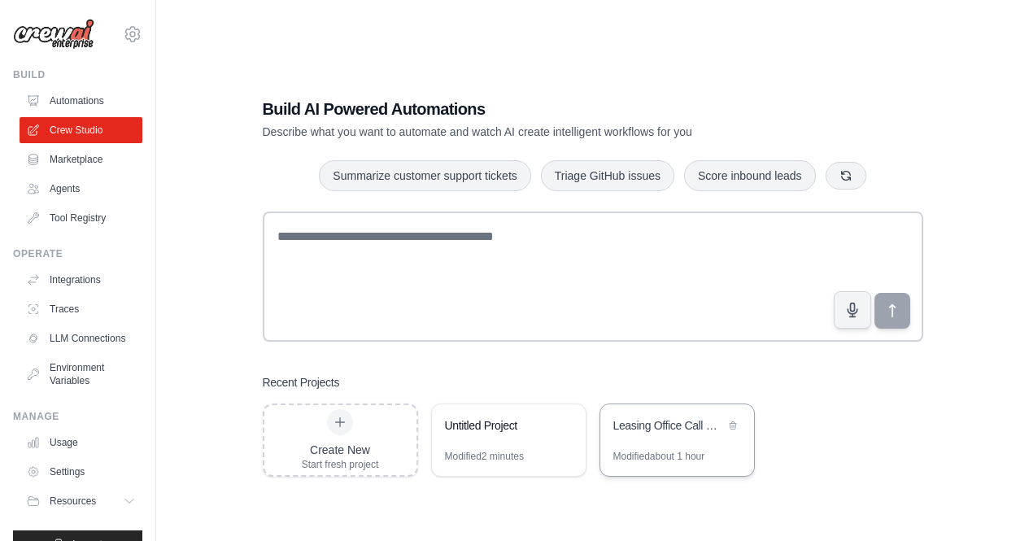
click at [691, 448] on div "Leasing Office Call Handler" at bounding box center [677, 427] width 154 height 46
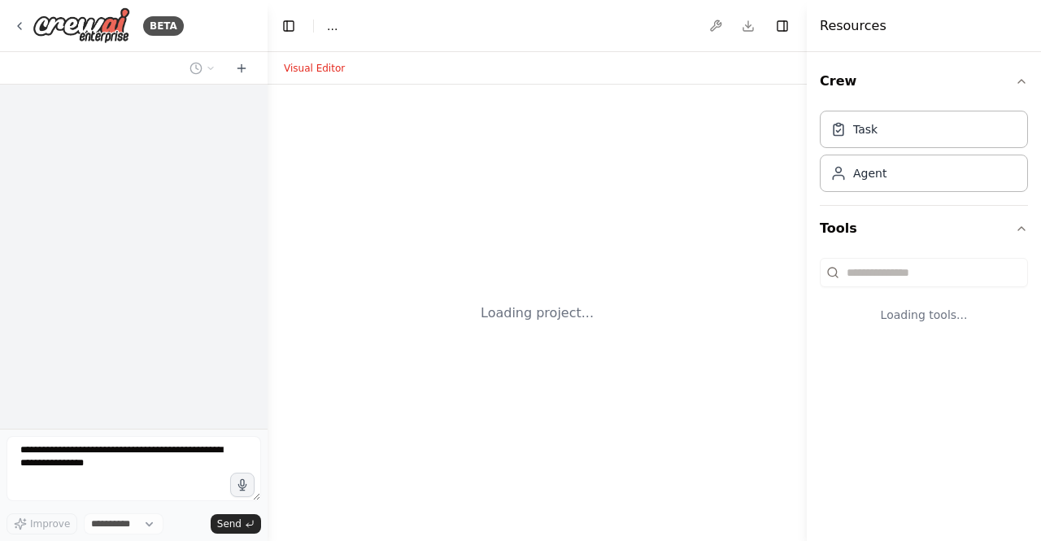
select select "****"
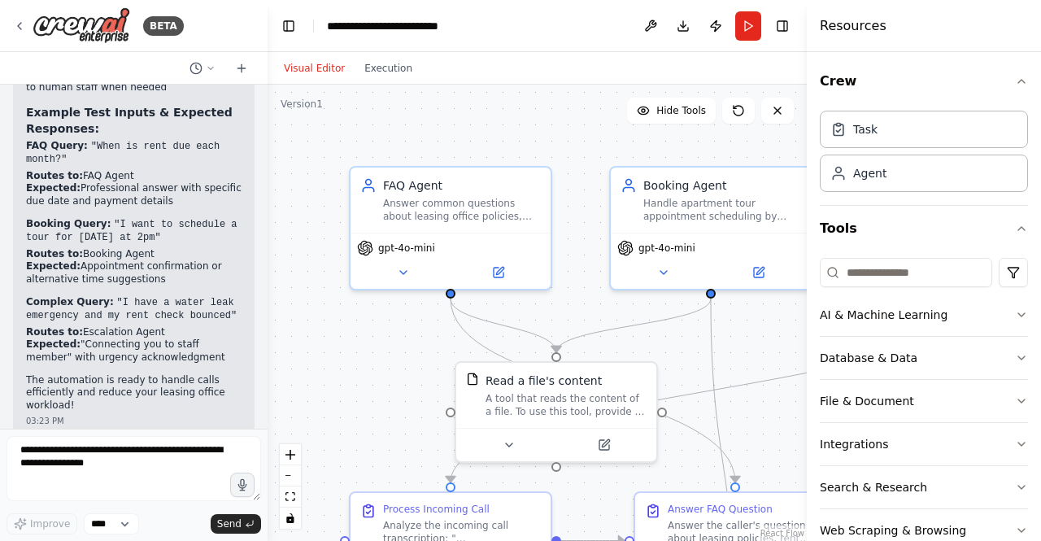
scroll to position [2260, 0]
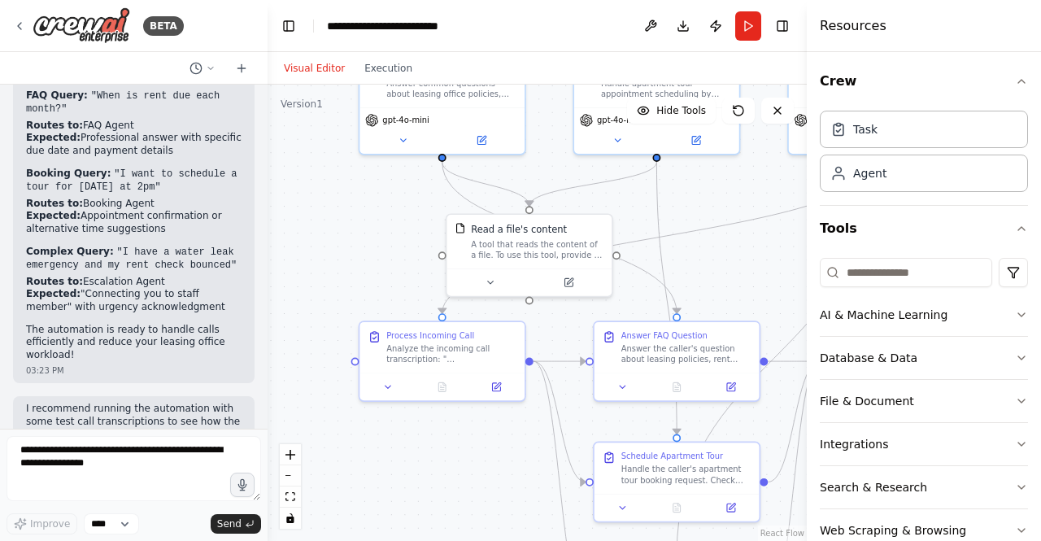
drag, startPoint x: 391, startPoint y: 331, endPoint x: 352, endPoint y: 194, distance: 141.9
click at [352, 194] on div ".deletable-edge-delete-btn { width: 20px; height: 20px; border: 0px solid #ffff…" at bounding box center [537, 313] width 539 height 456
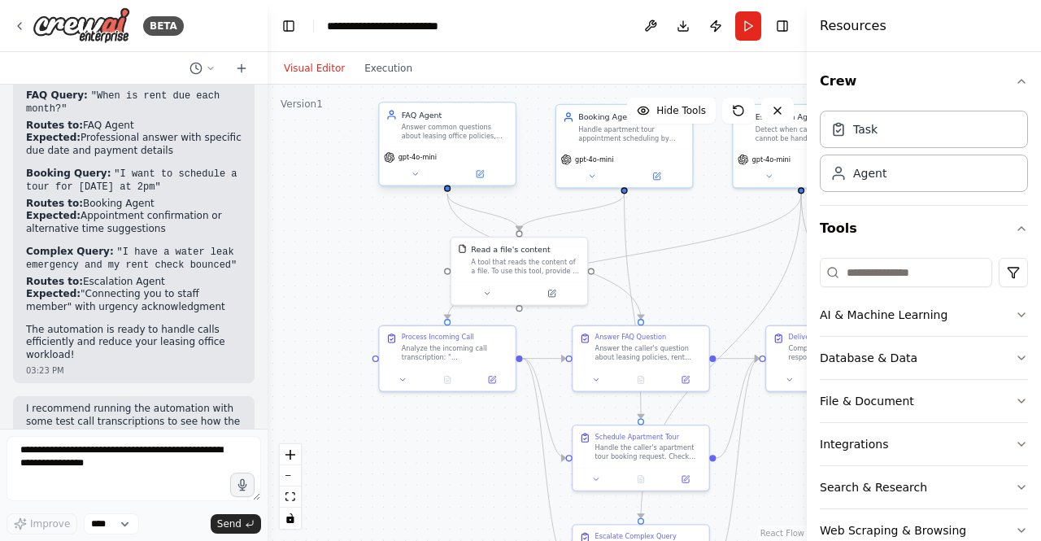
click at [414, 159] on span "gpt-4o-mini" at bounding box center [418, 157] width 38 height 9
click at [415, 176] on icon at bounding box center [415, 174] width 9 height 9
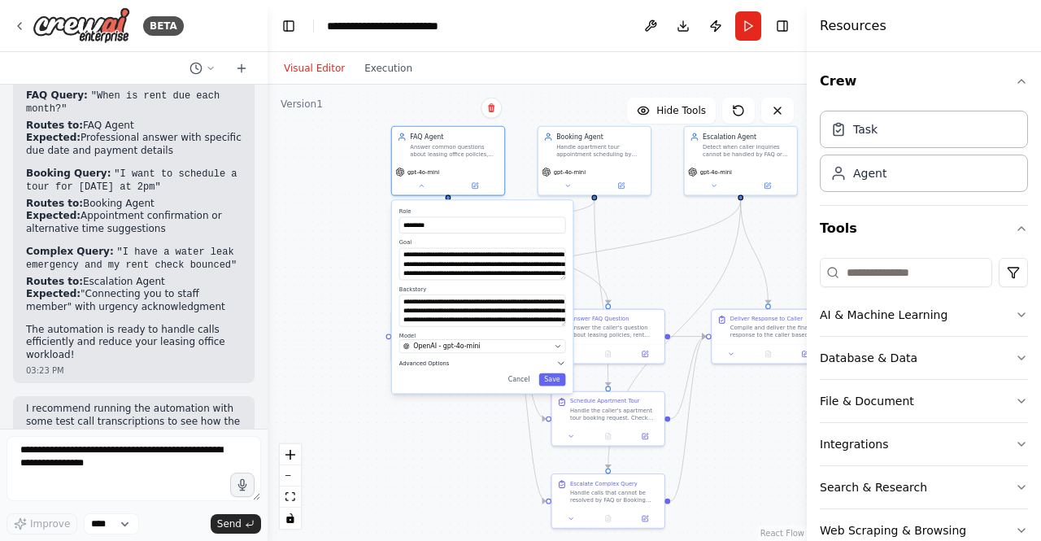
click at [423, 366] on span "Advanced Options" at bounding box center [425, 363] width 50 height 7
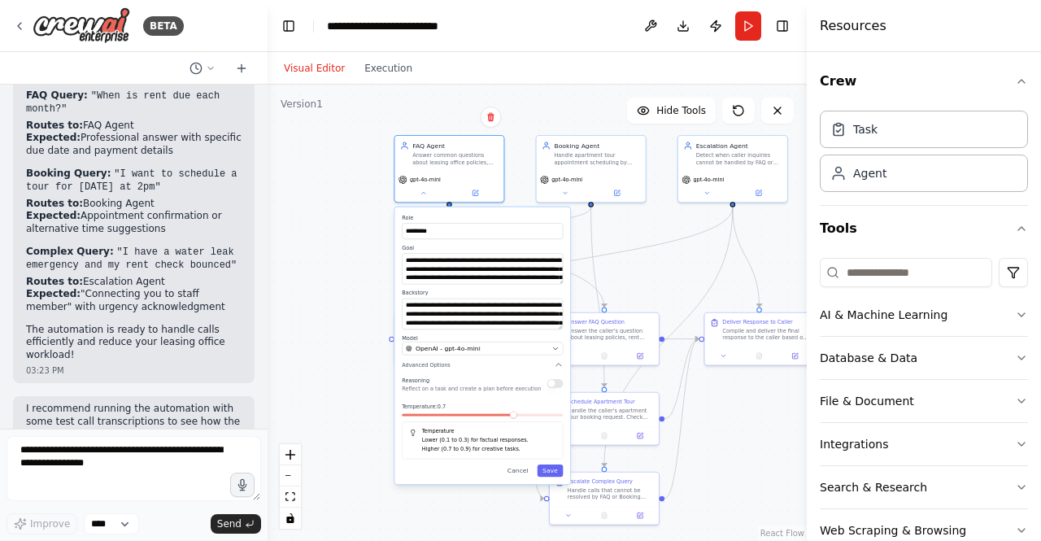
click at [562, 372] on div "**********" at bounding box center [483, 345] width 176 height 277
click at [557, 373] on div "**********" at bounding box center [483, 345] width 176 height 277
click at [555, 347] on icon "button" at bounding box center [555, 348] width 7 height 7
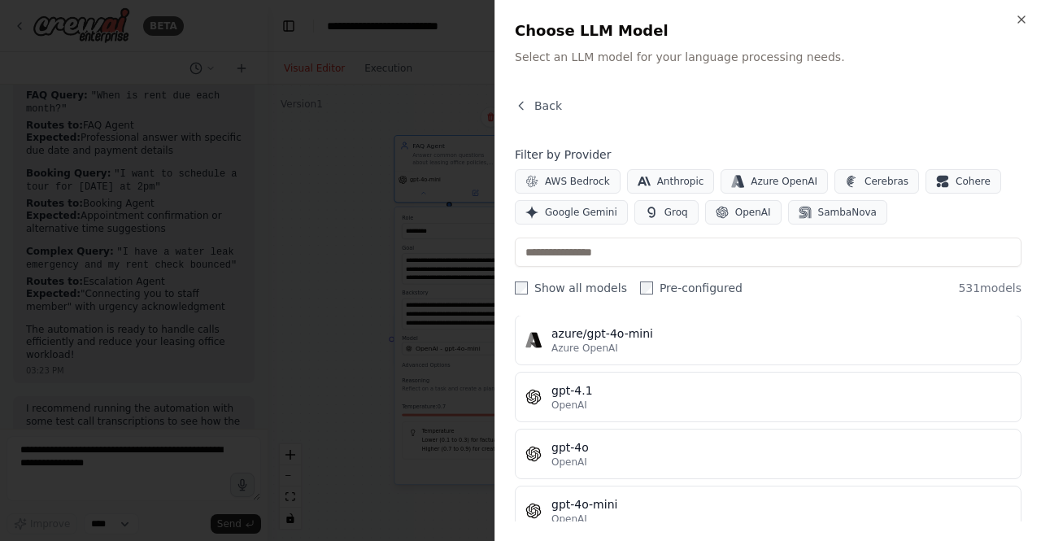
scroll to position [0, 0]
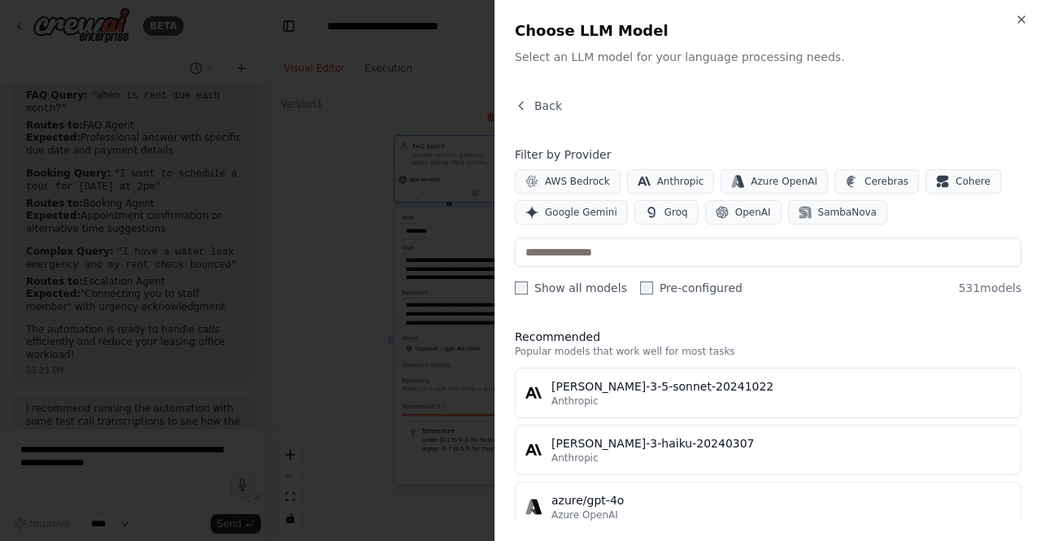
click at [307, 291] on div at bounding box center [520, 270] width 1041 height 541
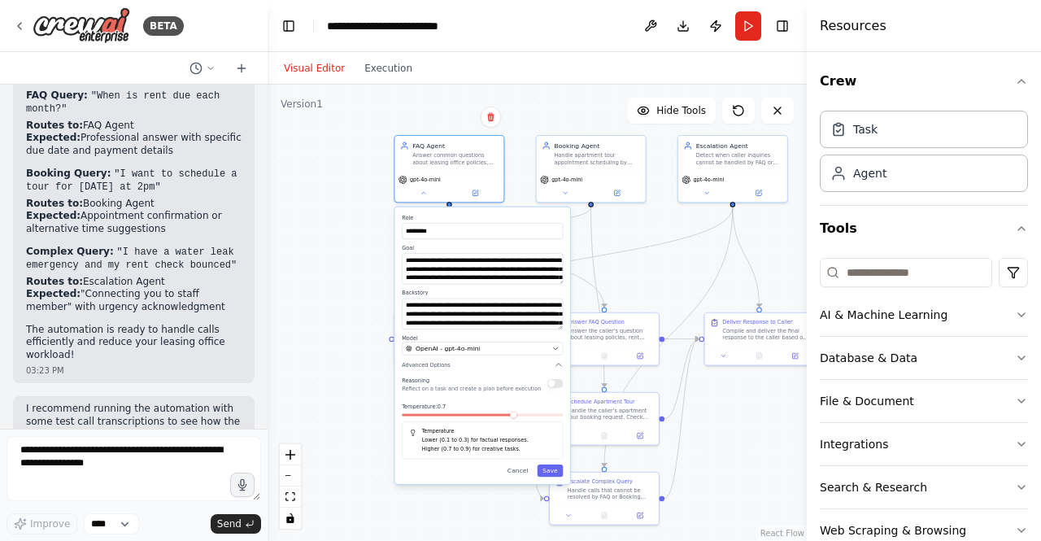
click at [382, 282] on div ".deletable-edge-delete-btn { width: 20px; height: 20px; border: 0px solid #ffff…" at bounding box center [537, 313] width 539 height 456
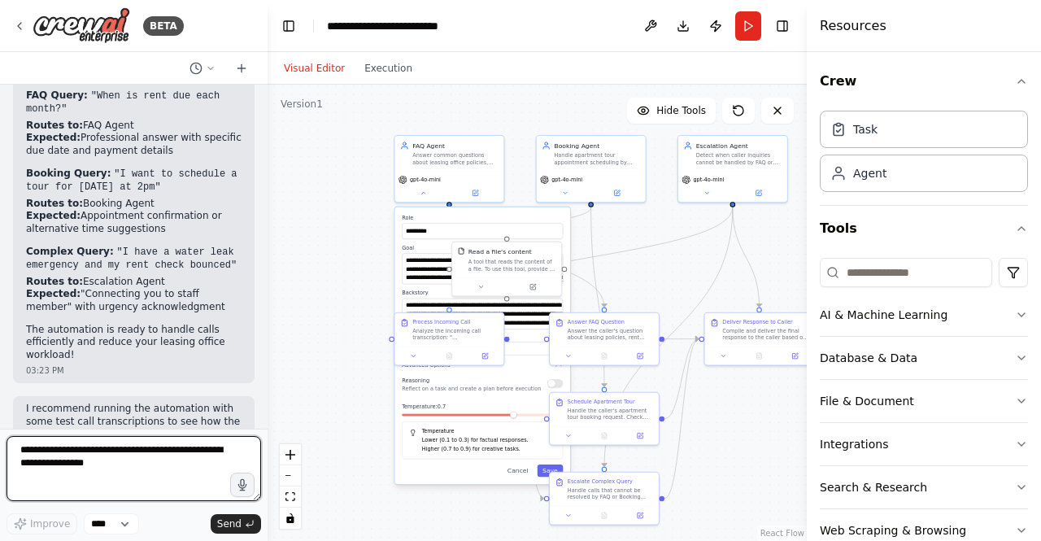
click at [75, 452] on textarea at bounding box center [134, 468] width 255 height 65
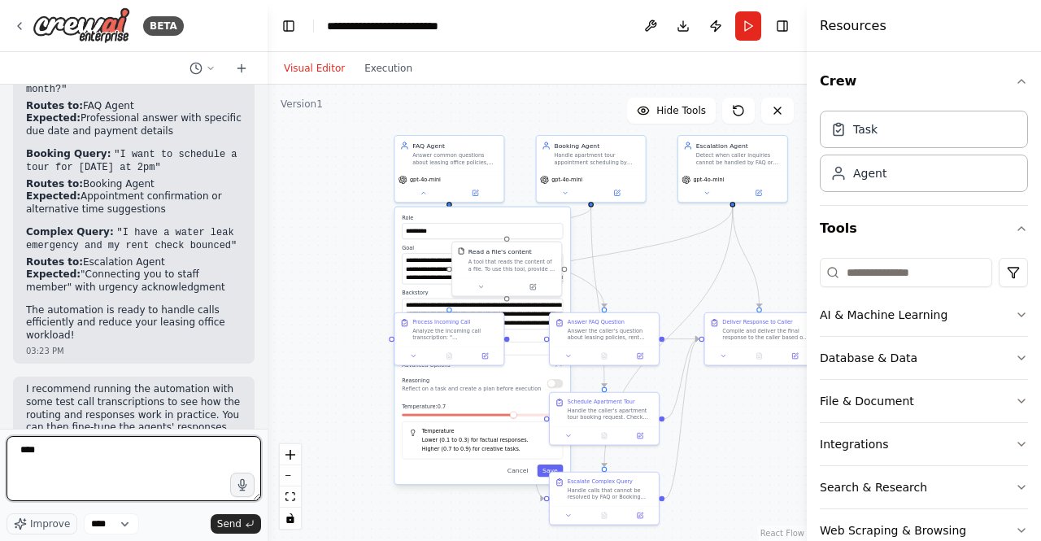
type textarea "****"
click at [383, 79] on div "Visual Editor Execution" at bounding box center [348, 68] width 148 height 33
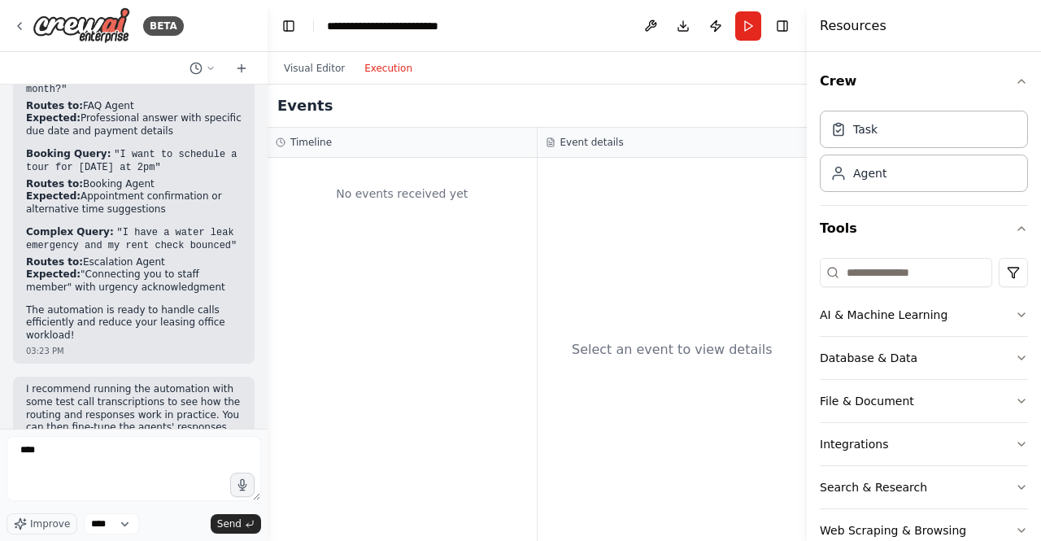
click at [388, 68] on button "Execution" at bounding box center [389, 69] width 68 height 20
click at [748, 24] on button "Run" at bounding box center [749, 25] width 26 height 29
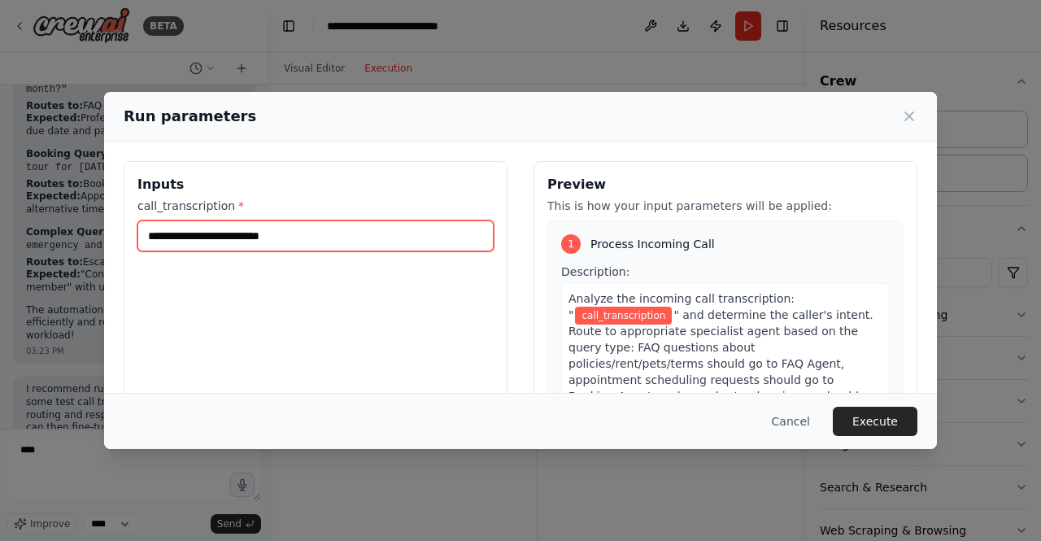
click at [379, 242] on input "call_transcription *" at bounding box center [316, 236] width 356 height 31
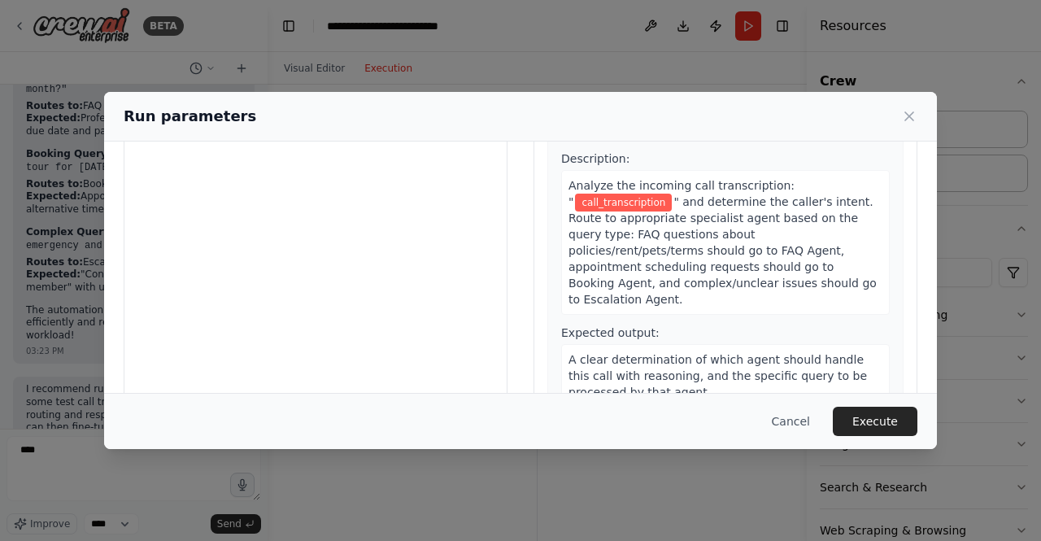
scroll to position [99, 0]
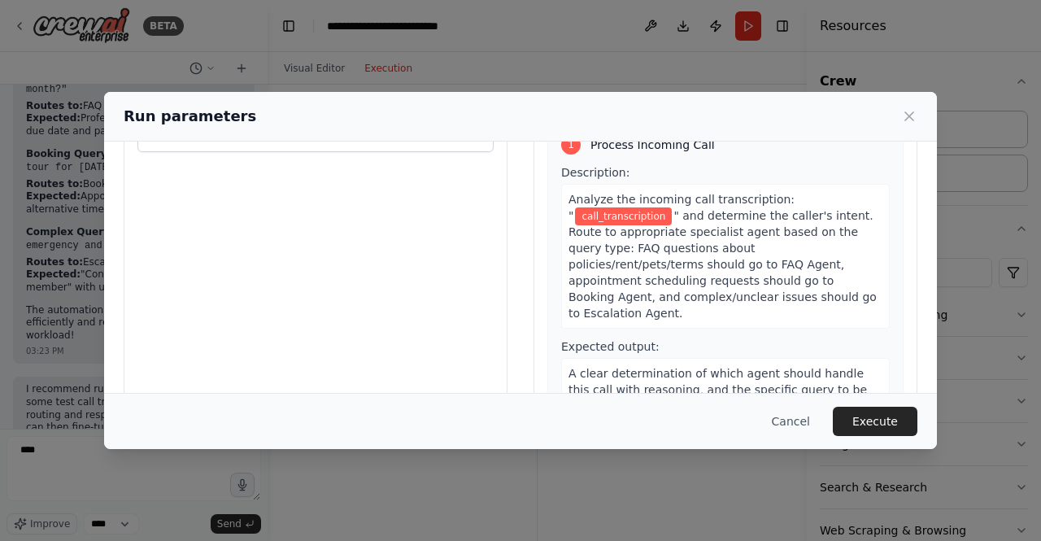
click at [595, 227] on span "" and determine the caller's intent. Route to appropriate specialist agent base…" at bounding box center [723, 264] width 308 height 111
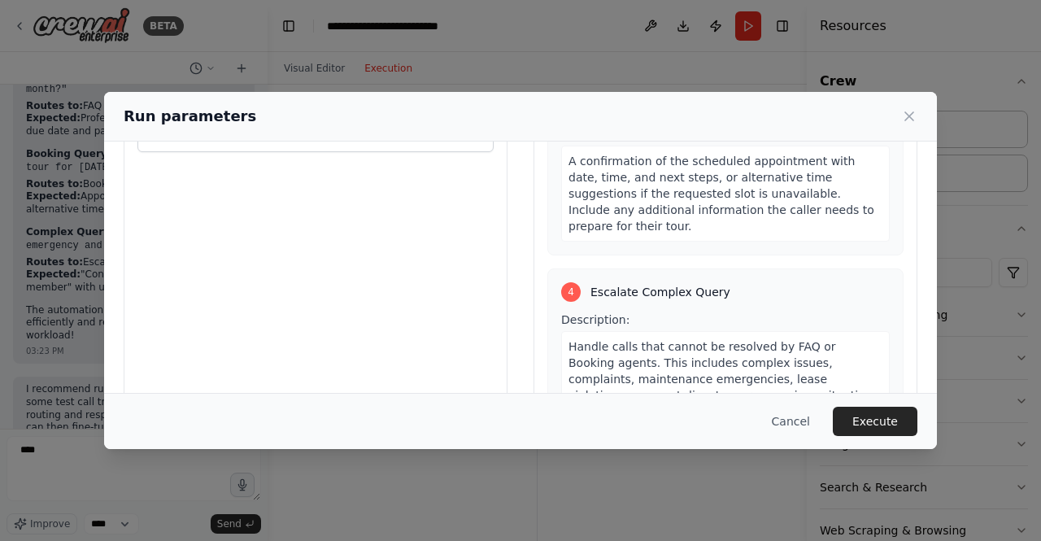
scroll to position [0, 0]
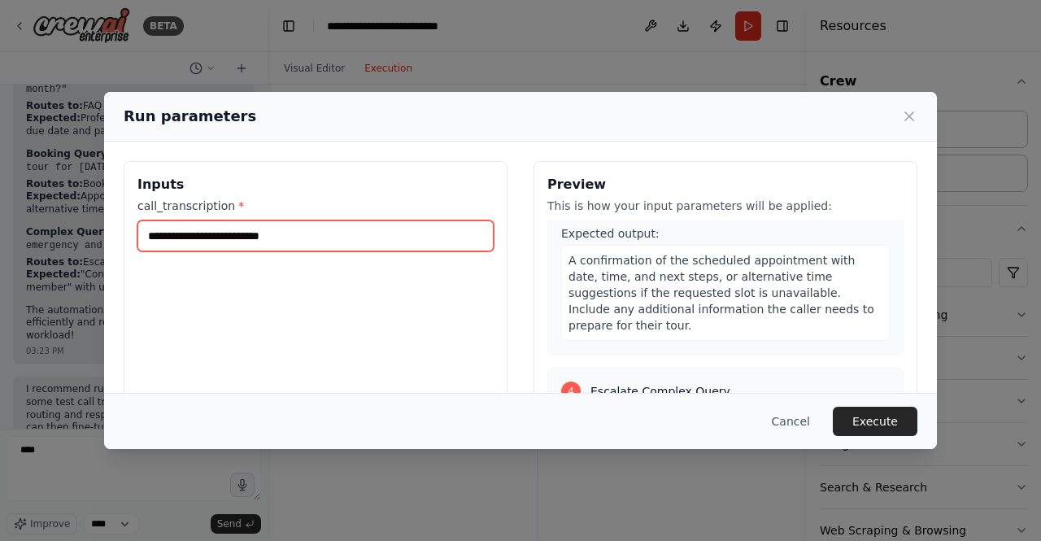
click at [282, 236] on input "call_transcription *" at bounding box center [316, 236] width 356 height 31
